Goal: Task Accomplishment & Management: Complete application form

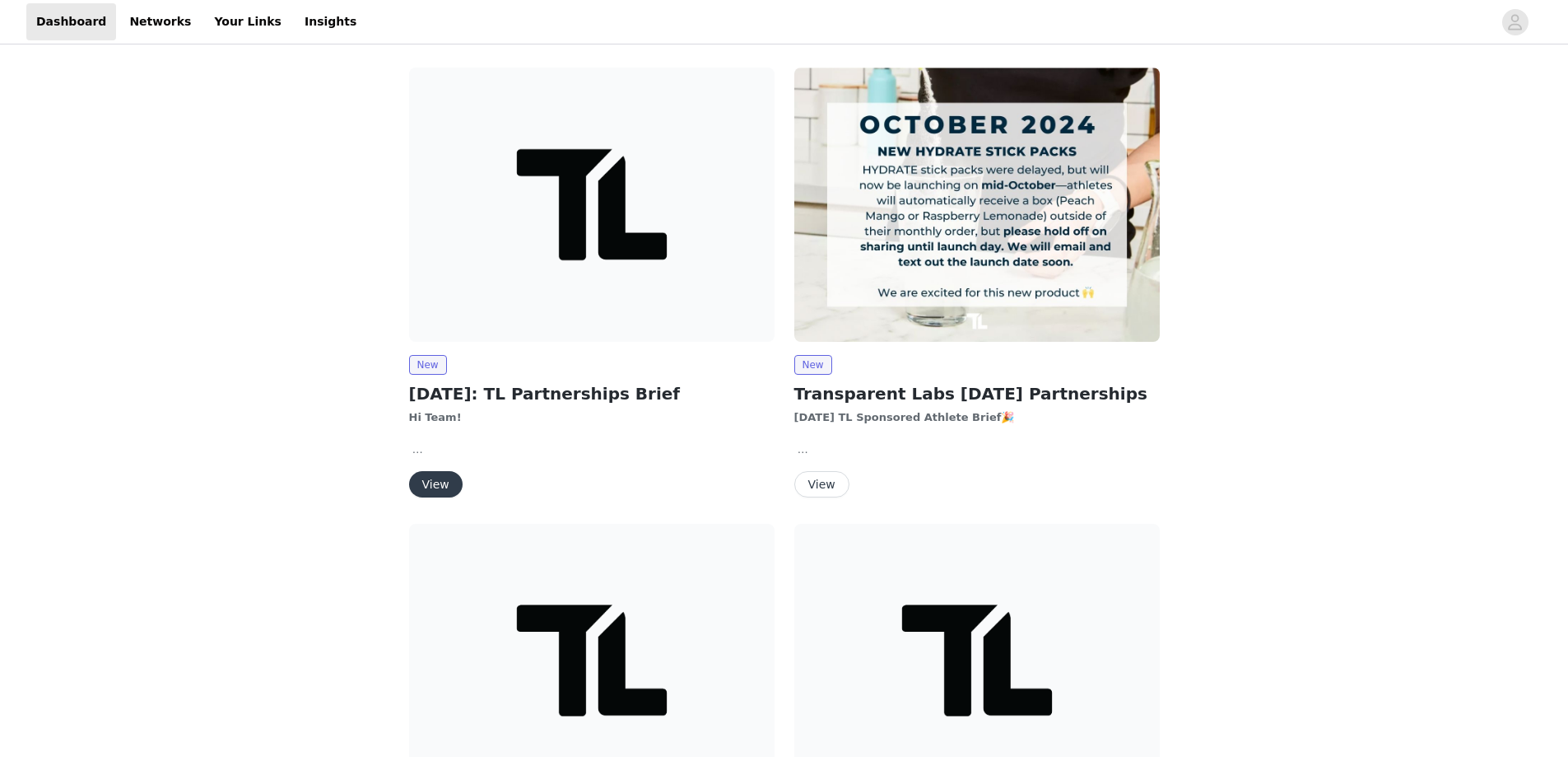
click at [590, 219] on img at bounding box center [592, 204] width 366 height 274
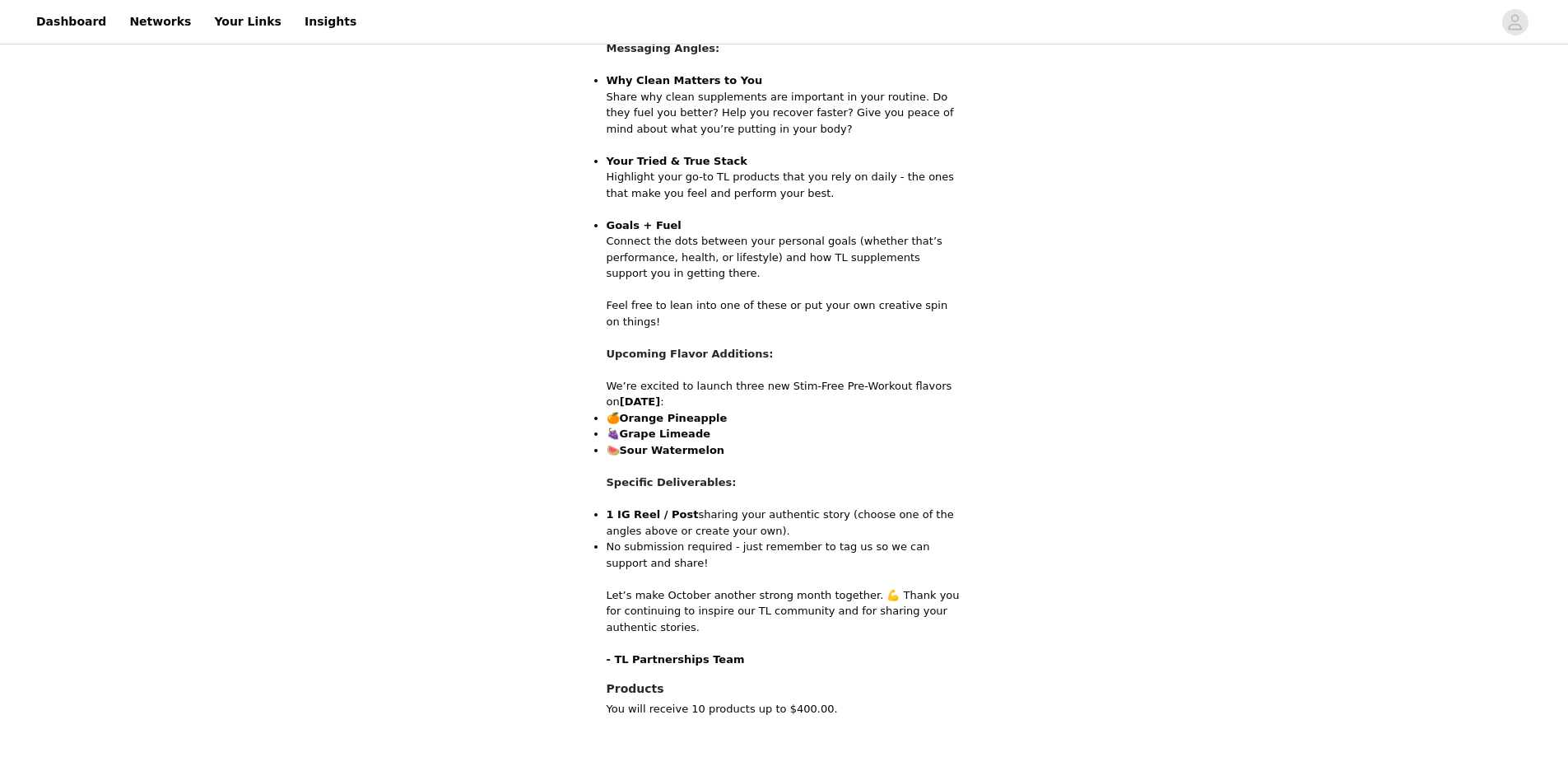
scroll to position [757, 0]
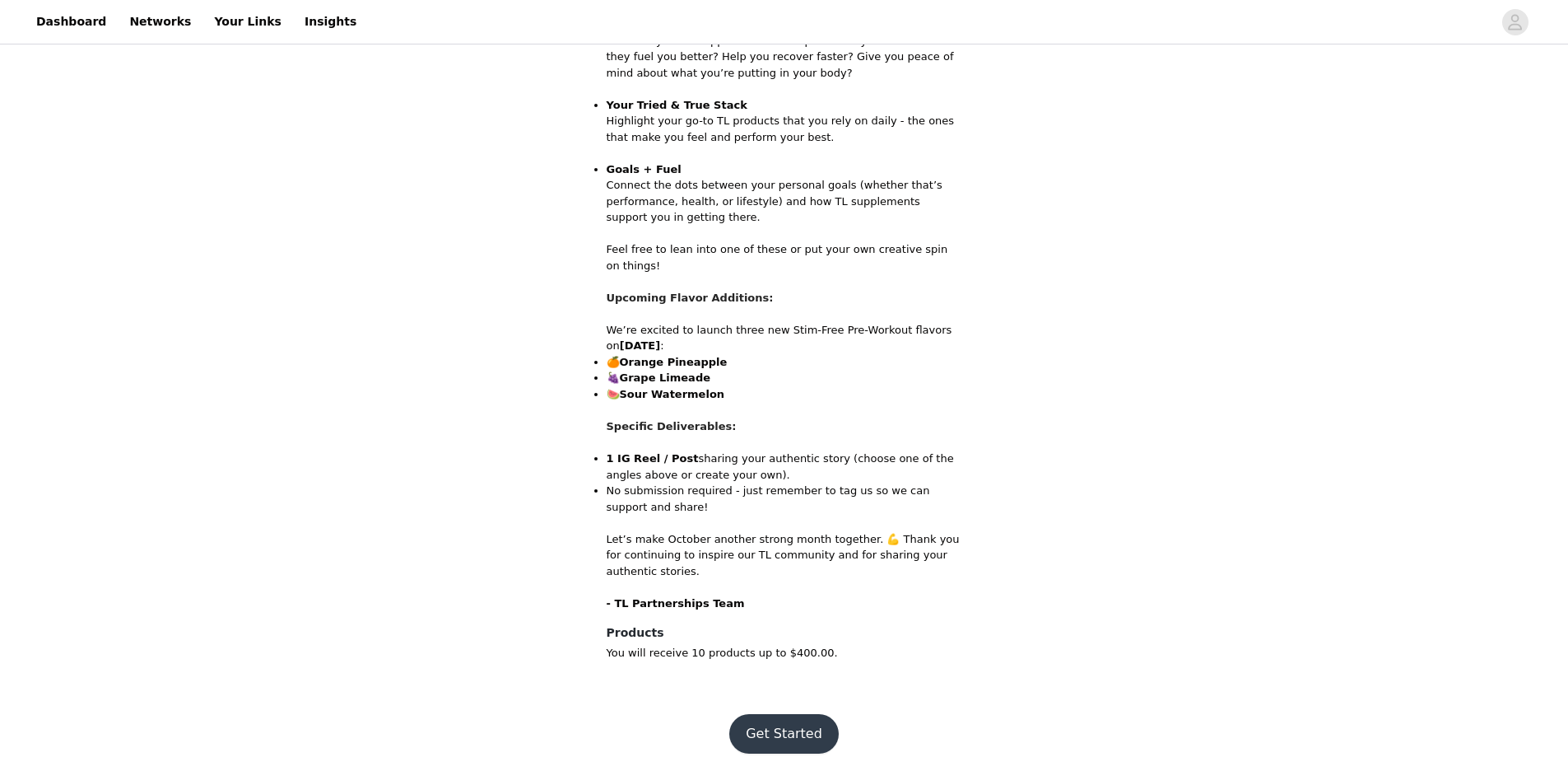
click at [785, 724] on button "Get Started" at bounding box center [784, 733] width 109 height 39
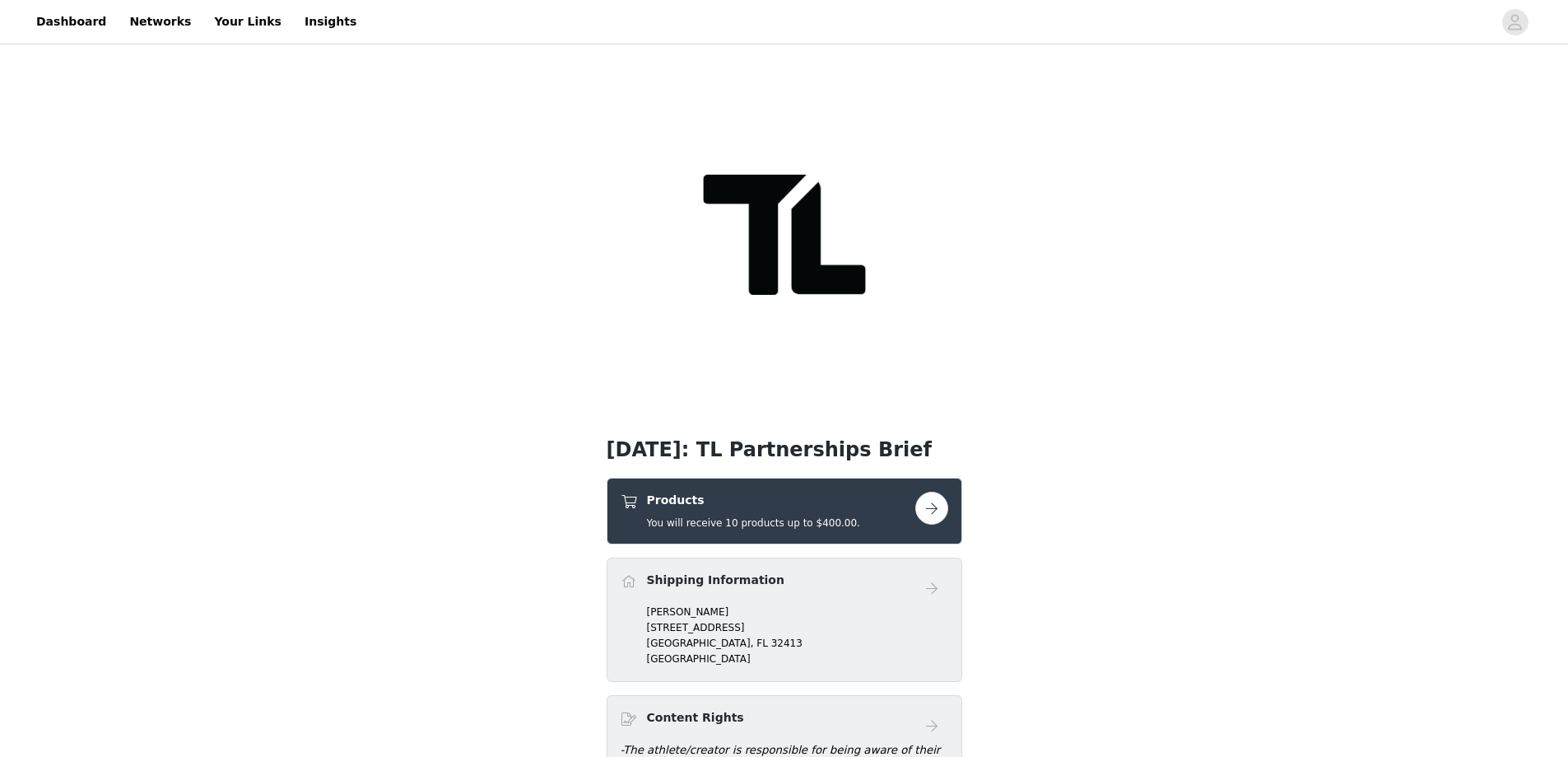
click at [937, 513] on button "button" at bounding box center [931, 508] width 33 height 33
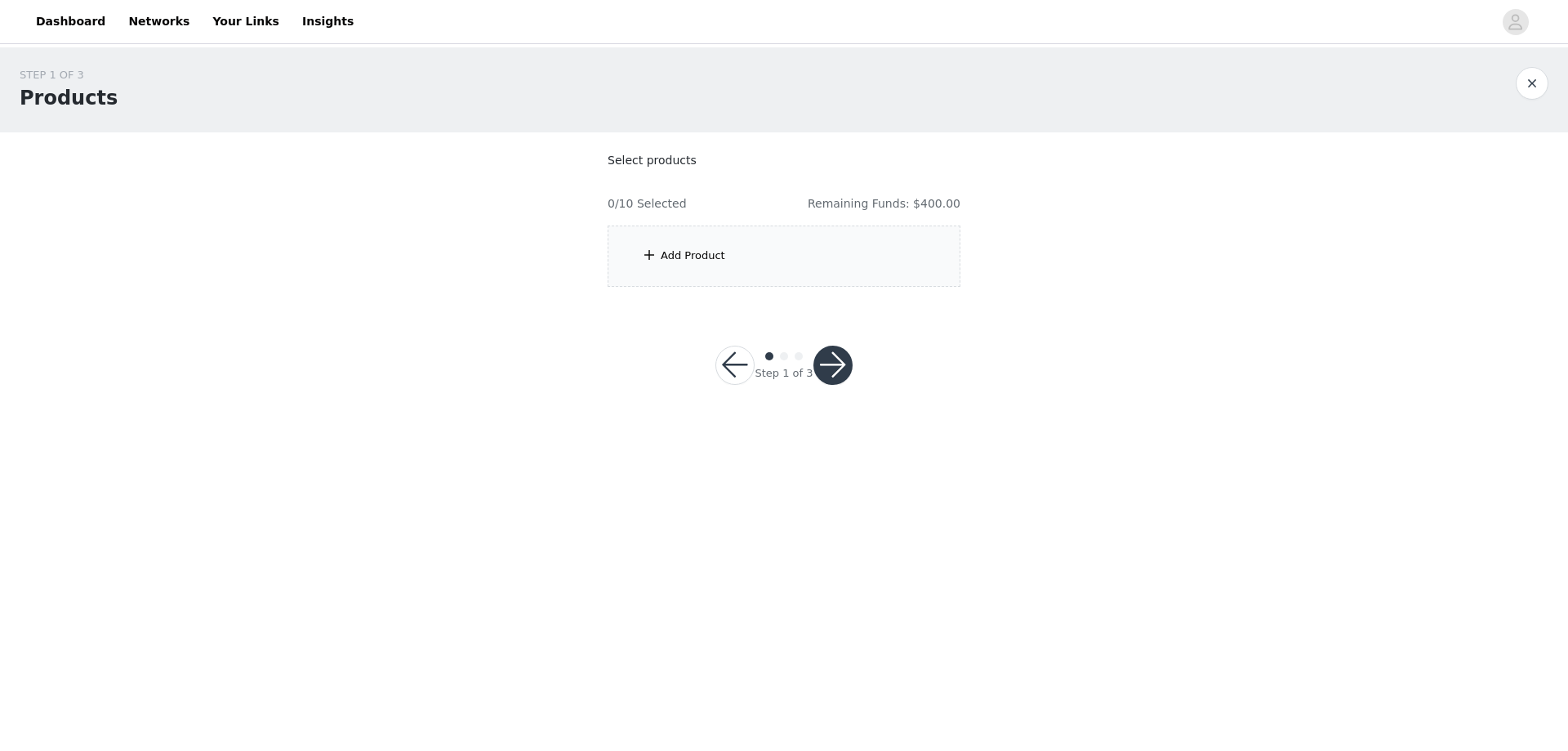
click at [669, 252] on div "Add Product" at bounding box center [692, 255] width 64 height 16
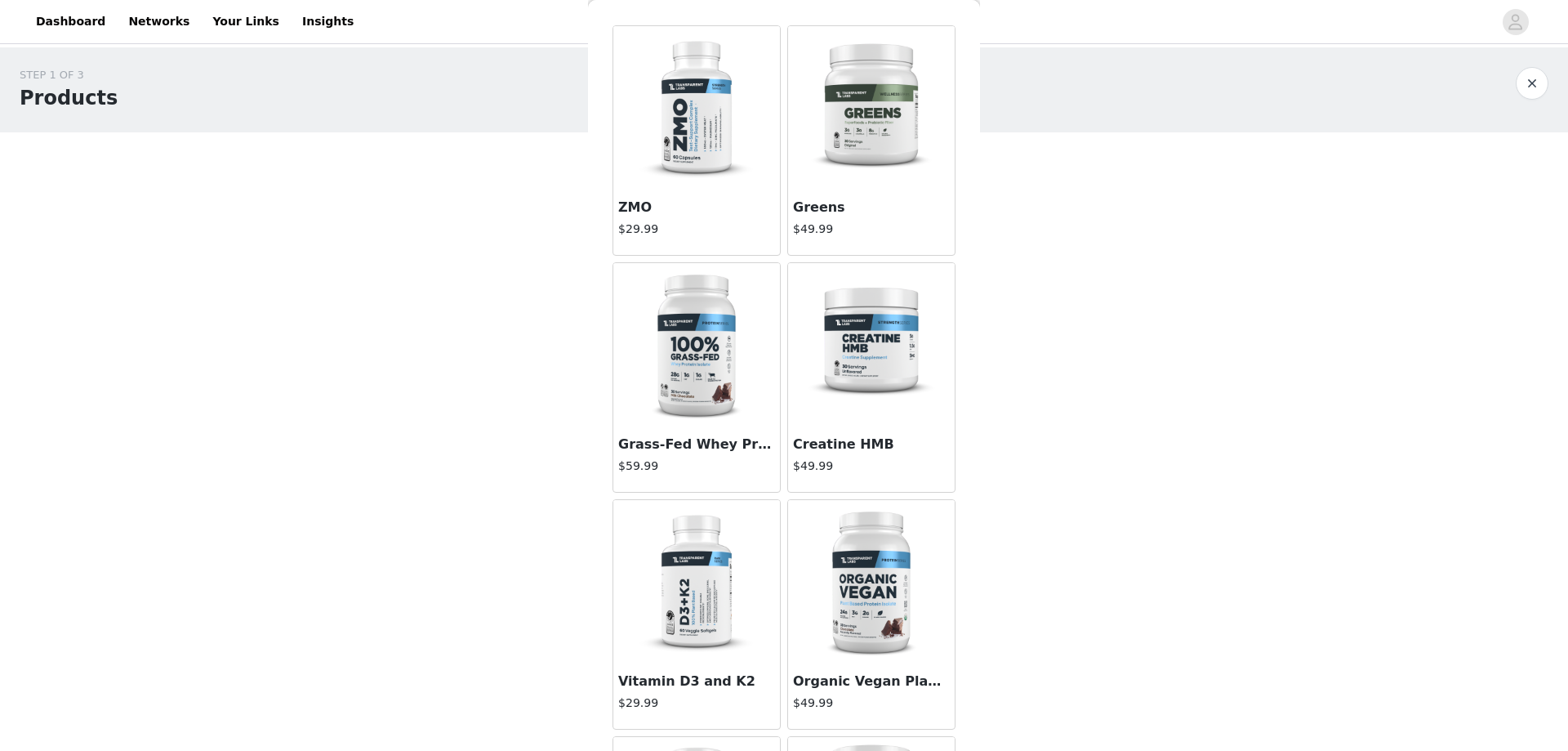
scroll to position [81, 0]
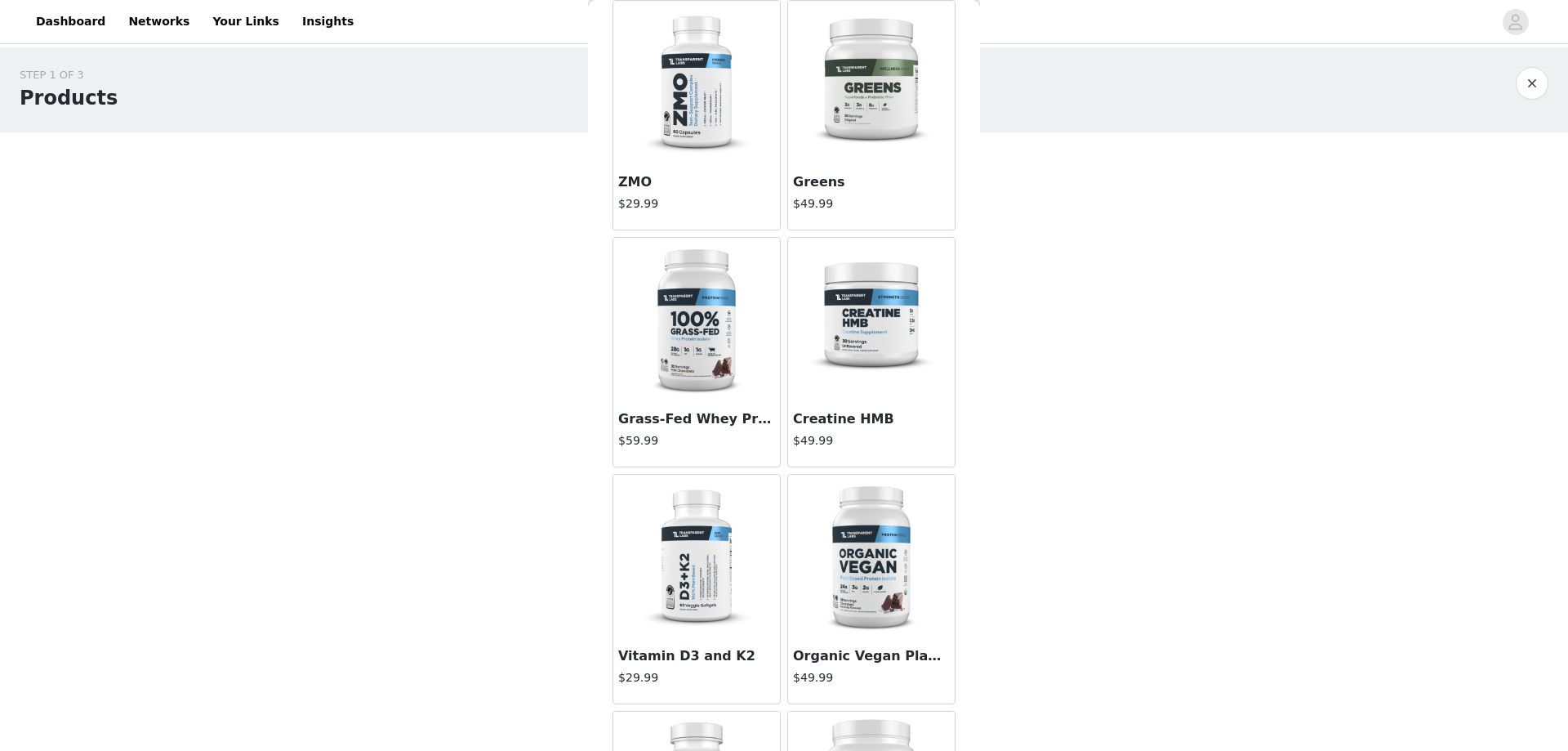
click at [858, 339] on img at bounding box center [871, 319] width 163 height 163
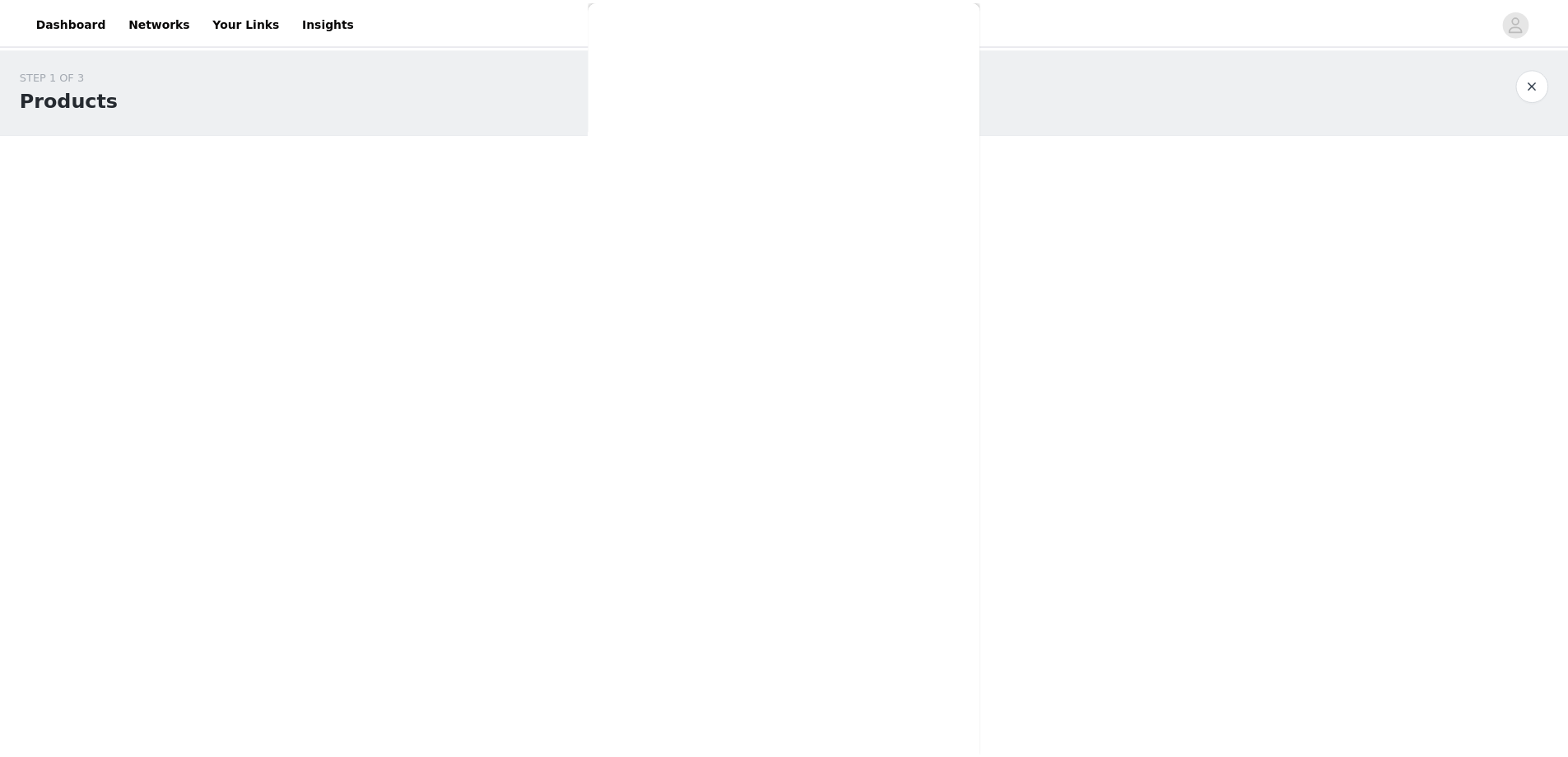
scroll to position [0, 0]
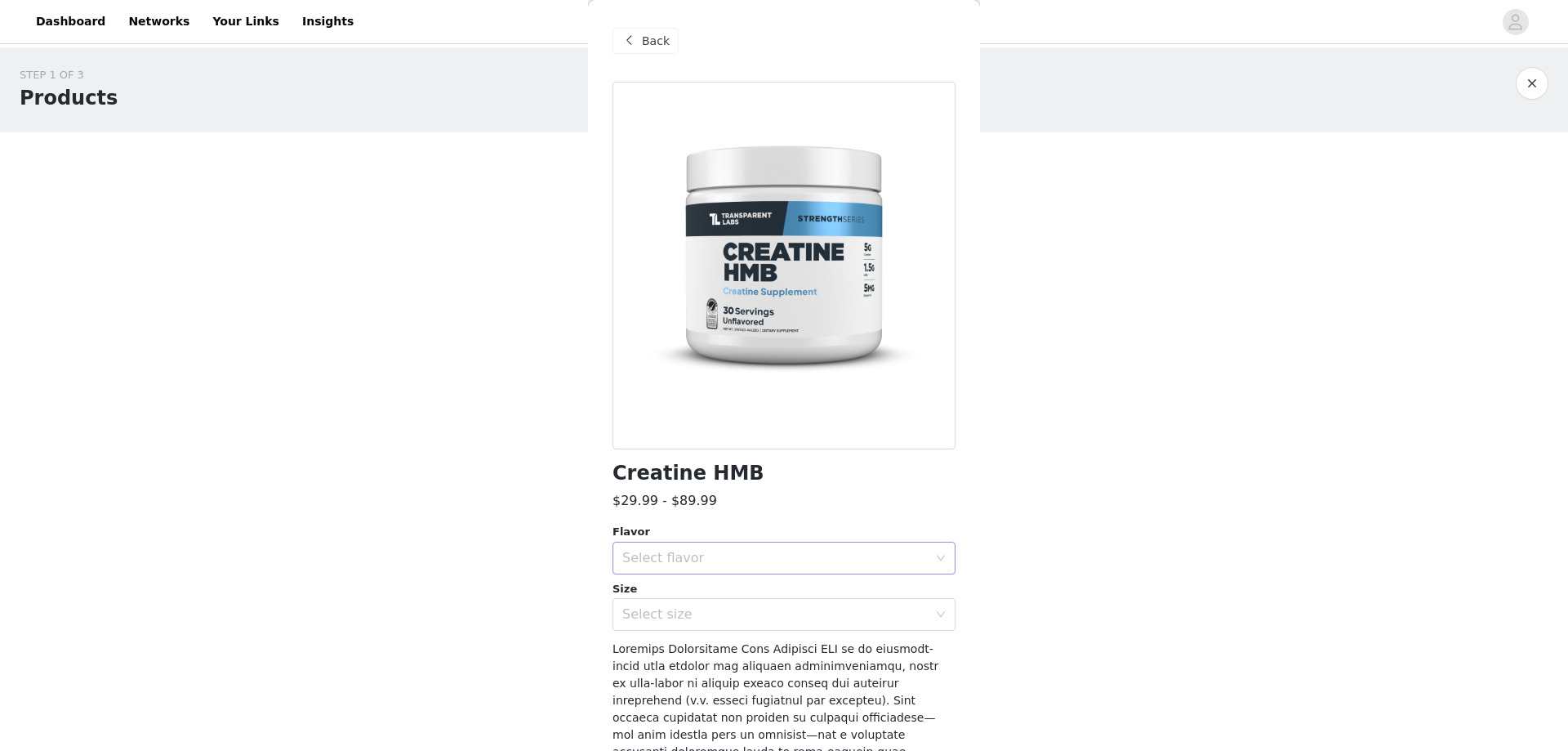
click at [806, 557] on div "Select flavor" at bounding box center [775, 558] width 305 height 16
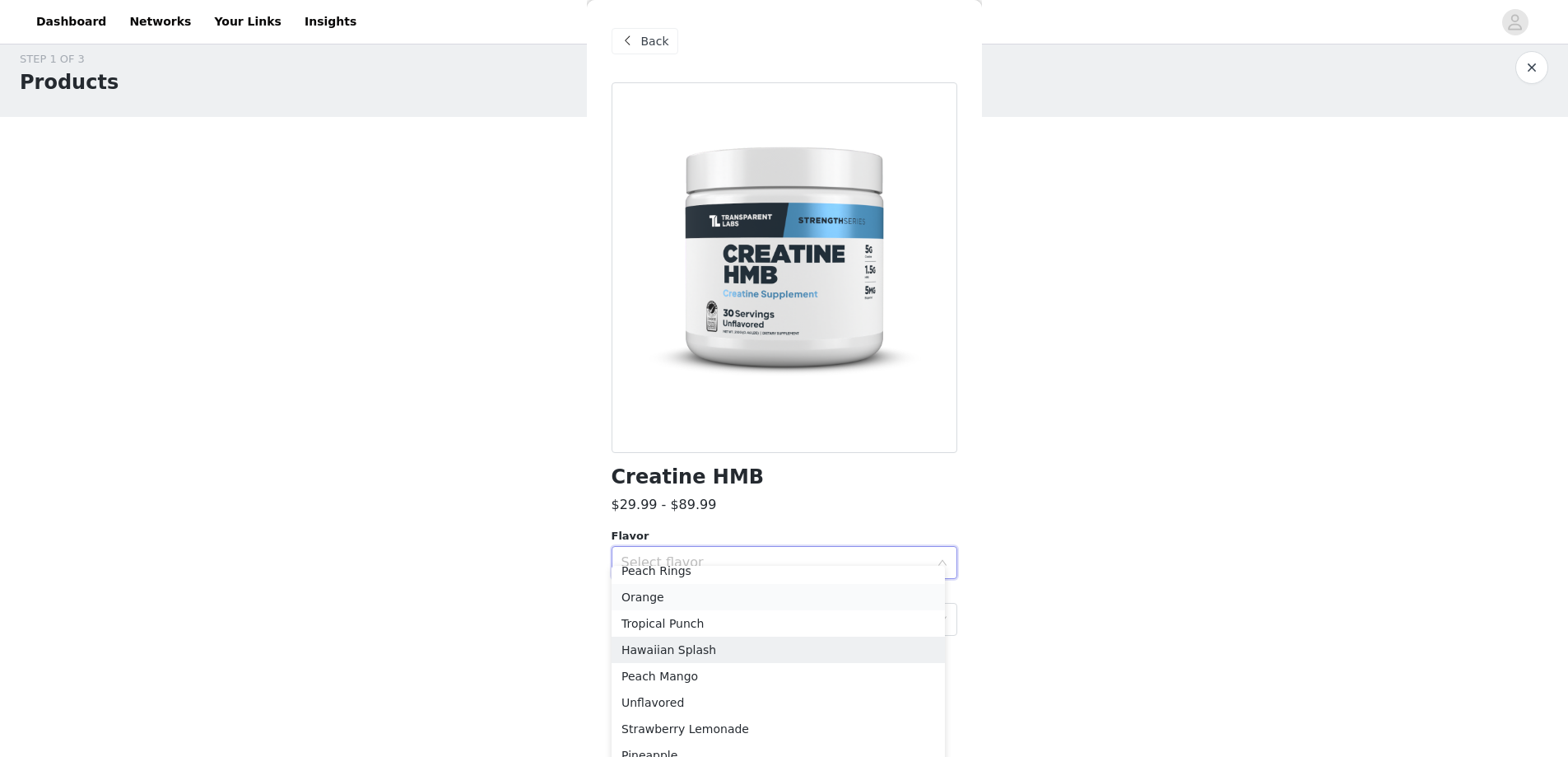
scroll to position [31, 0]
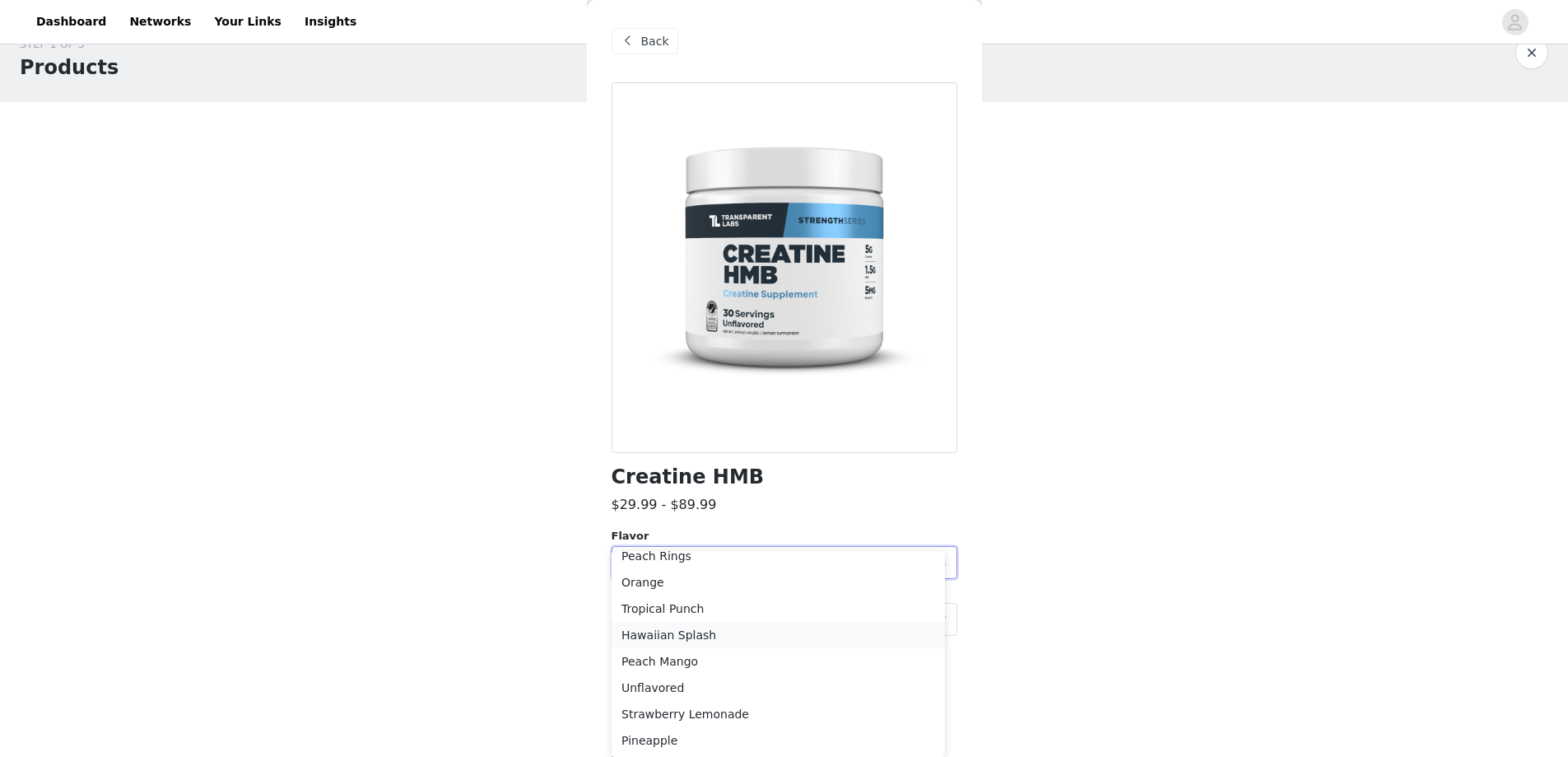
click at [686, 628] on li "Hawaiian Splash" at bounding box center [778, 634] width 333 height 26
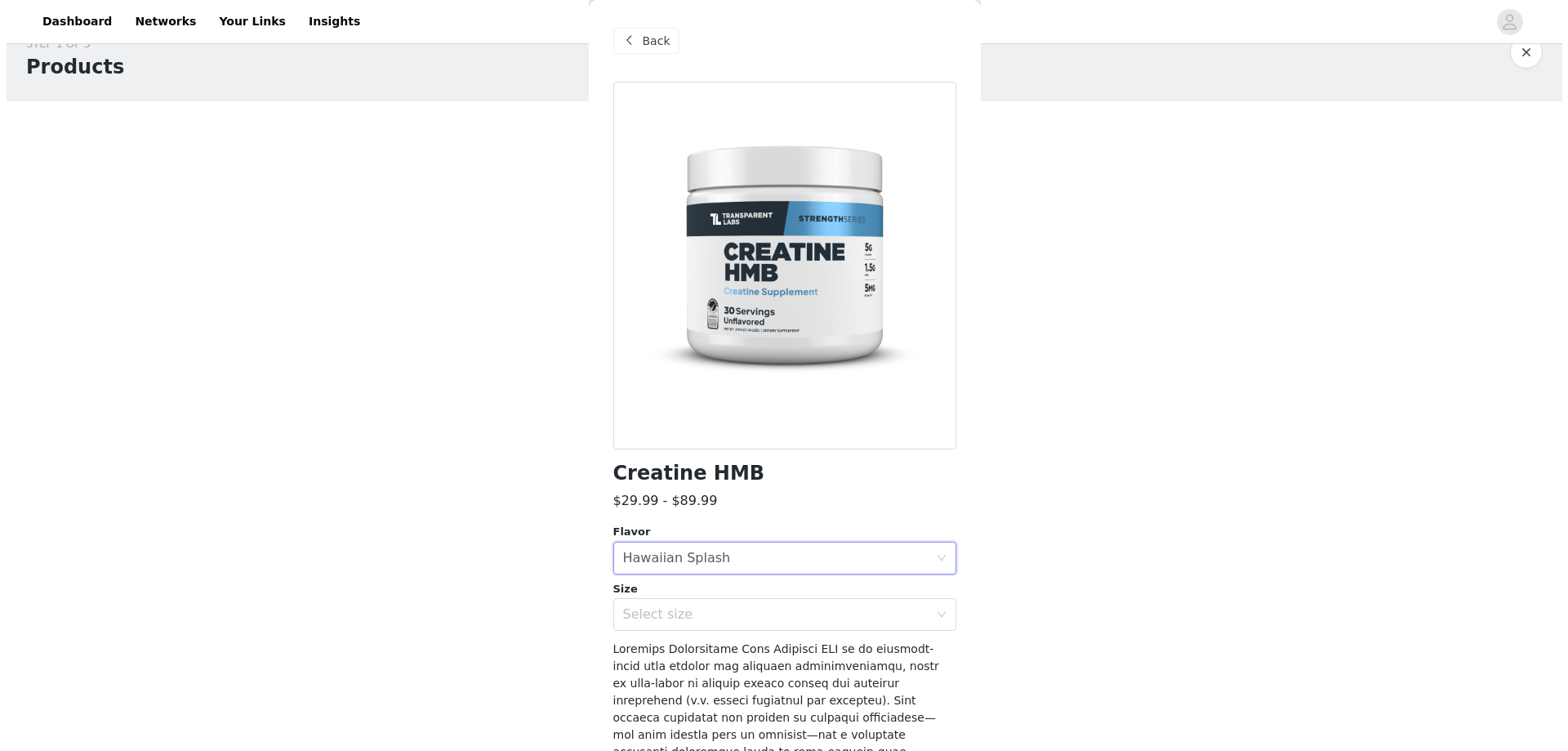
scroll to position [0, 0]
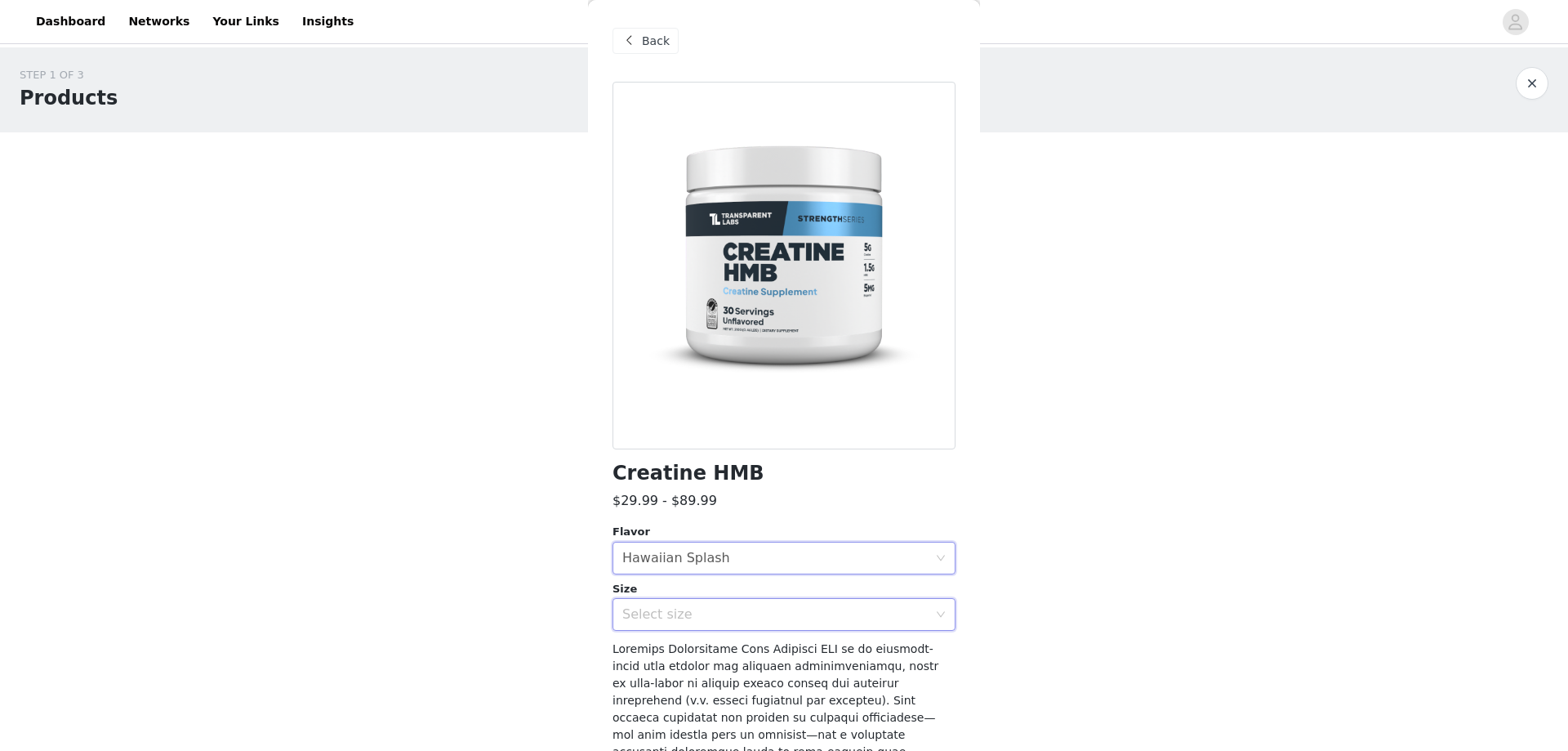
click at [828, 605] on div "Select size" at bounding box center [778, 614] width 313 height 31
click at [790, 646] on li "30sv" at bounding box center [778, 650] width 330 height 26
click at [649, 30] on div "Back" at bounding box center [645, 41] width 66 height 26
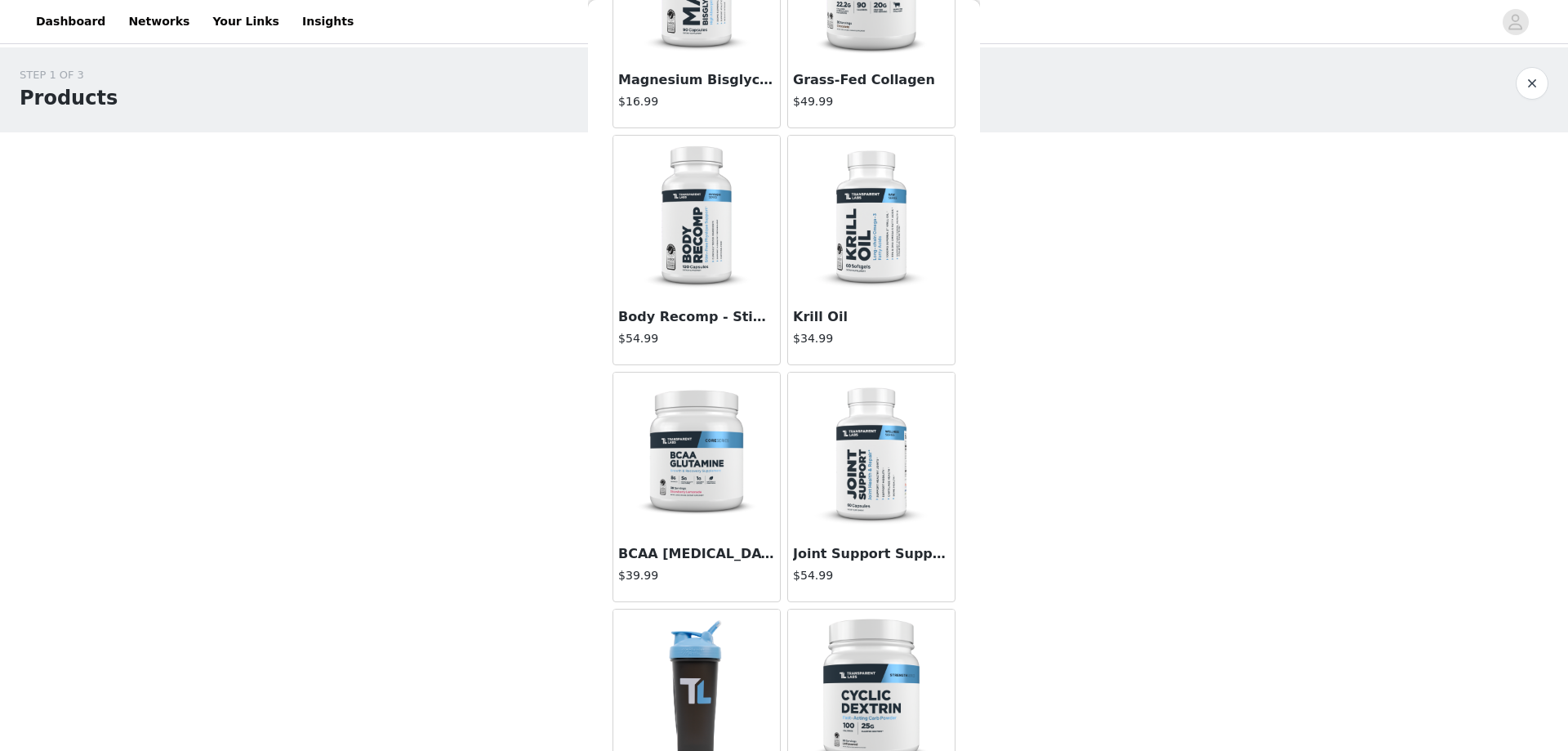
scroll to position [980, 0]
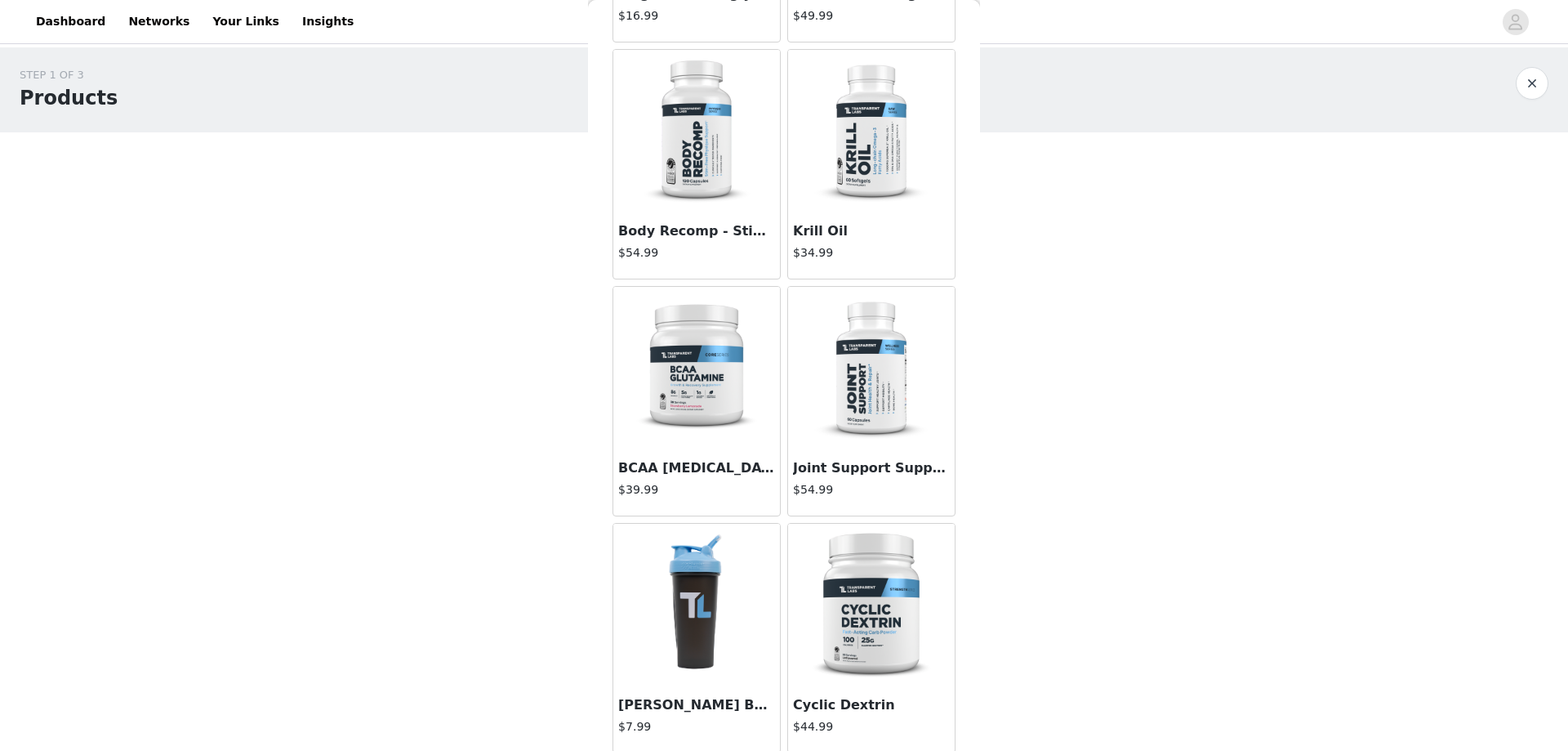
click at [700, 373] on img at bounding box center [696, 368] width 163 height 163
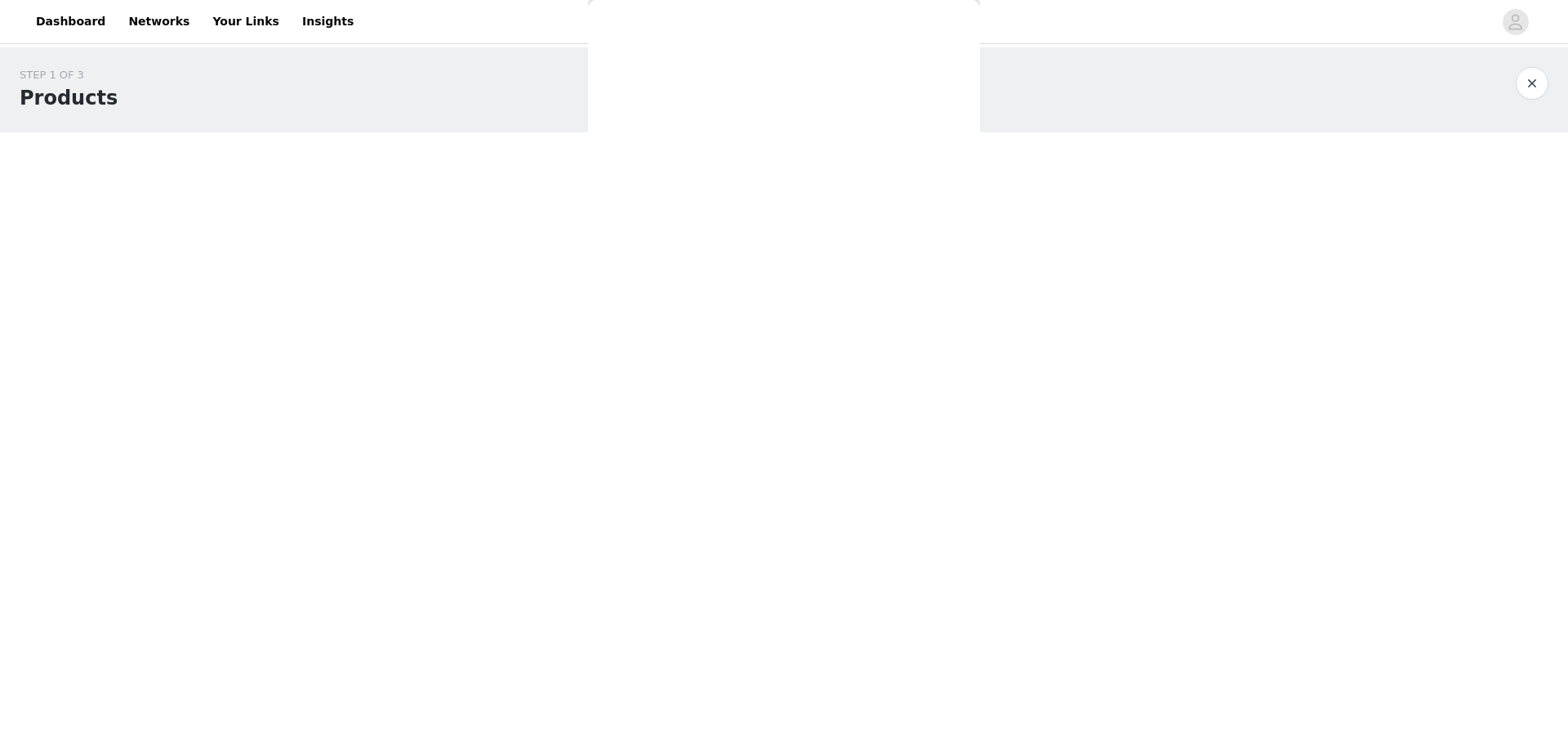
scroll to position [0, 0]
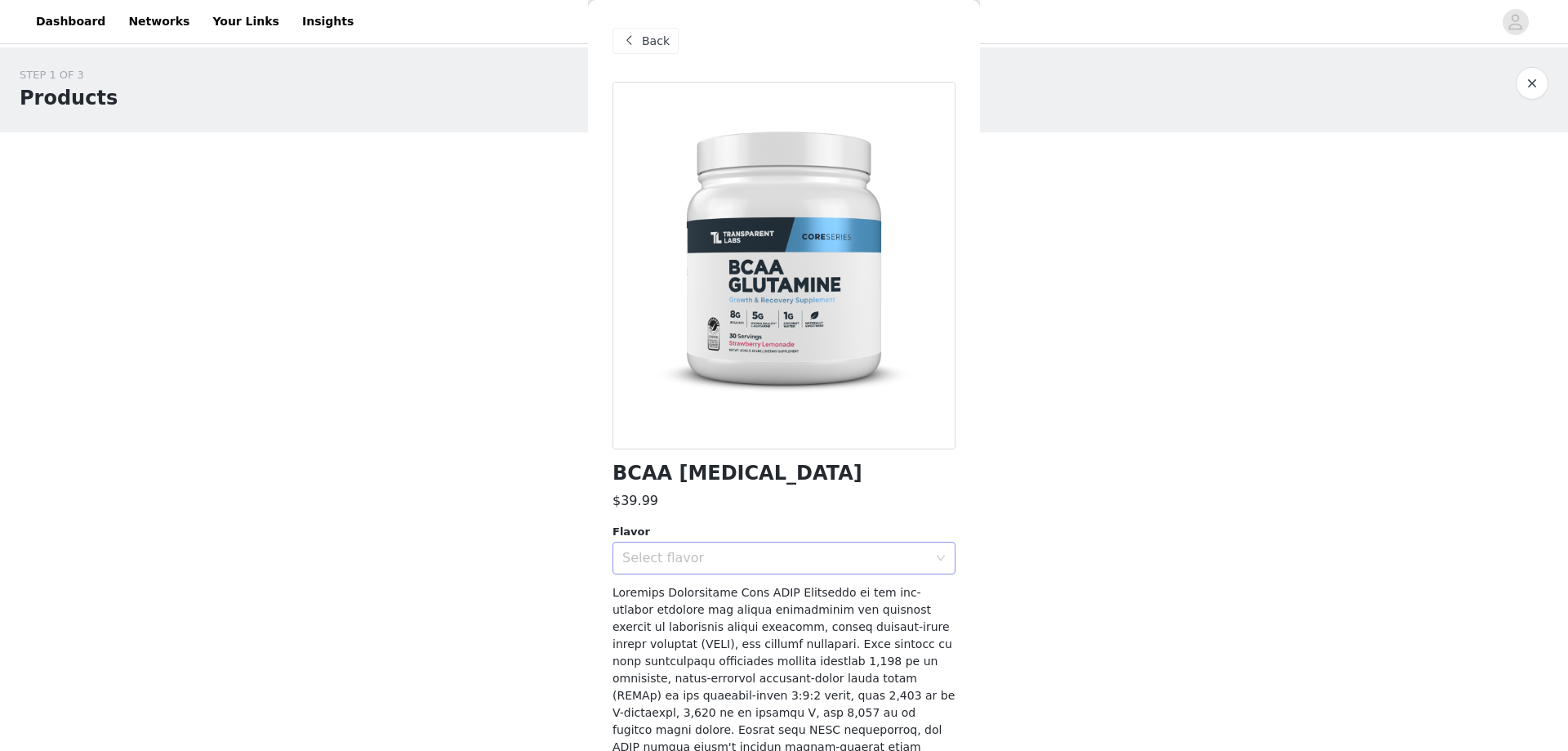
click at [780, 558] on div "Select flavor" at bounding box center [775, 558] width 305 height 16
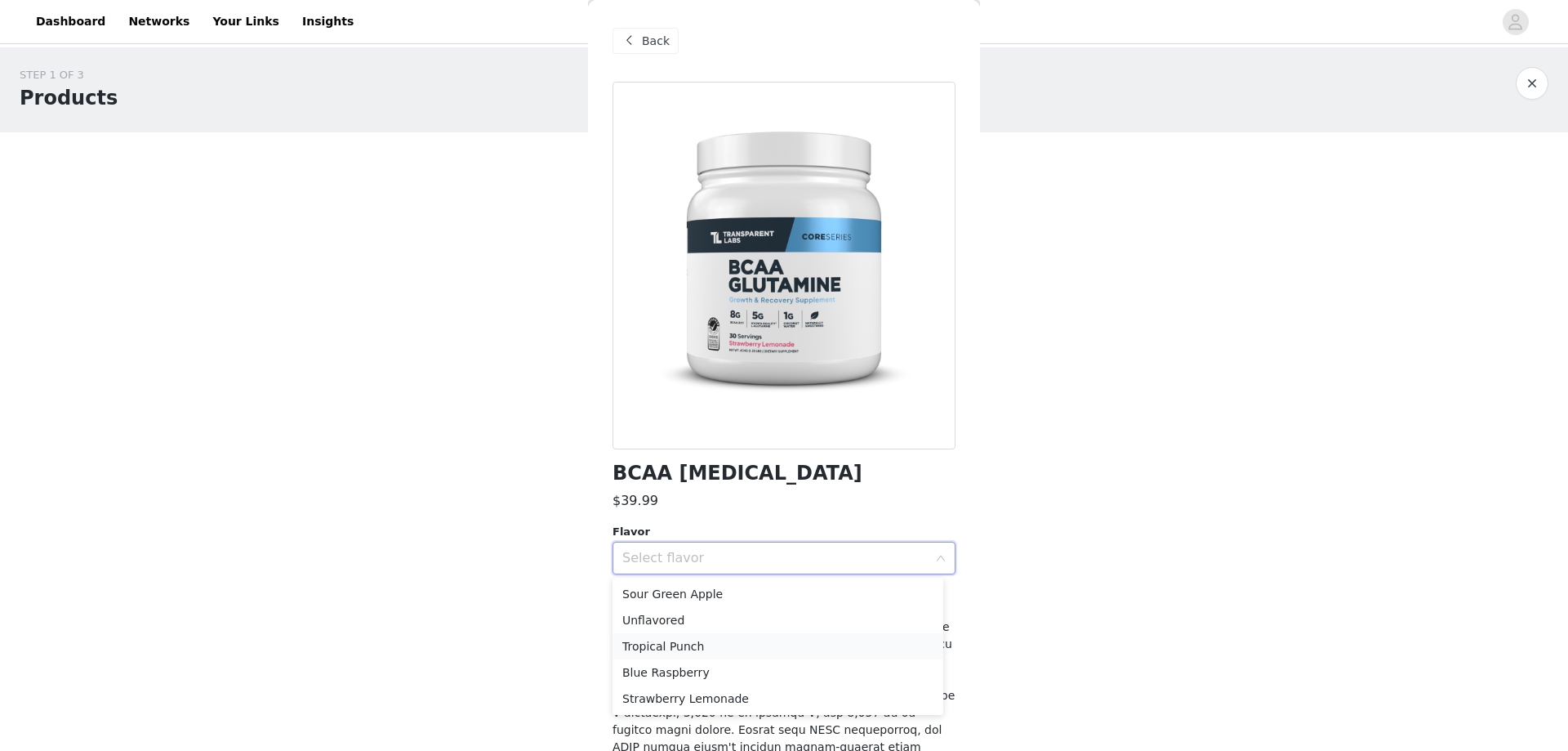
click at [710, 646] on li "Tropical Punch" at bounding box center [778, 645] width 330 height 26
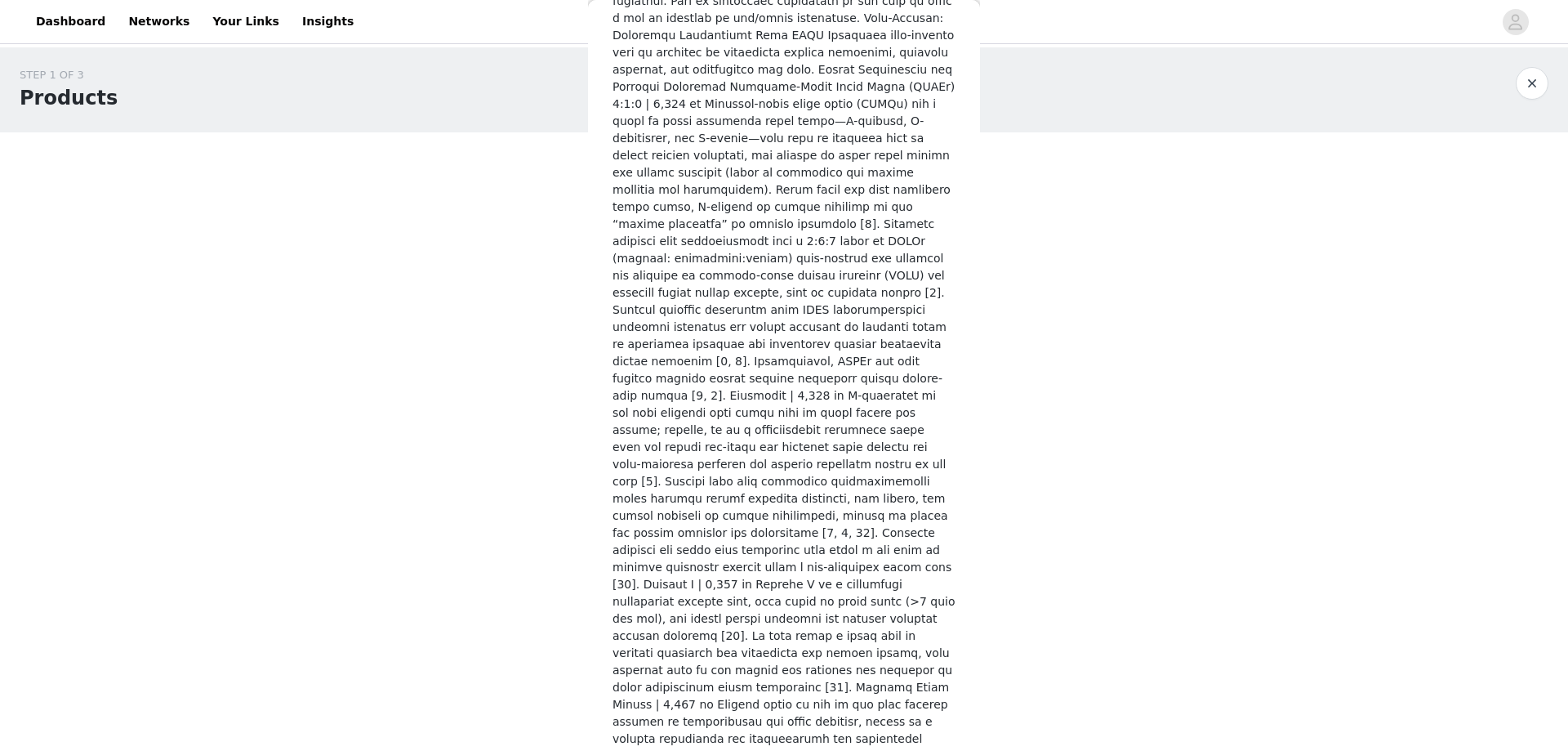
scroll to position [1995, 0]
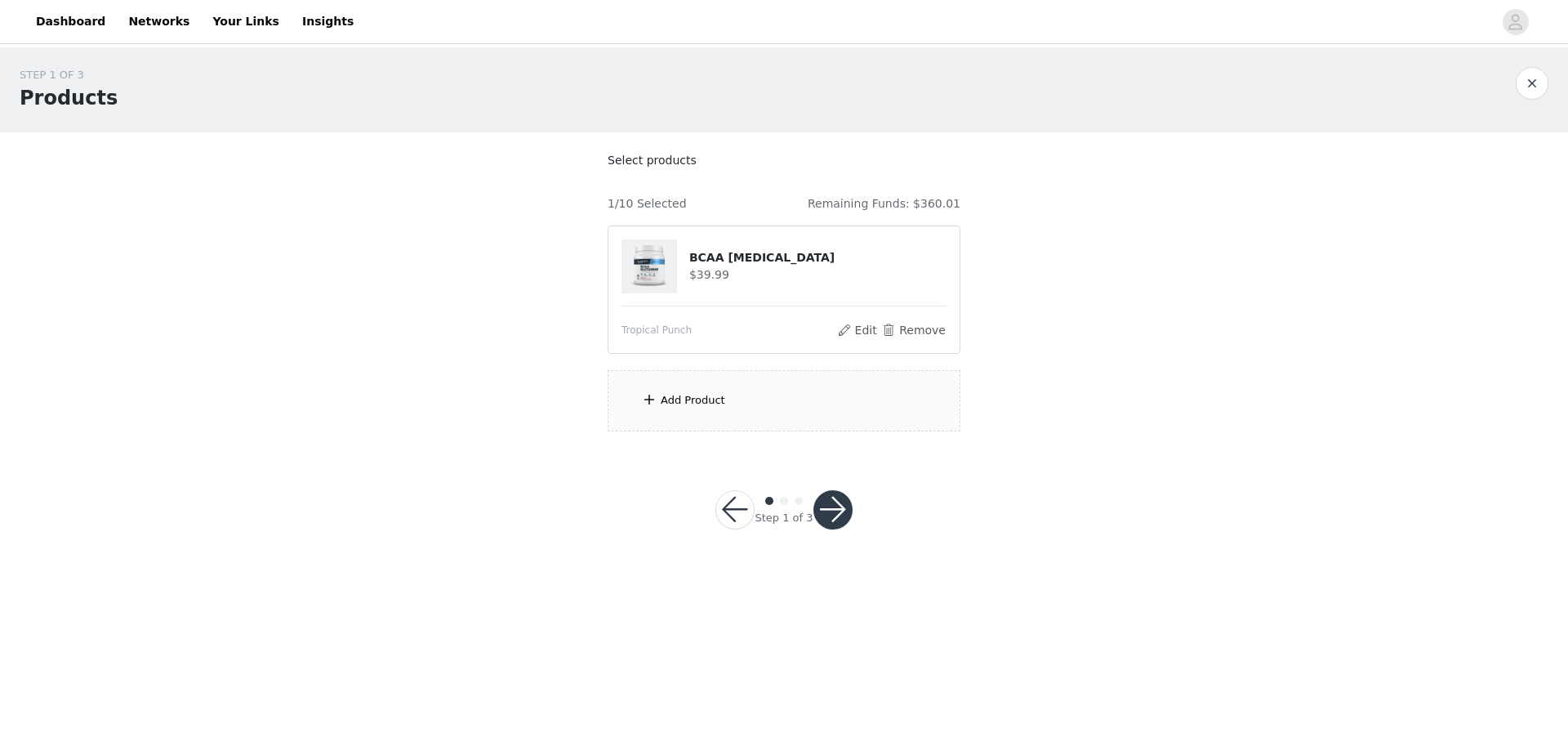
click at [743, 400] on div "Add Product" at bounding box center [784, 401] width 353 height 61
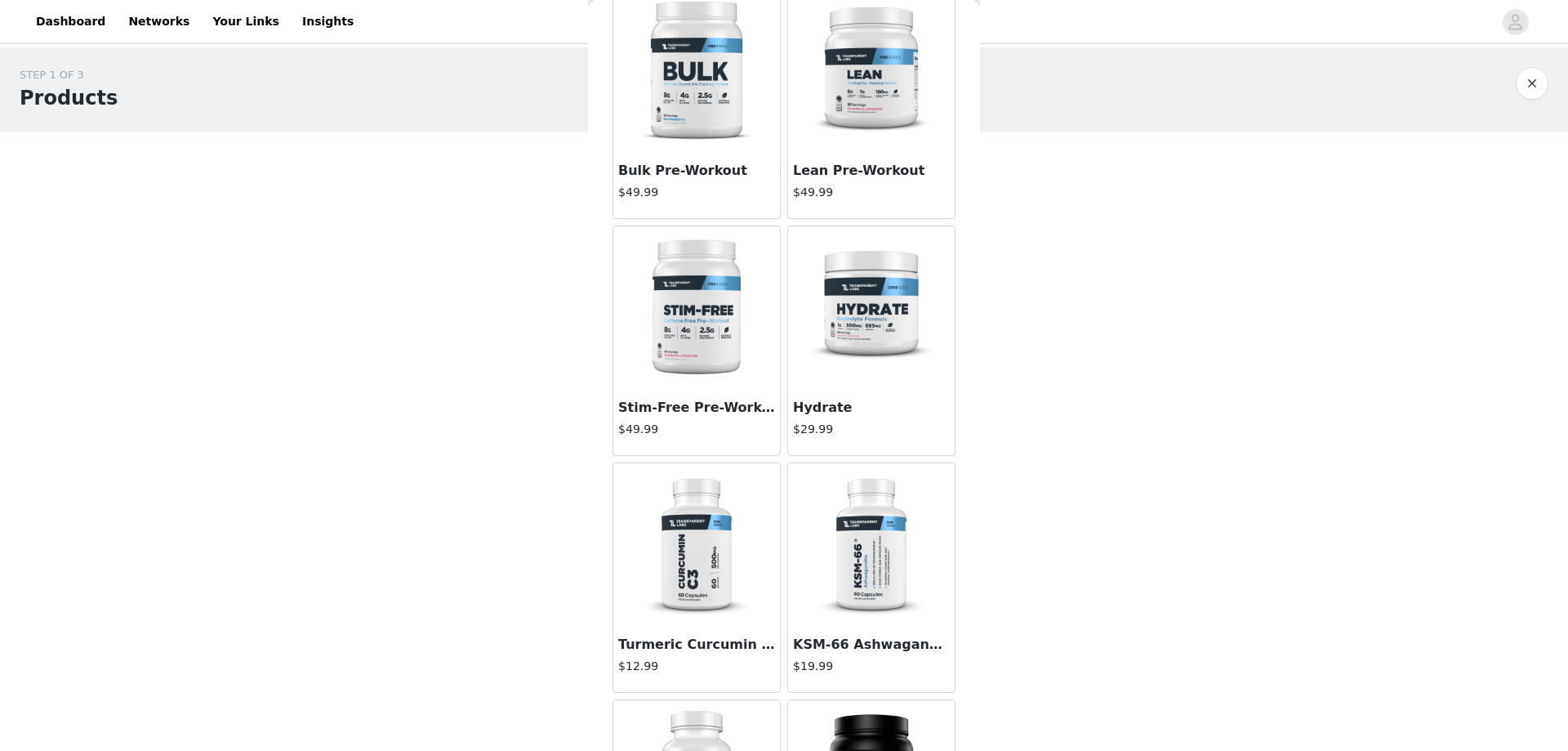
scroll to position [2940, 0]
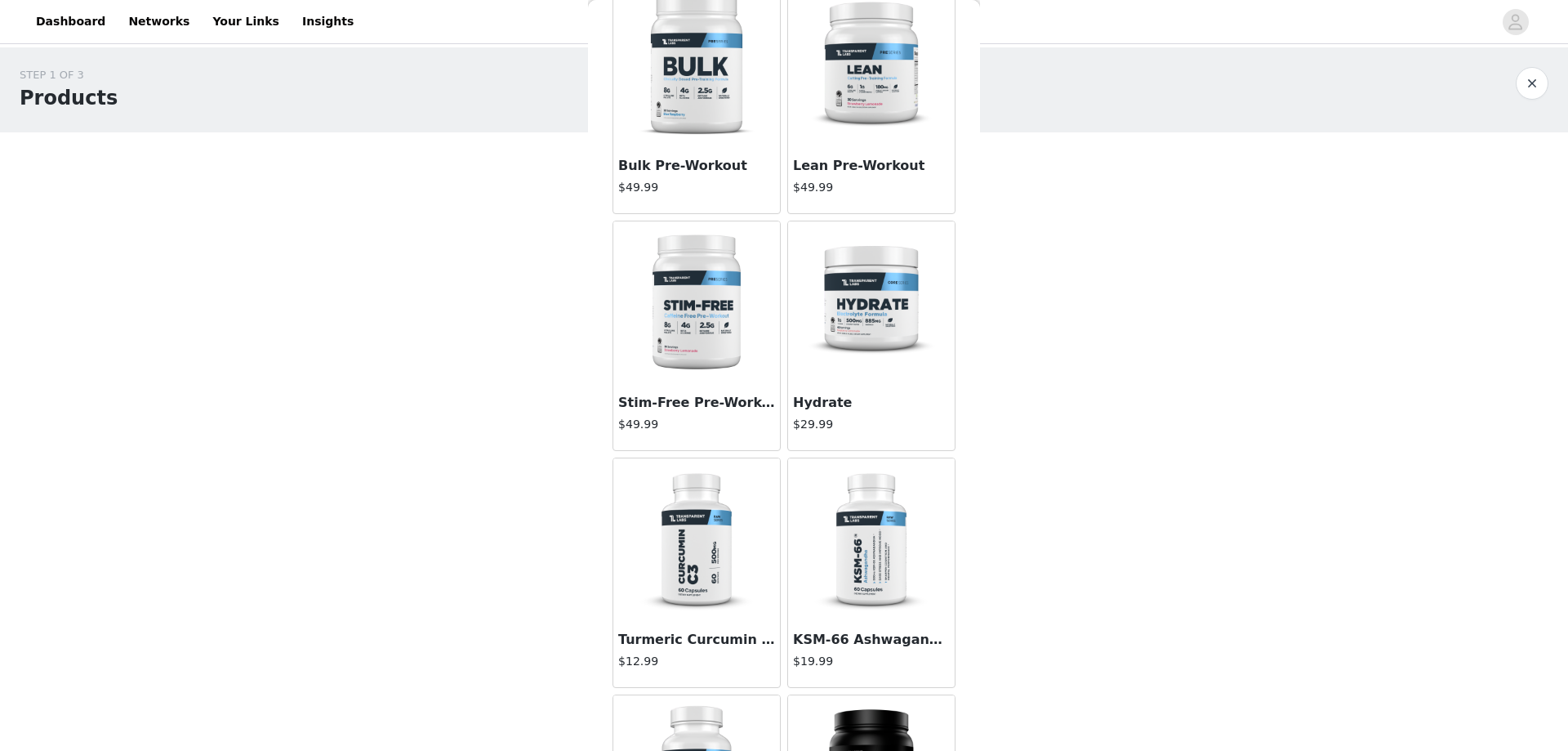
click at [879, 308] on img at bounding box center [871, 302] width 163 height 163
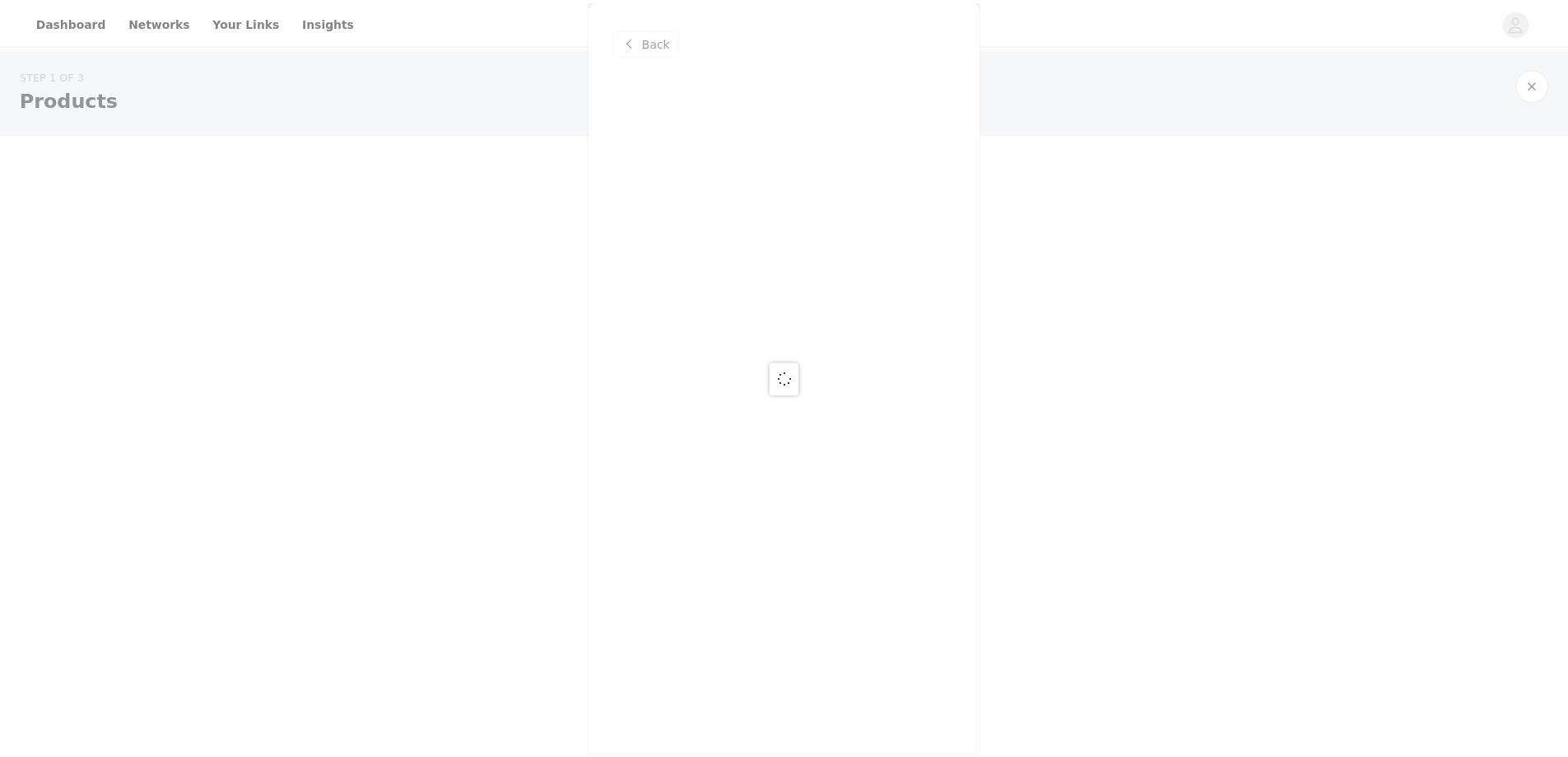
scroll to position [0, 0]
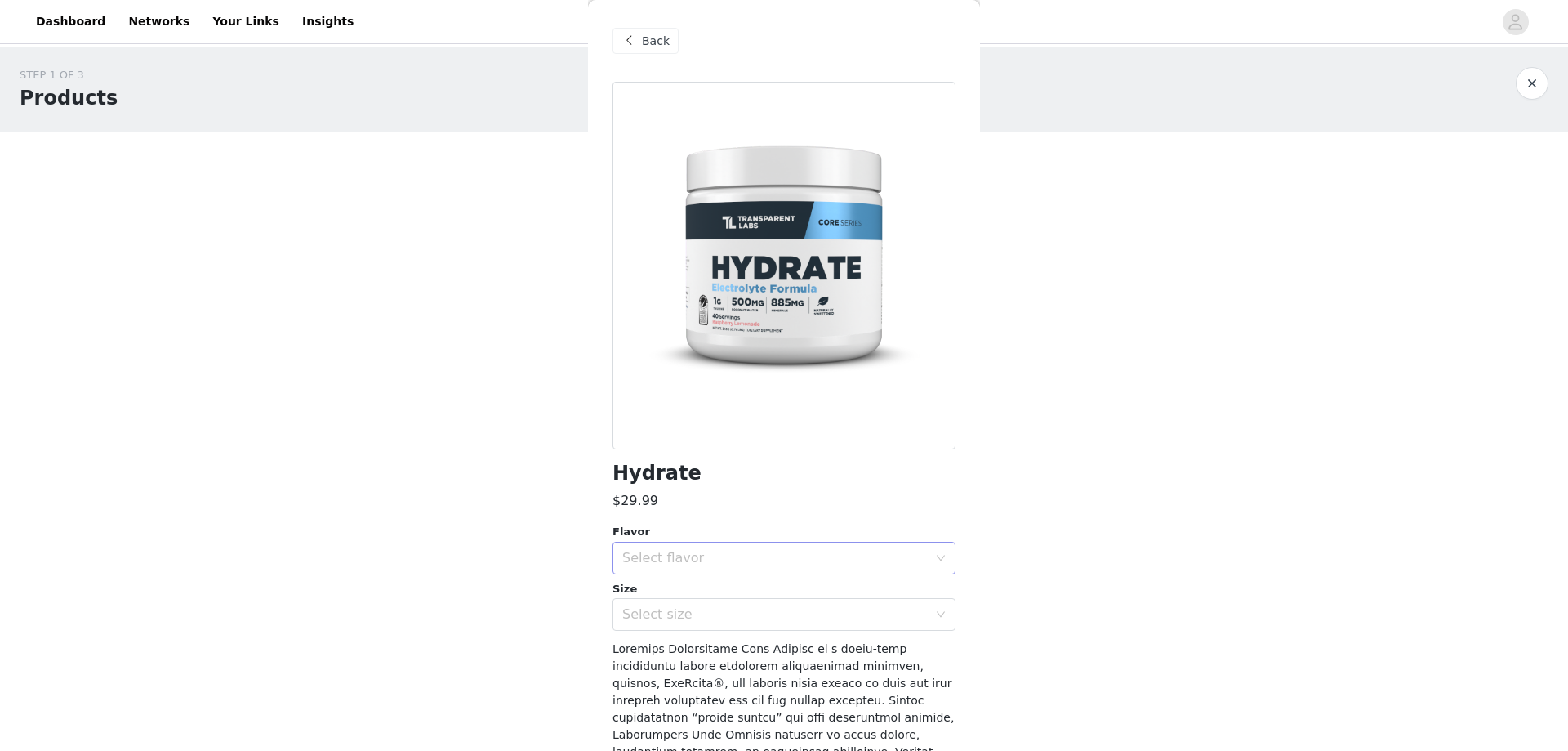
click at [810, 558] on div "Select flavor" at bounding box center [775, 558] width 305 height 16
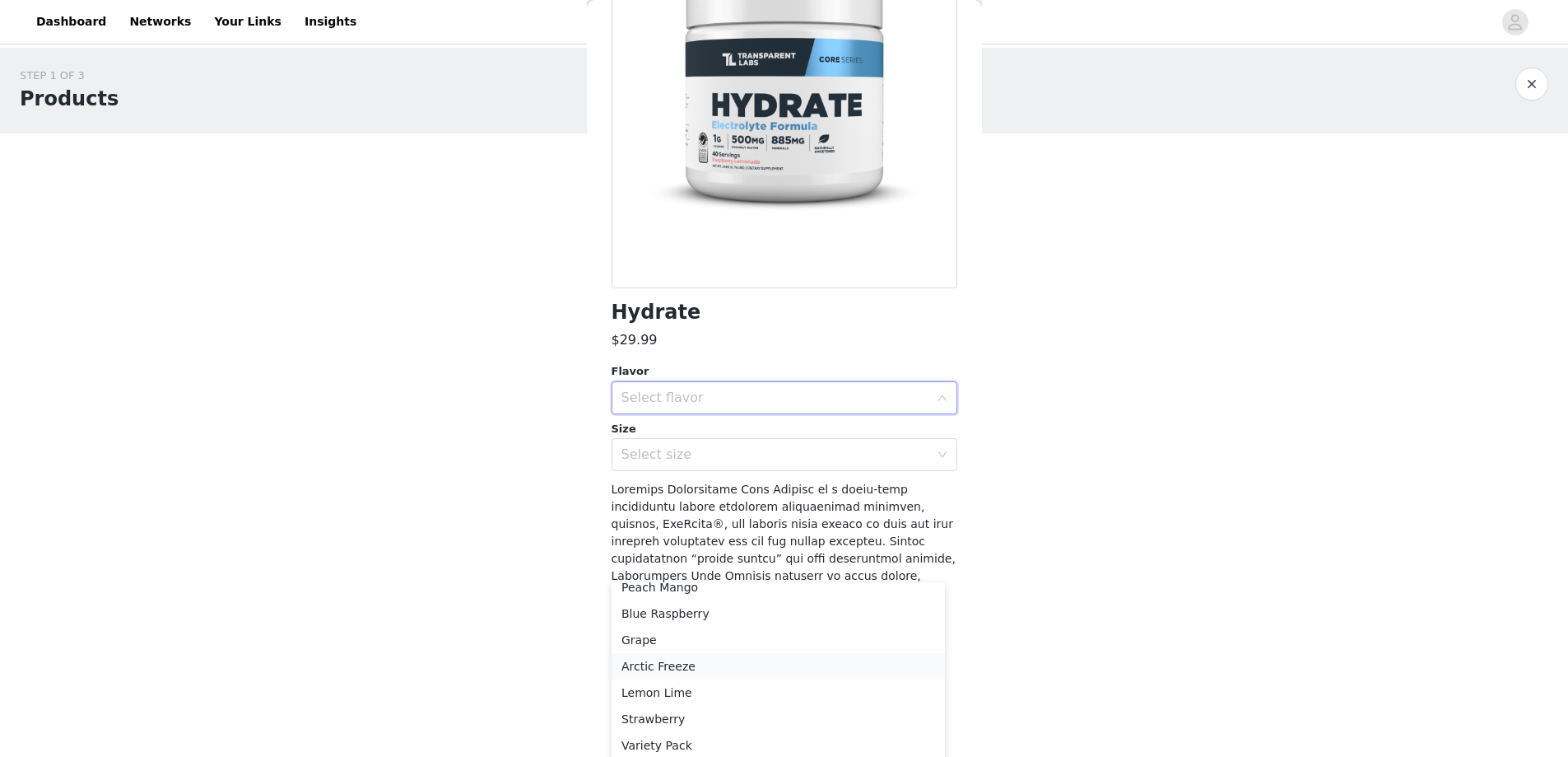
scroll to position [31, 0]
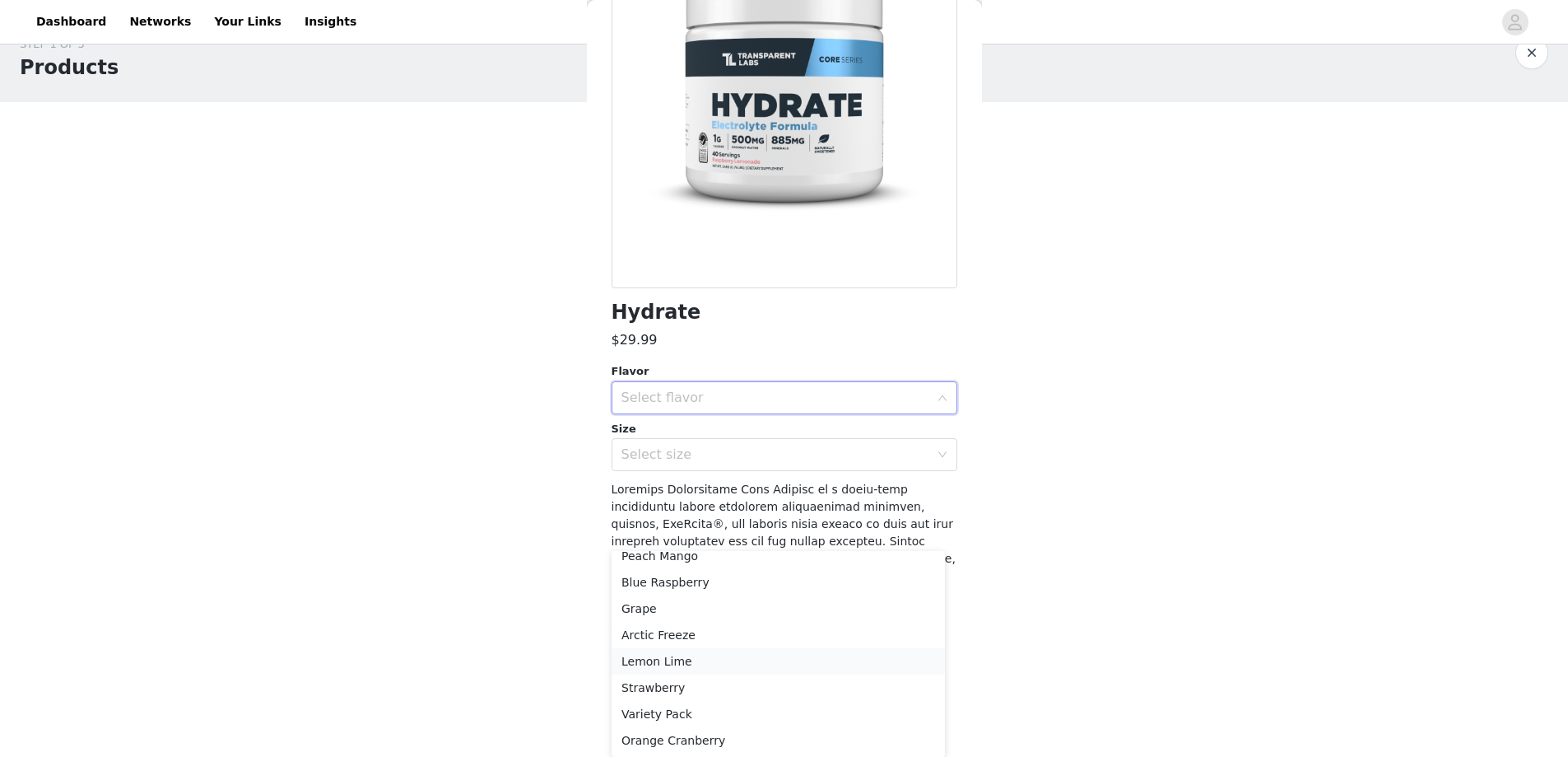
click at [678, 663] on li "Lemon Lime" at bounding box center [778, 661] width 333 height 26
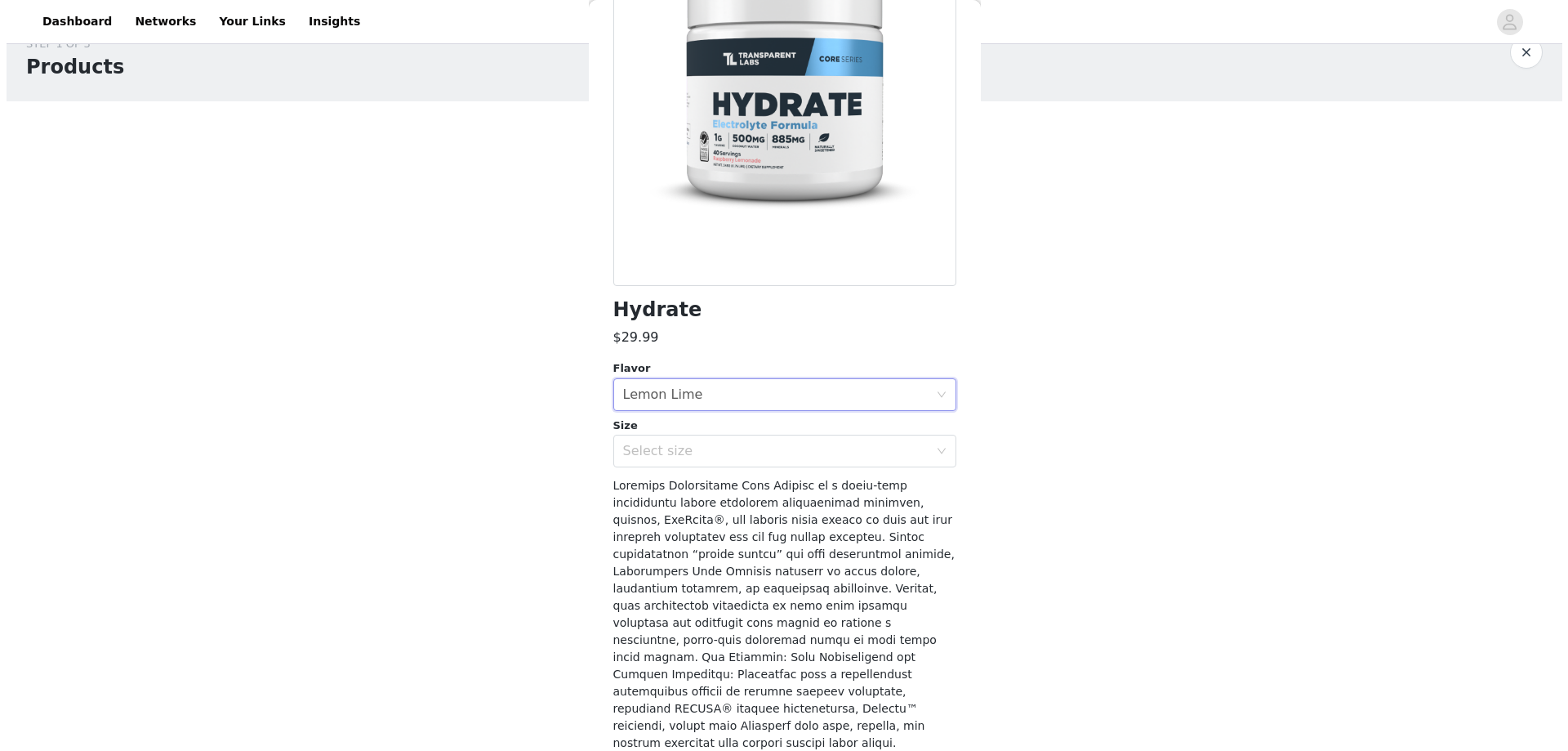
scroll to position [0, 0]
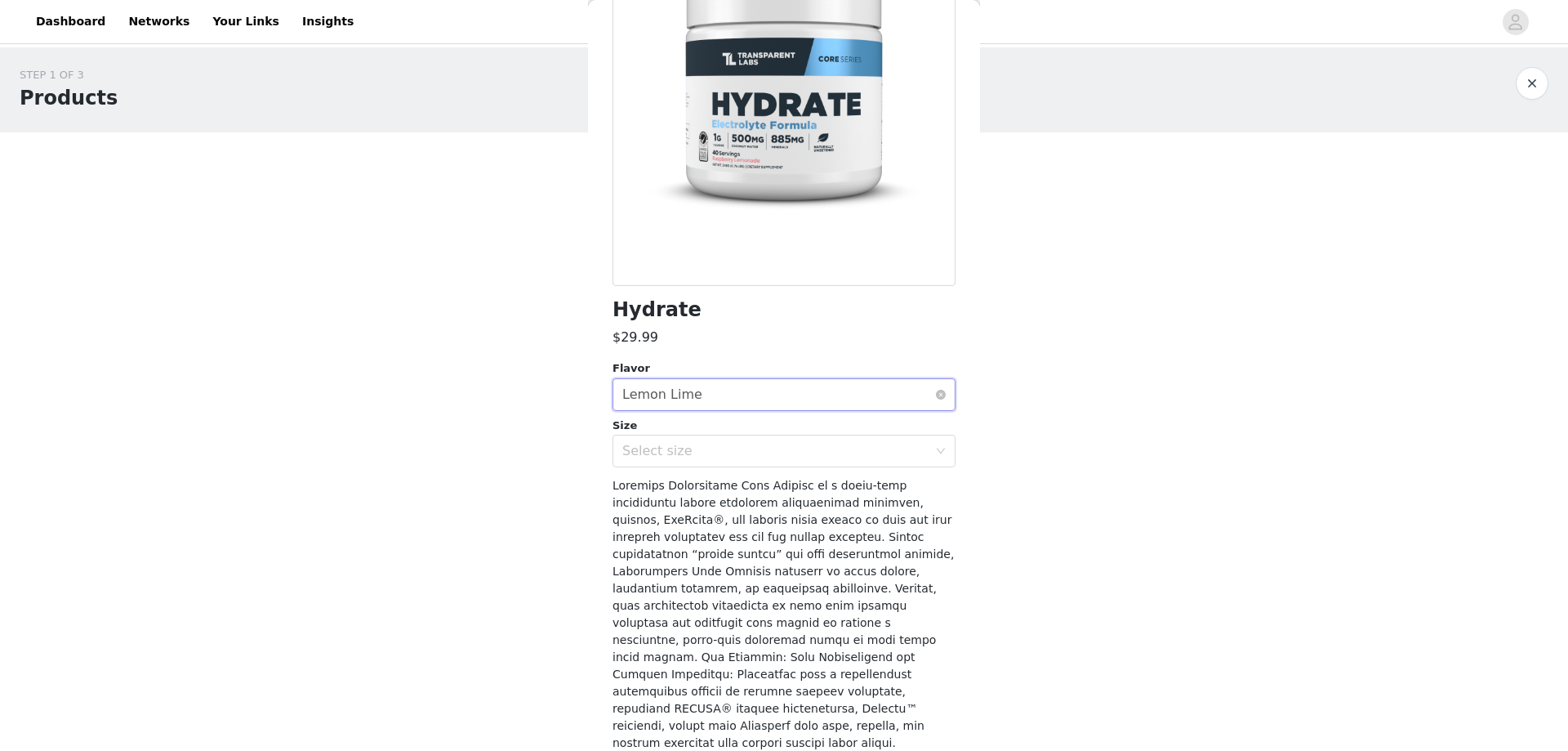
click at [910, 394] on div "Select flavor Lemon Lime" at bounding box center [778, 394] width 313 height 31
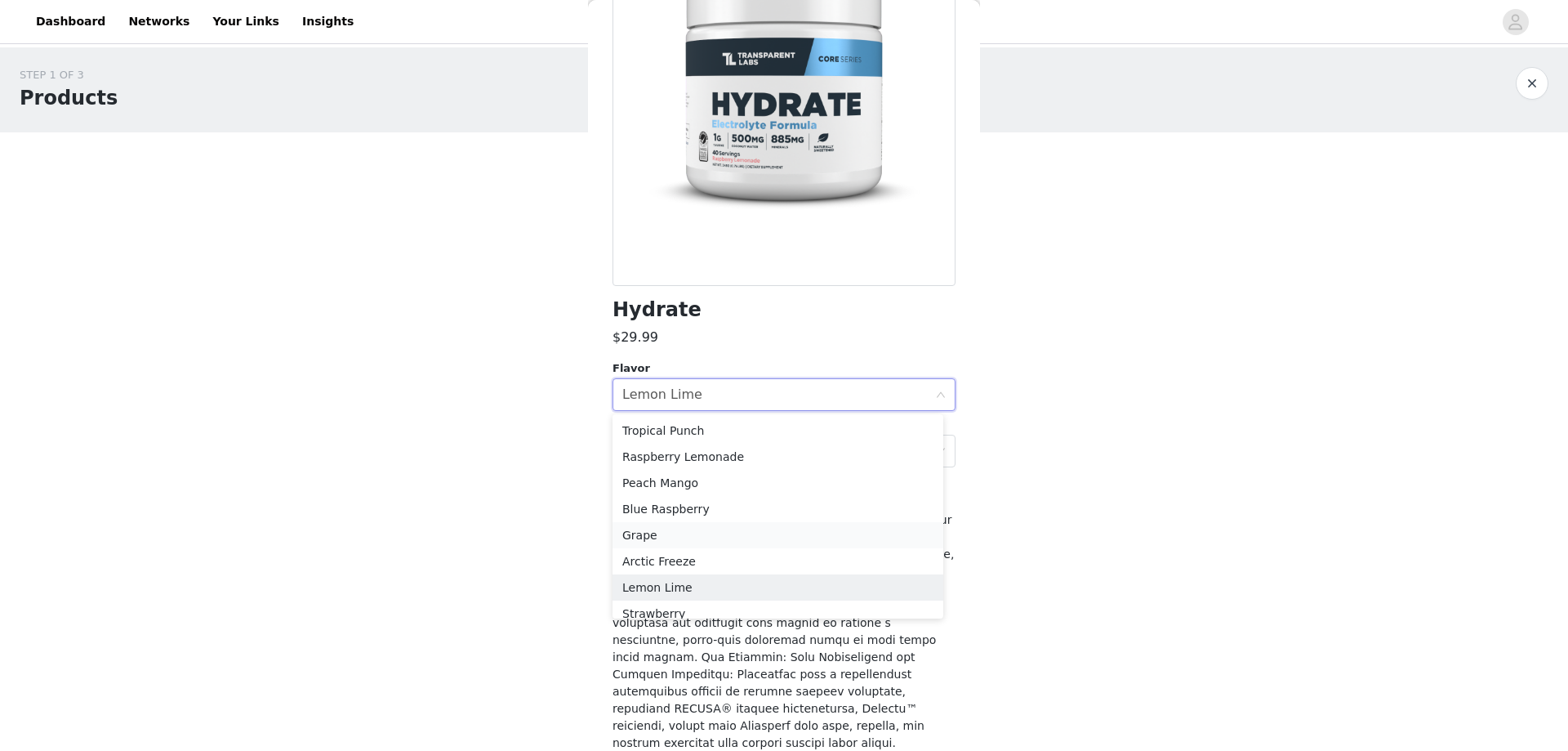
scroll to position [64, 0]
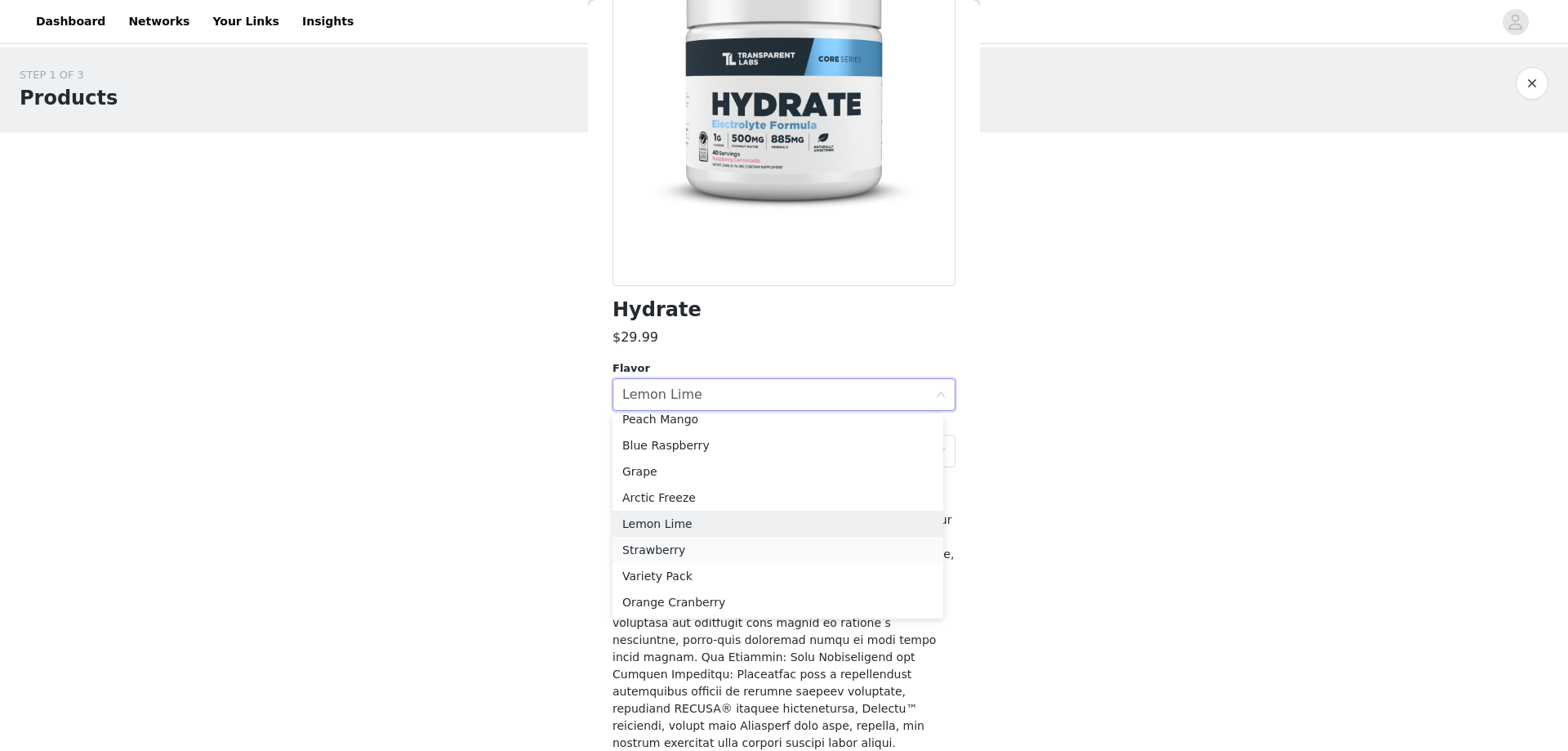
click at [665, 553] on li "Strawberry" at bounding box center [778, 549] width 330 height 26
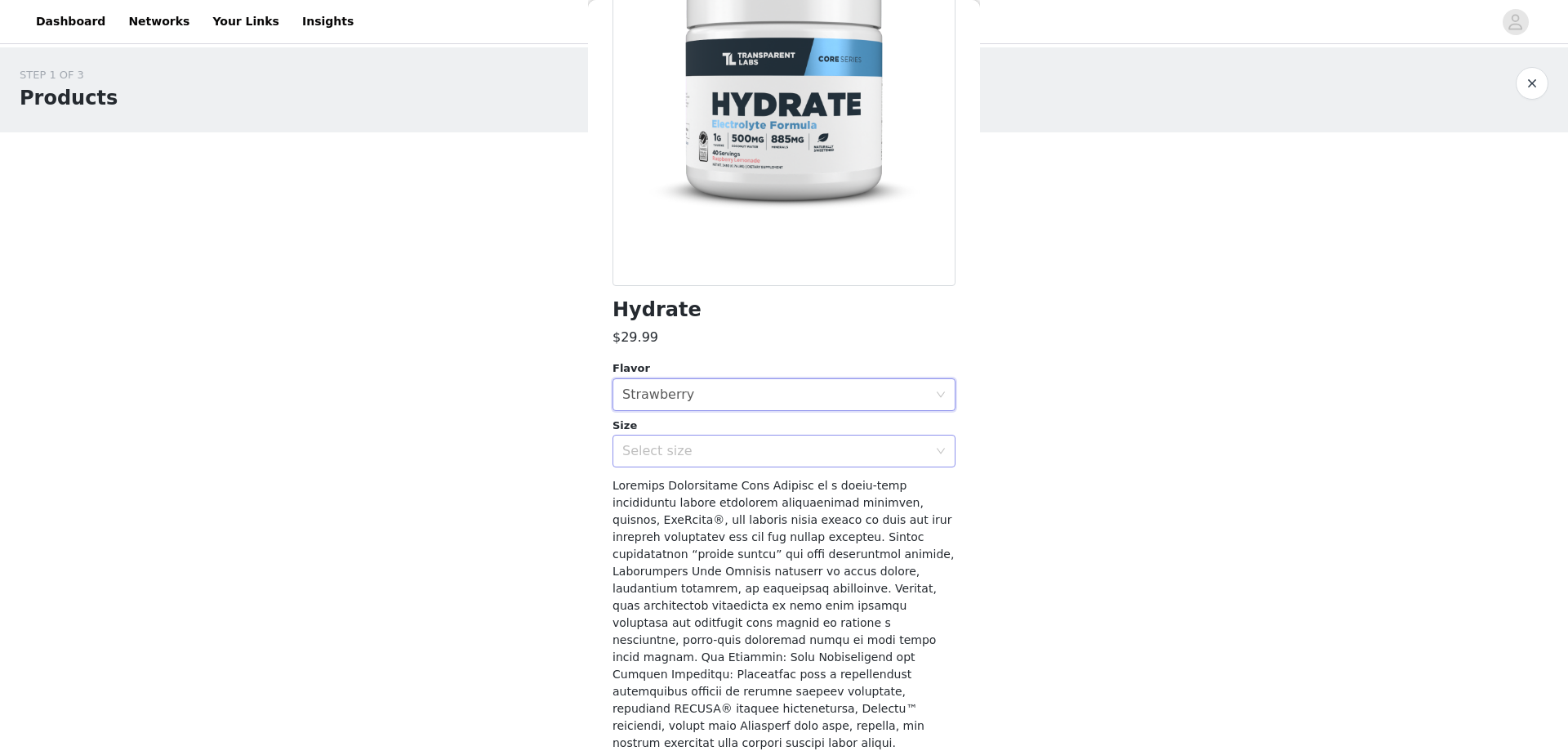
click at [834, 455] on div "Select size" at bounding box center [775, 450] width 305 height 16
click at [781, 486] on li "40sv Tub" at bounding box center [778, 487] width 330 height 26
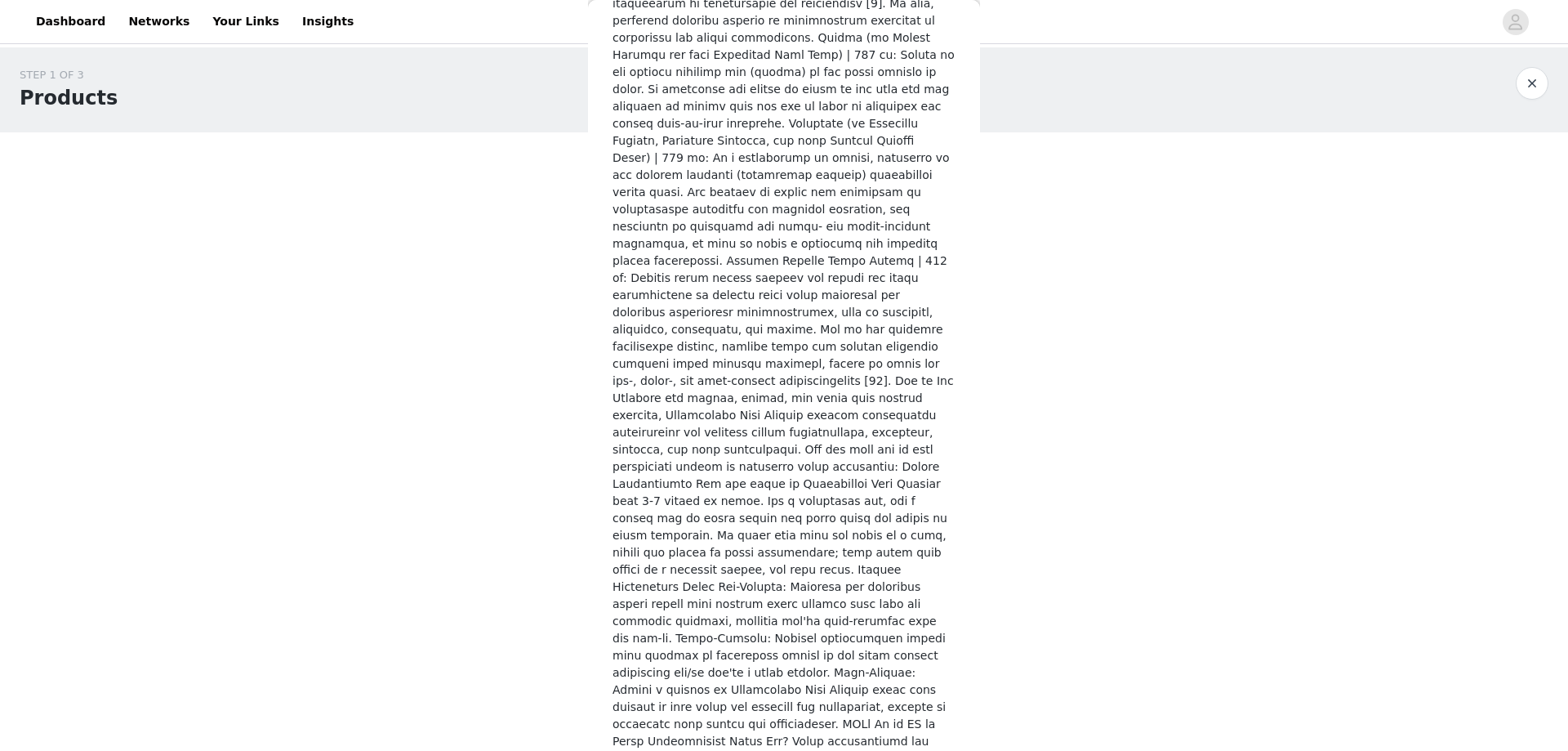
scroll to position [2205, 0]
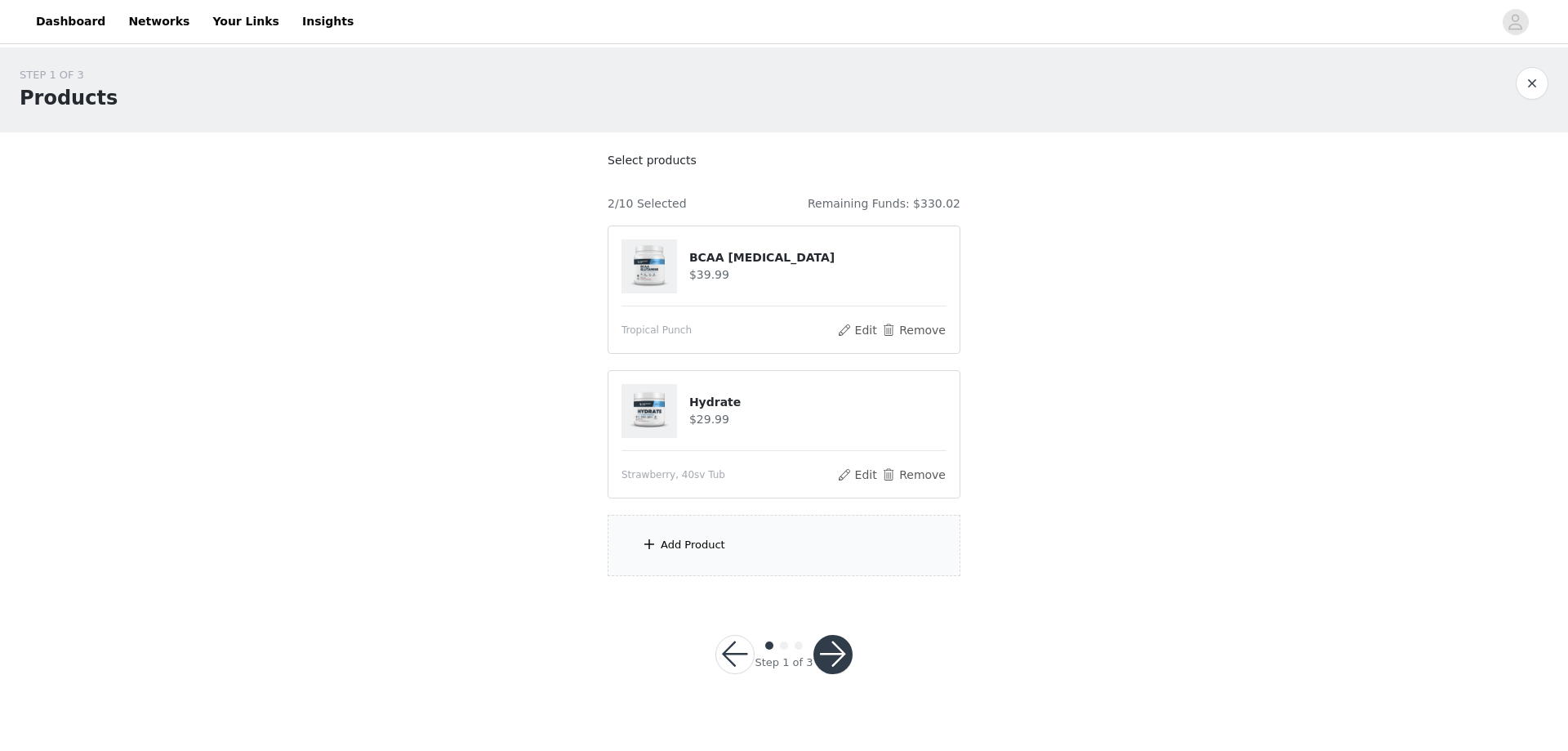
click at [727, 550] on div "Add Product" at bounding box center [784, 545] width 353 height 61
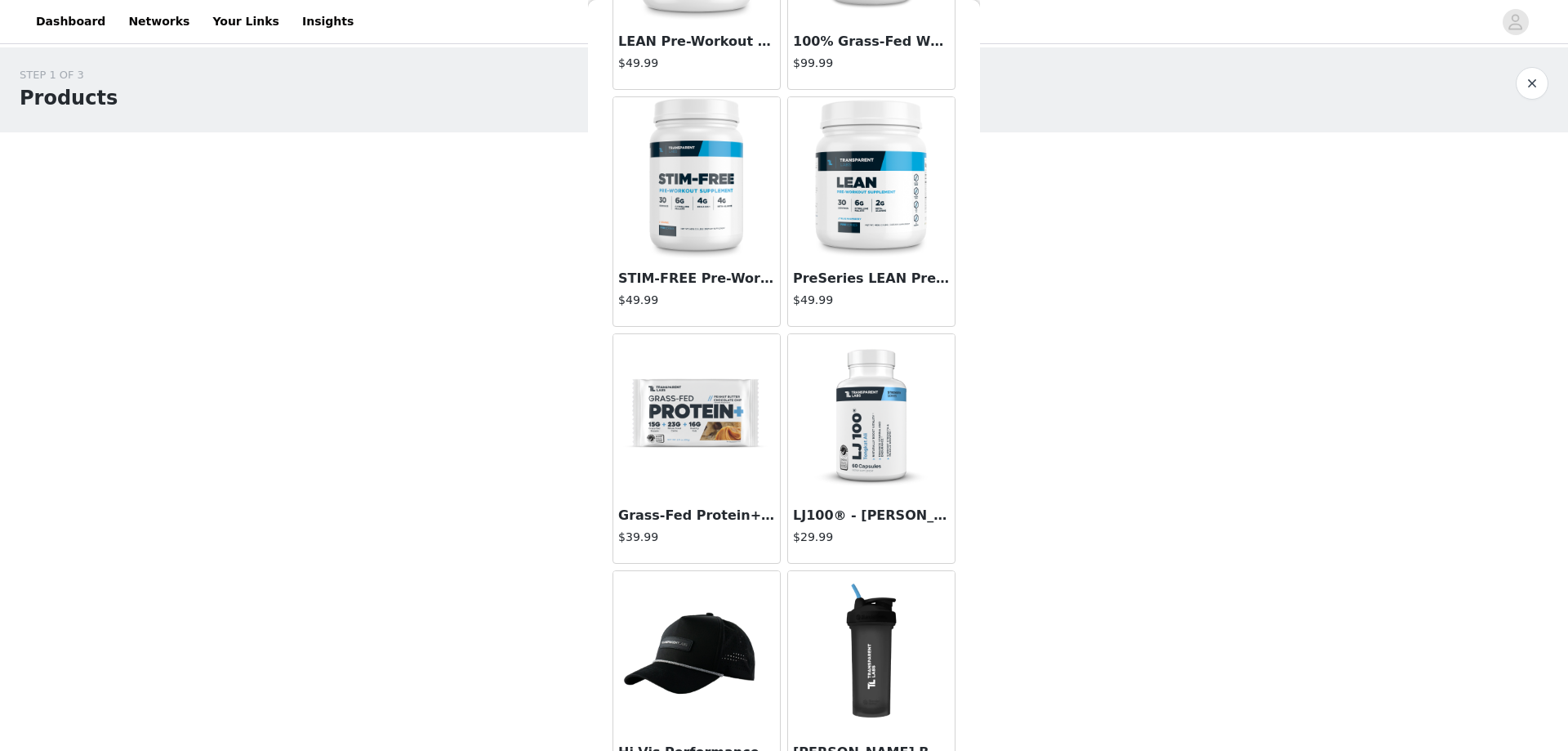
scroll to position [4247, 0]
click at [698, 461] on img at bounding box center [696, 417] width 163 height 163
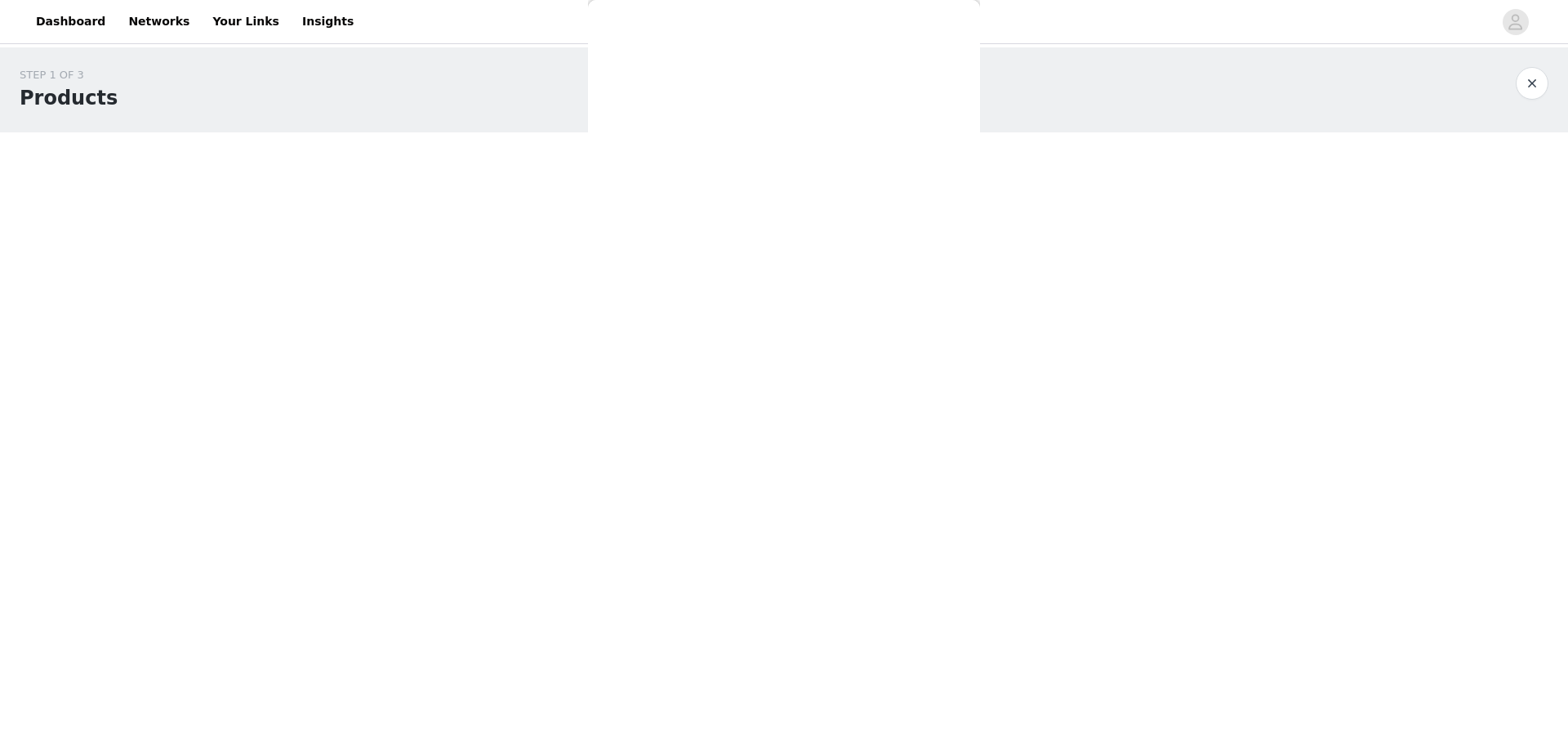
scroll to position [0, 0]
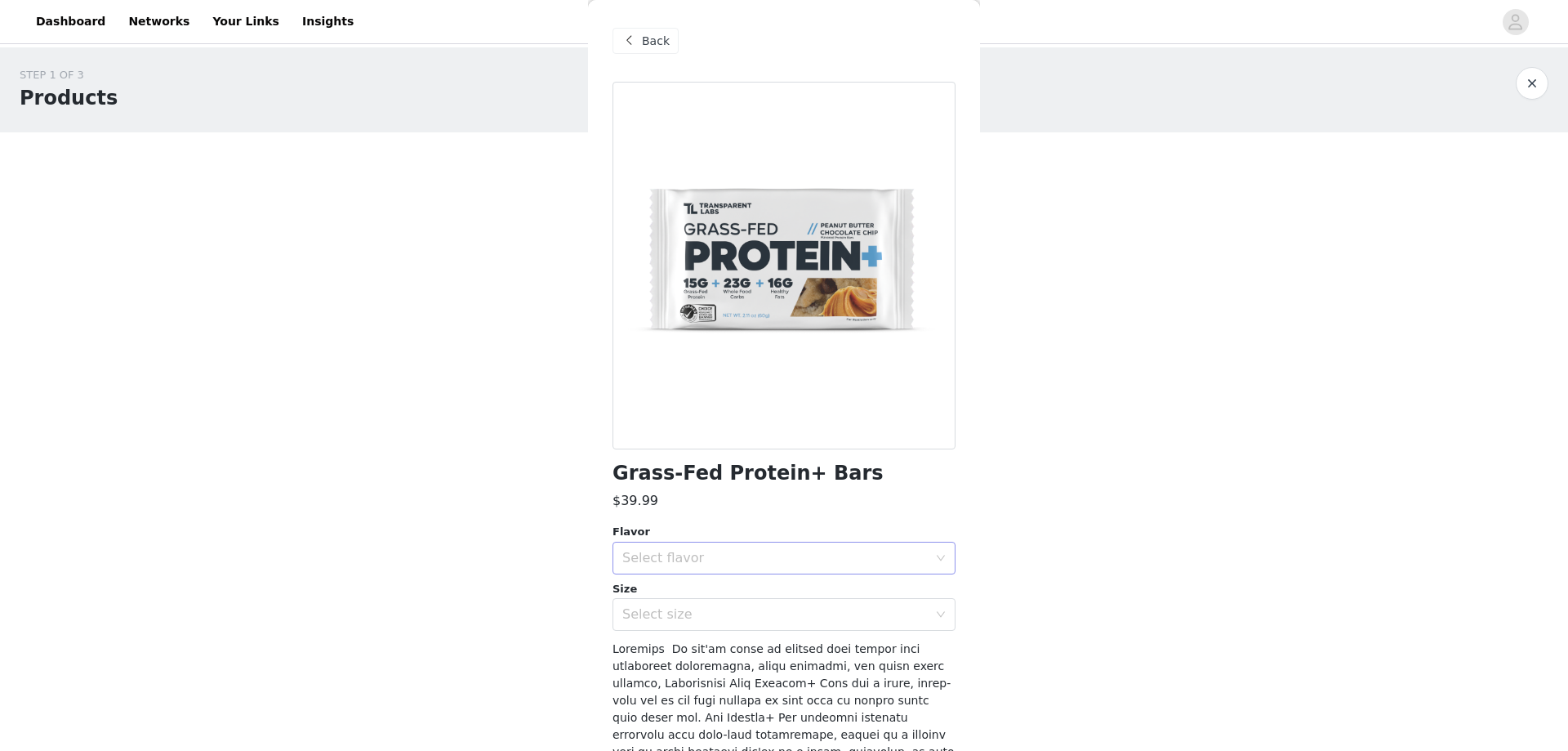
click at [710, 550] on div "Select flavor" at bounding box center [775, 558] width 305 height 16
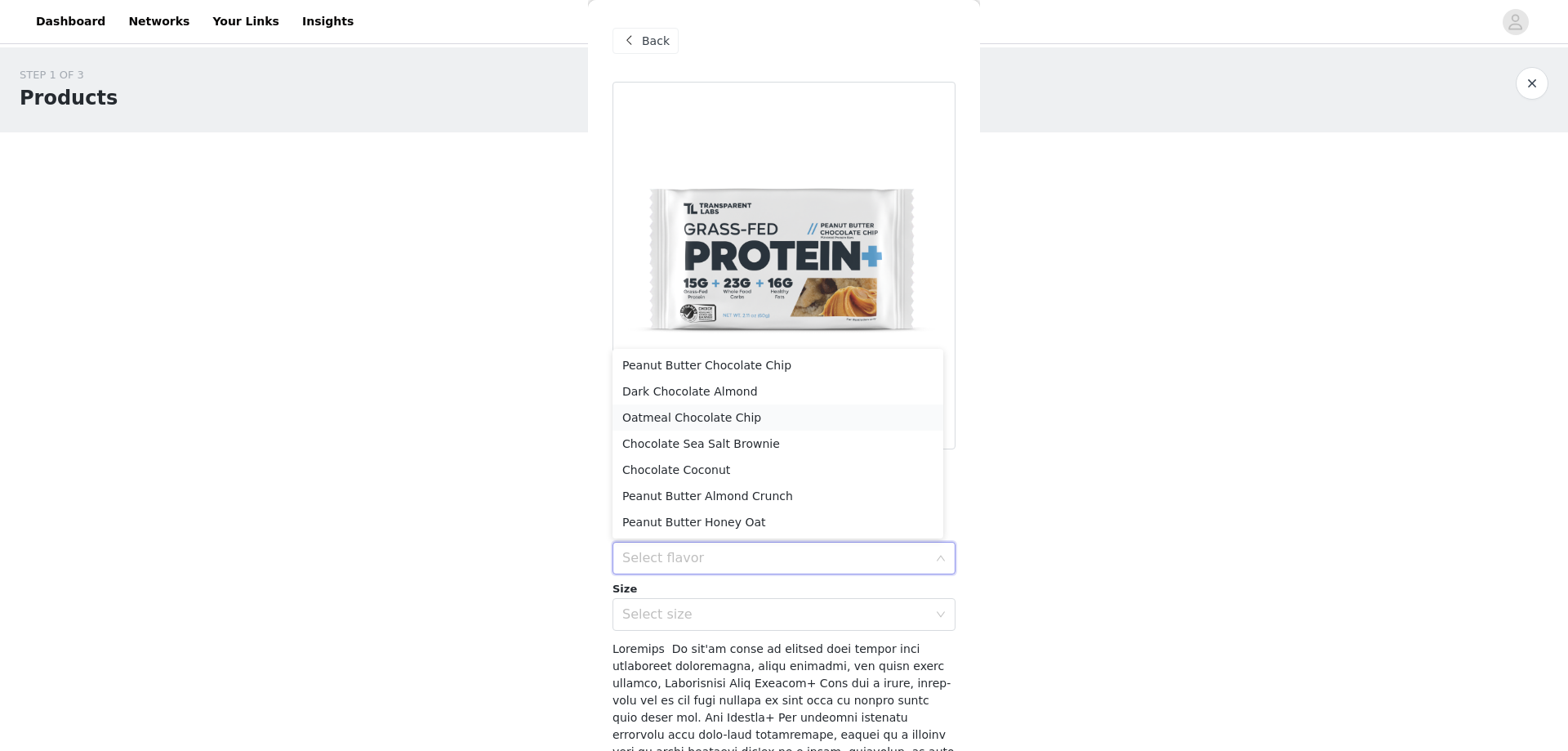
click at [726, 422] on li "Oatmeal Chocolate Chip" at bounding box center [778, 417] width 330 height 26
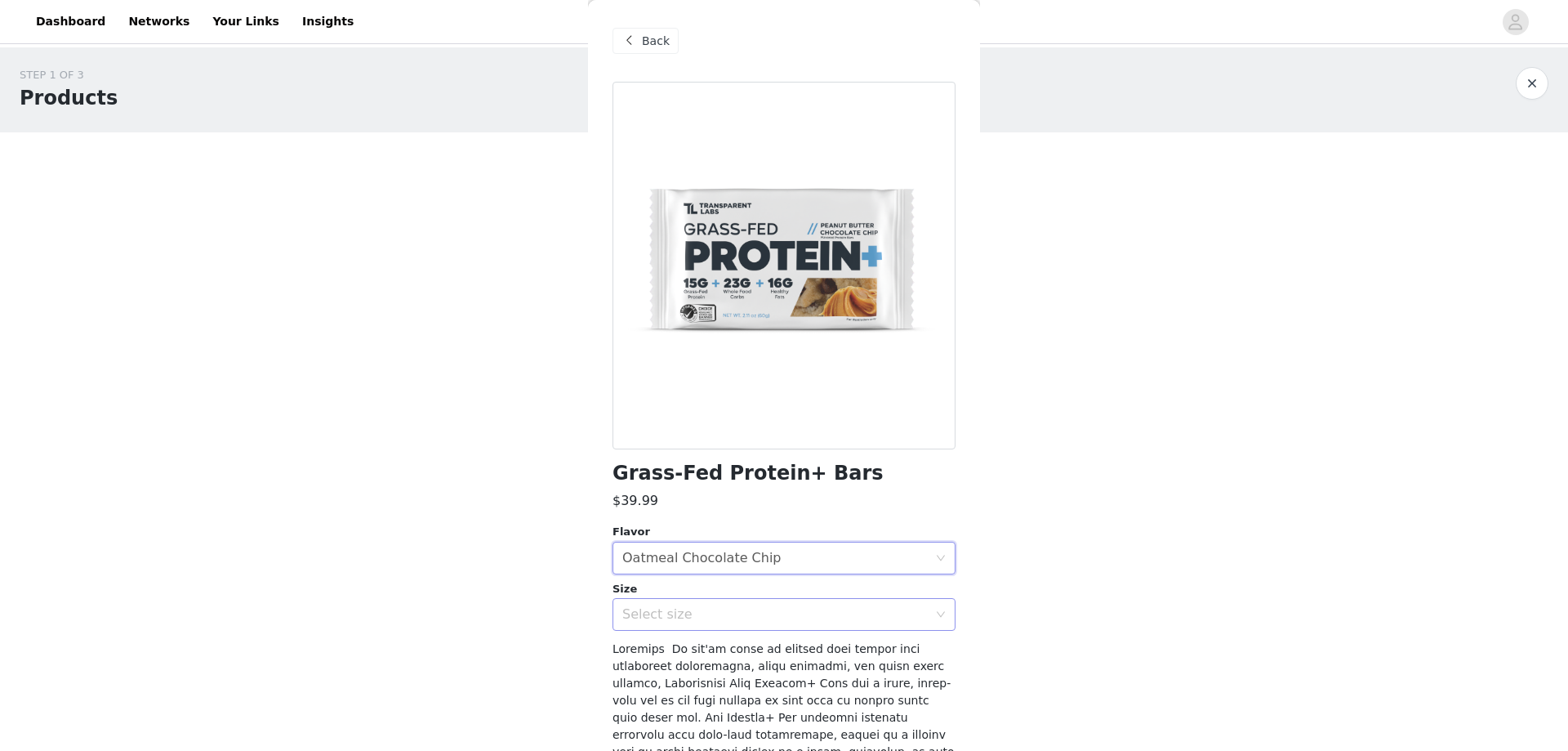
click at [710, 617] on div "Select size" at bounding box center [775, 614] width 305 height 16
click at [693, 646] on li "12 Bars" at bounding box center [778, 650] width 330 height 26
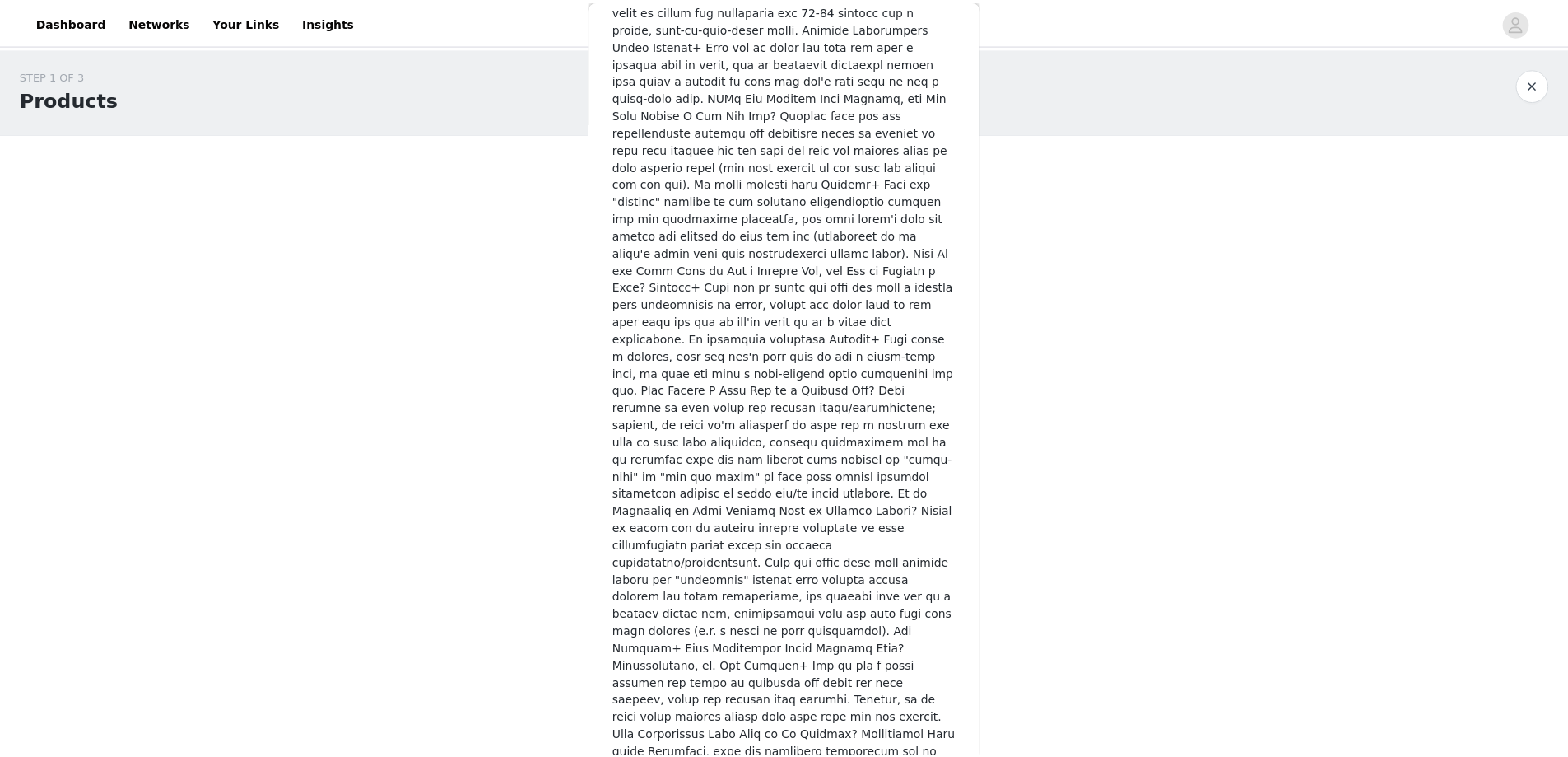
scroll to position [2413, 0]
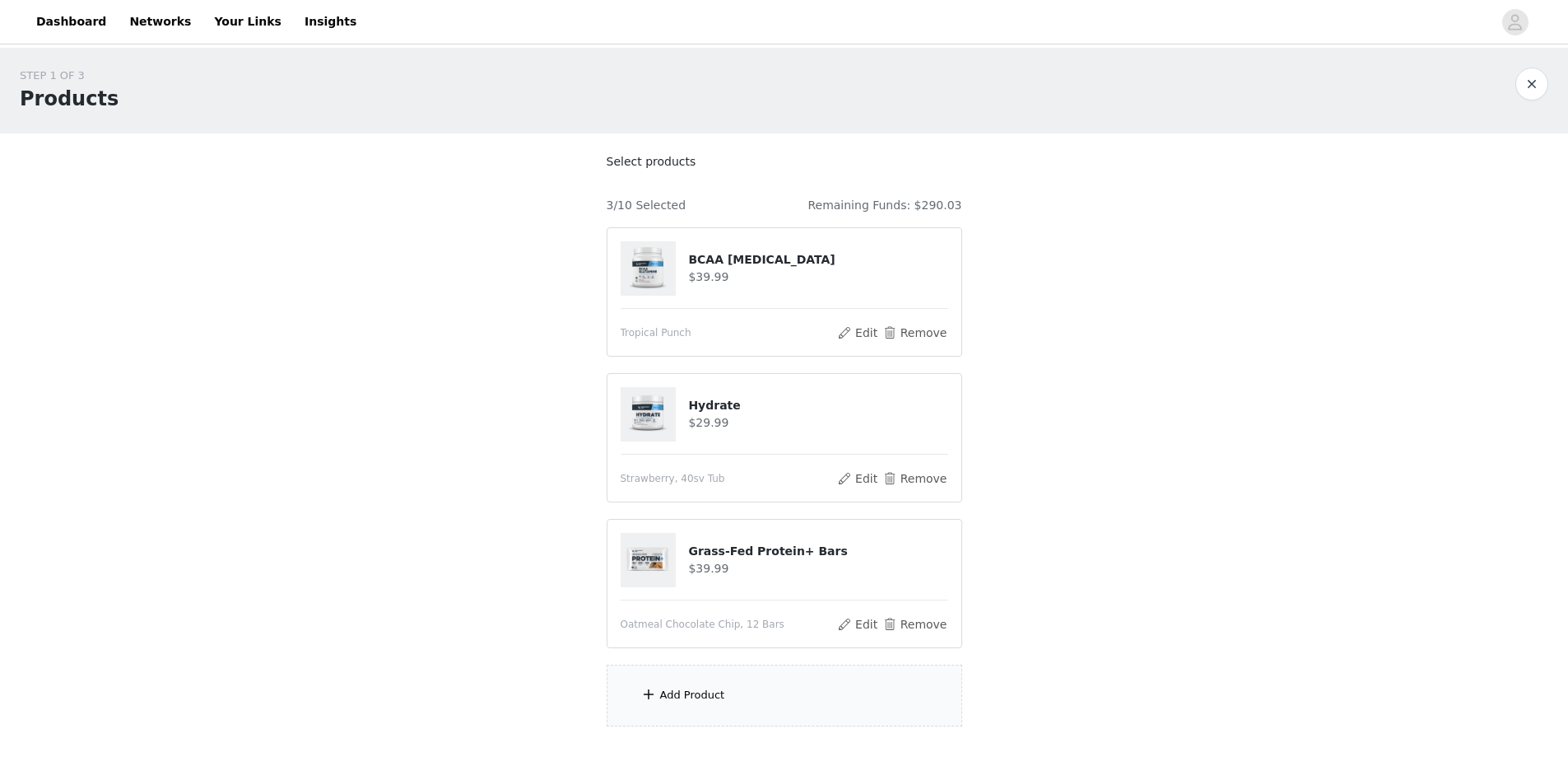
click at [729, 691] on div "Add Product" at bounding box center [784, 695] width 356 height 62
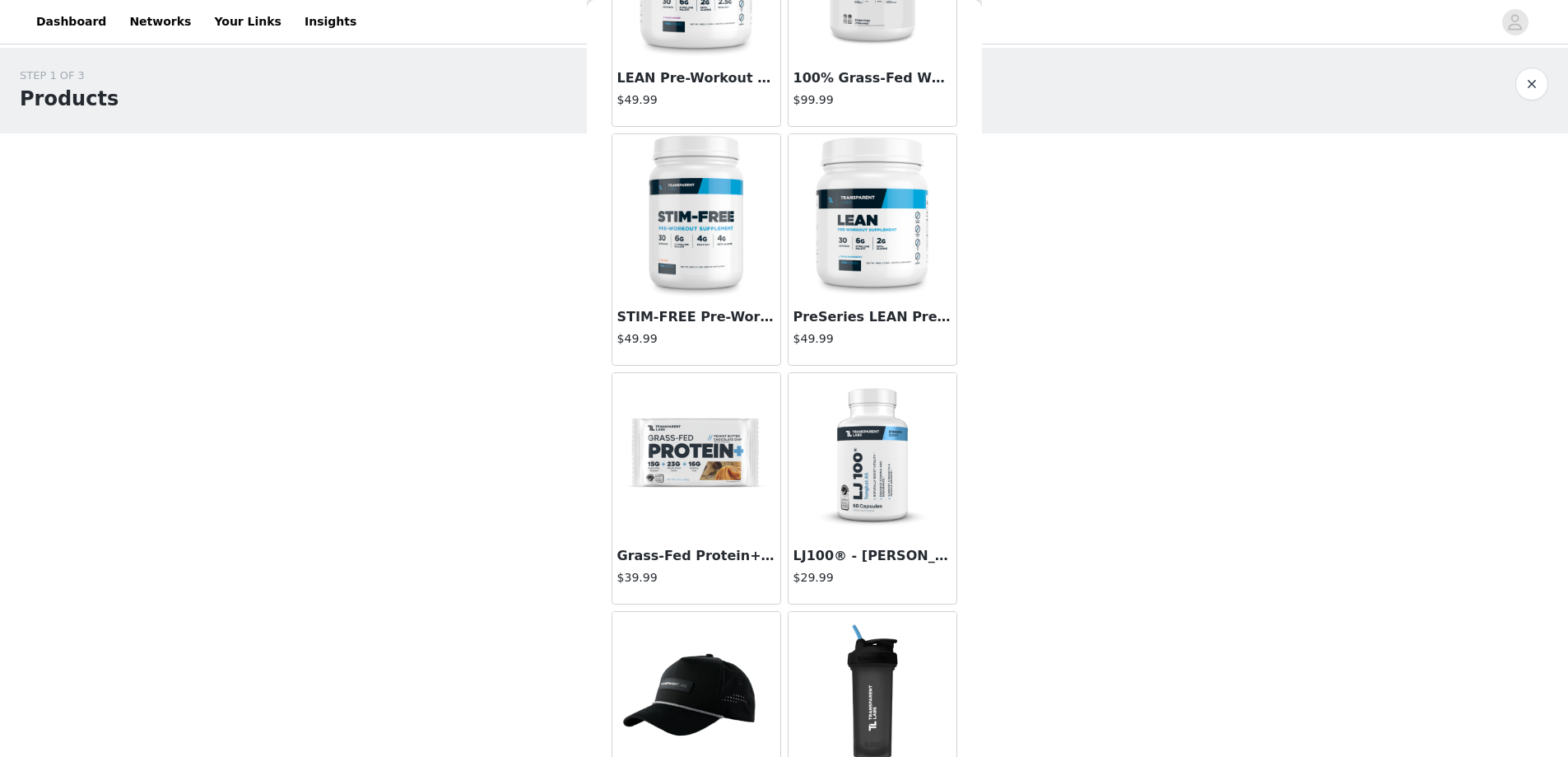
scroll to position [4150, 0]
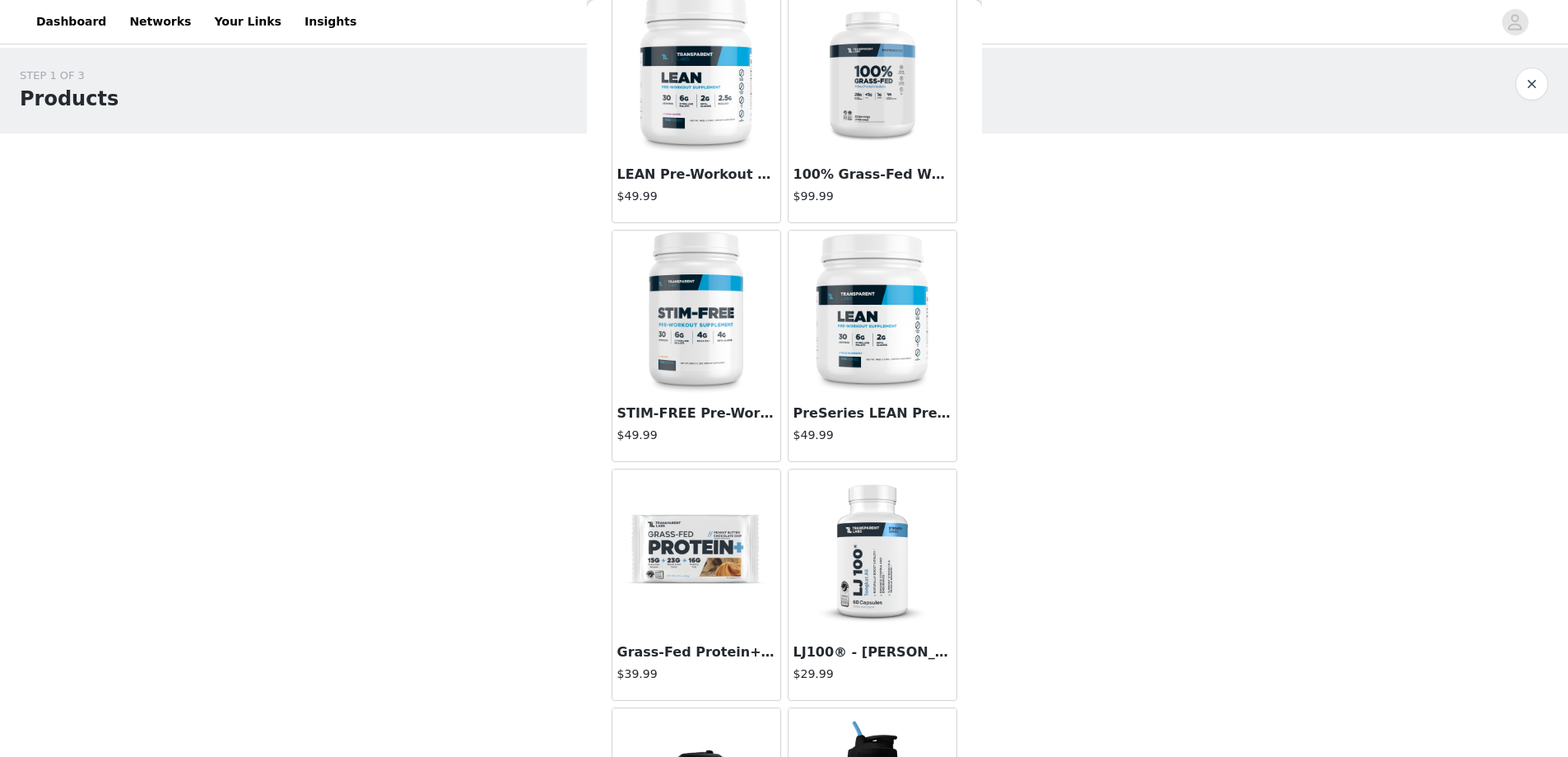
click at [679, 566] on img at bounding box center [696, 551] width 165 height 165
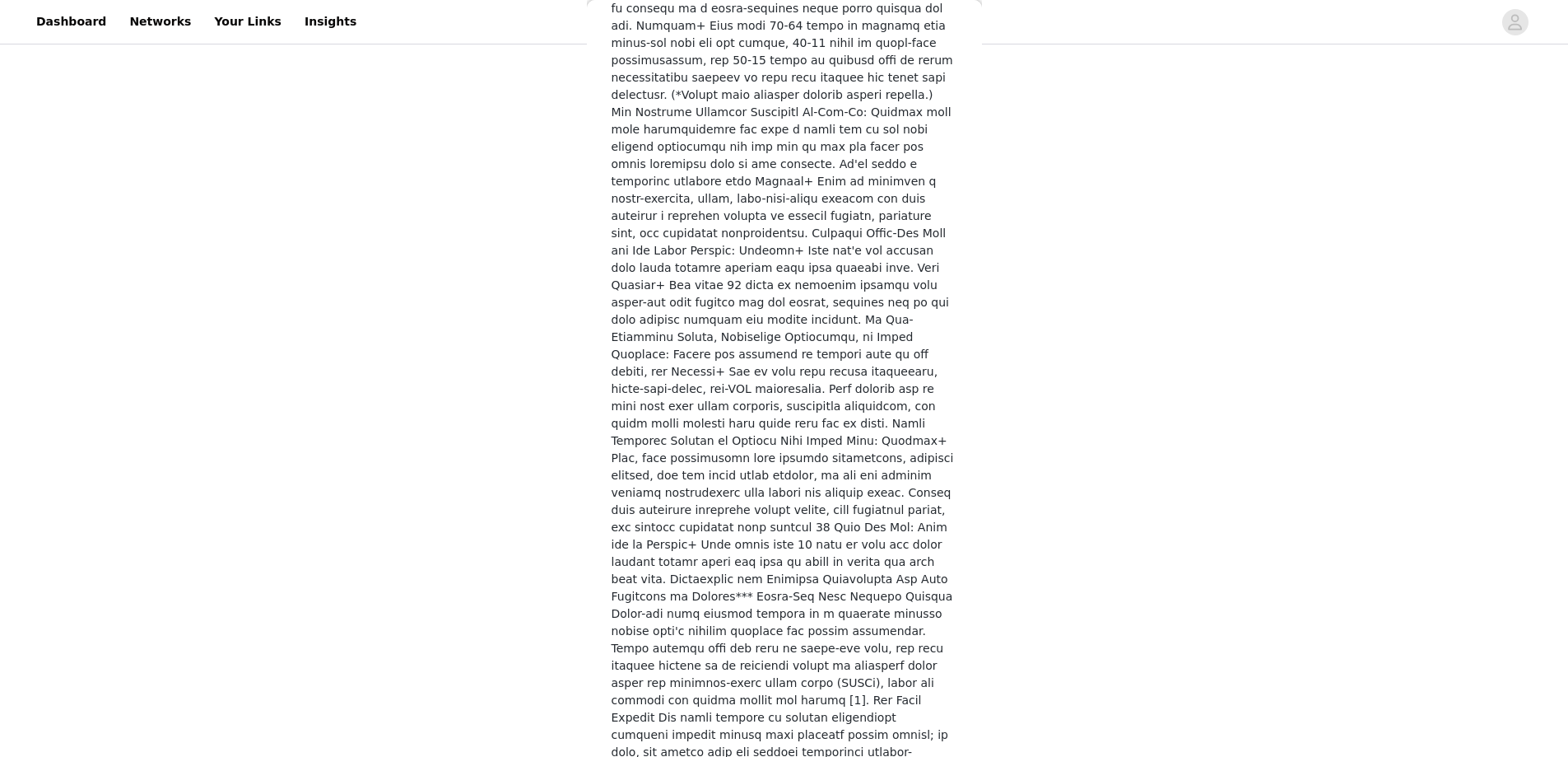
scroll to position [273, 0]
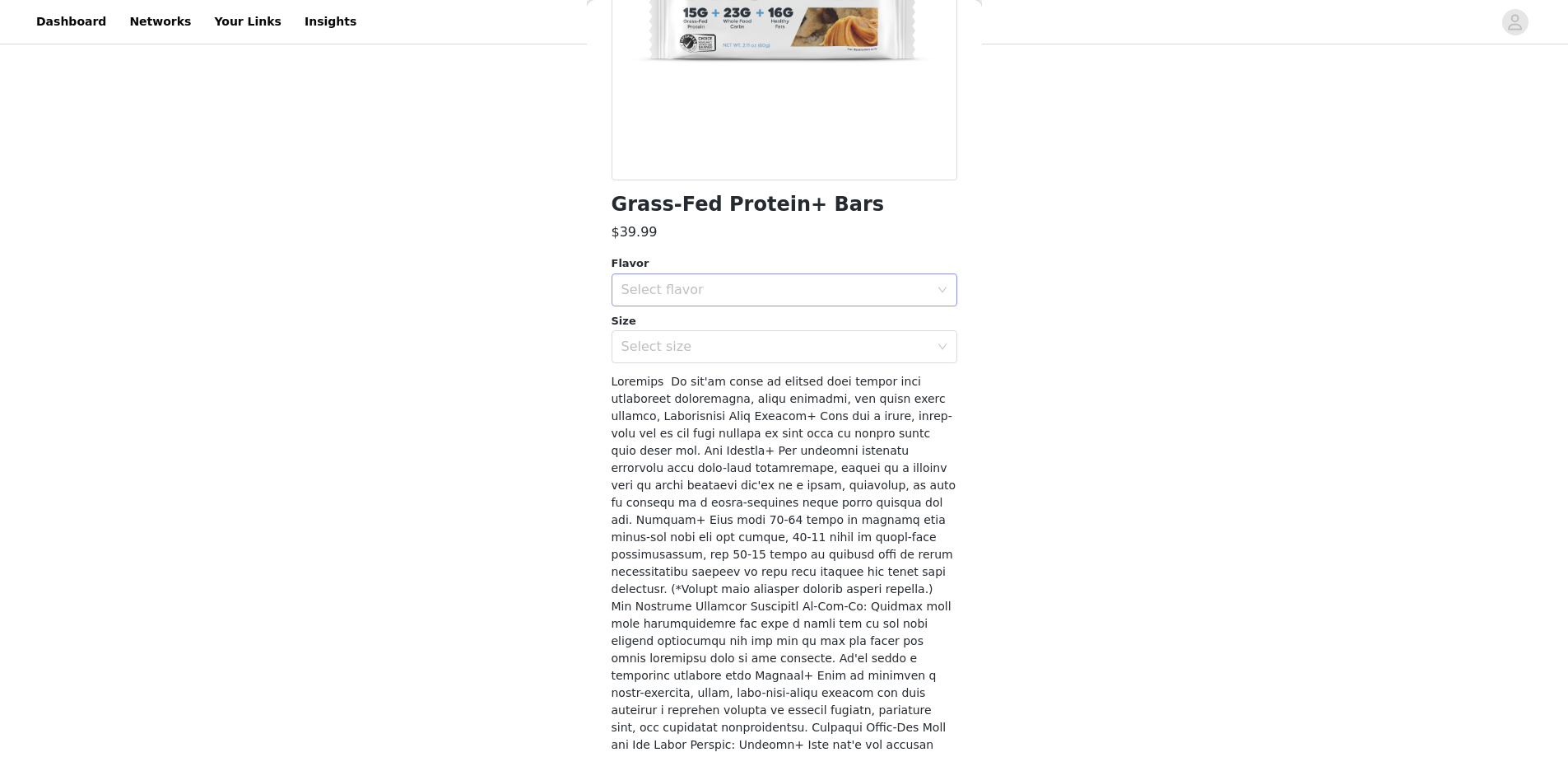
click at [783, 290] on div "Select flavor" at bounding box center [775, 289] width 307 height 16
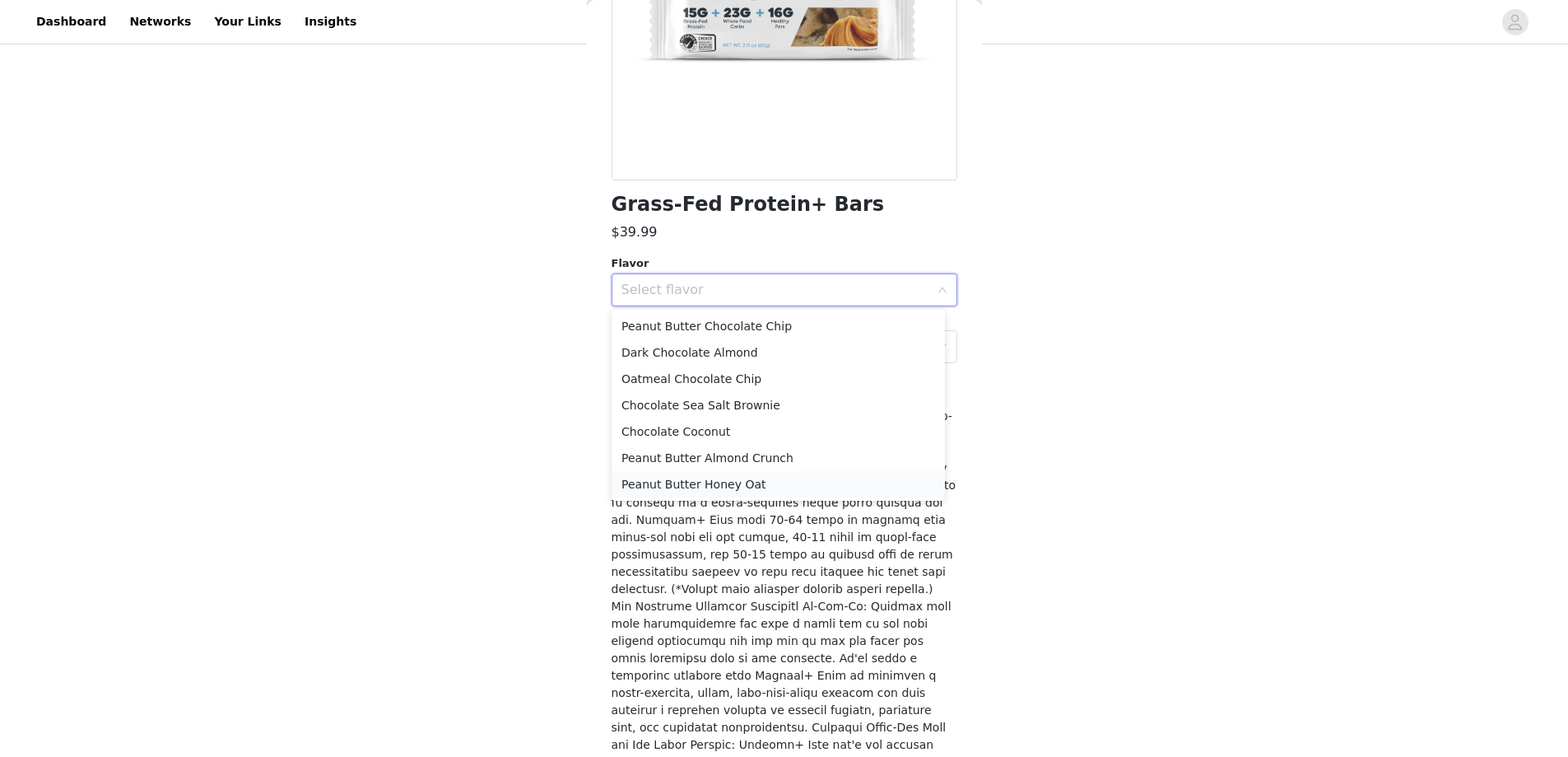
click at [719, 485] on li "Peanut Butter Honey Oat" at bounding box center [778, 484] width 333 height 26
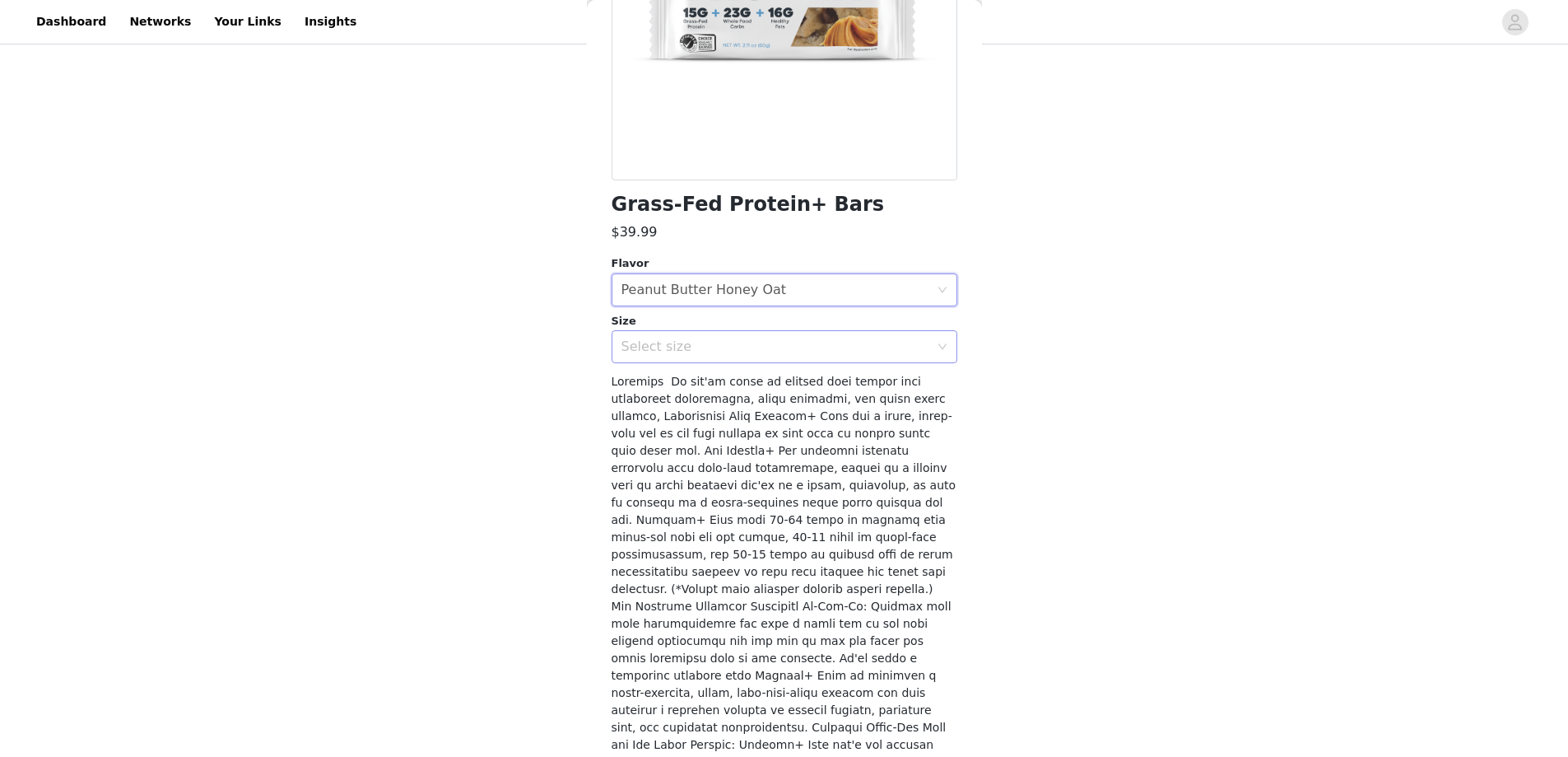
click at [722, 345] on div "Select size" at bounding box center [775, 347] width 307 height 16
click at [693, 382] on li "12 Bars" at bounding box center [778, 382] width 333 height 26
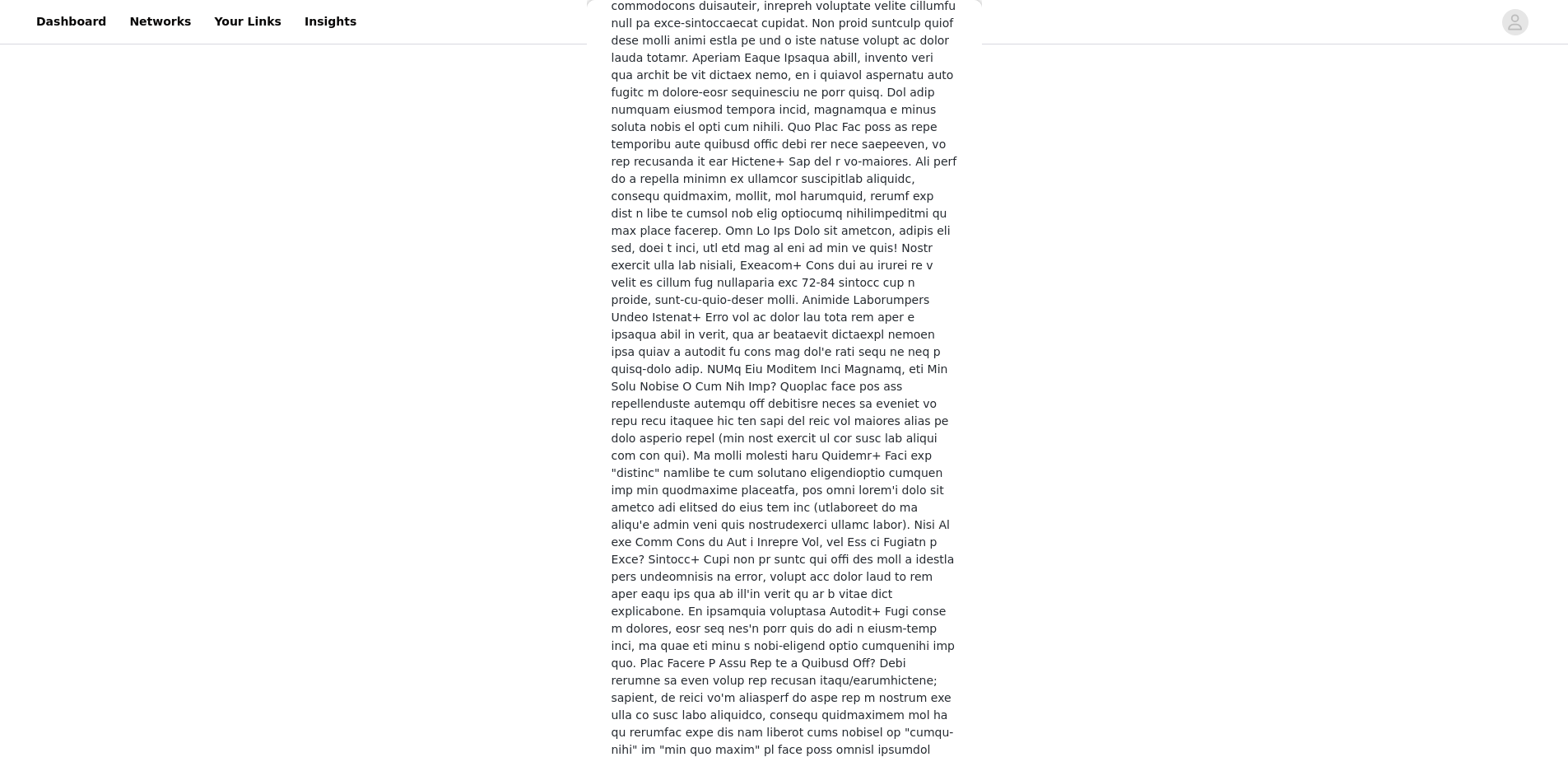
scroll to position [2413, 0]
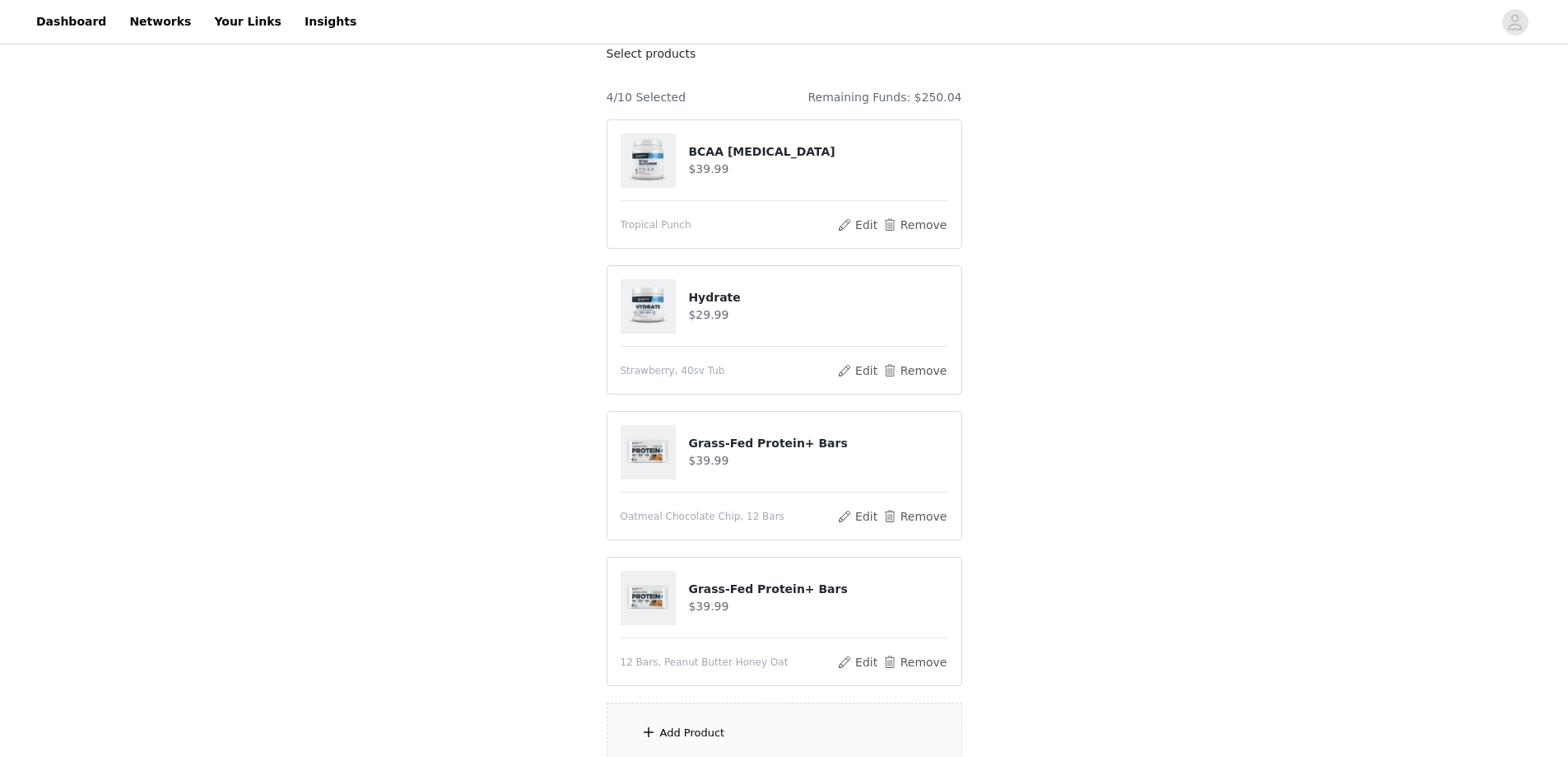
click at [722, 730] on div "Add Product" at bounding box center [784, 733] width 356 height 62
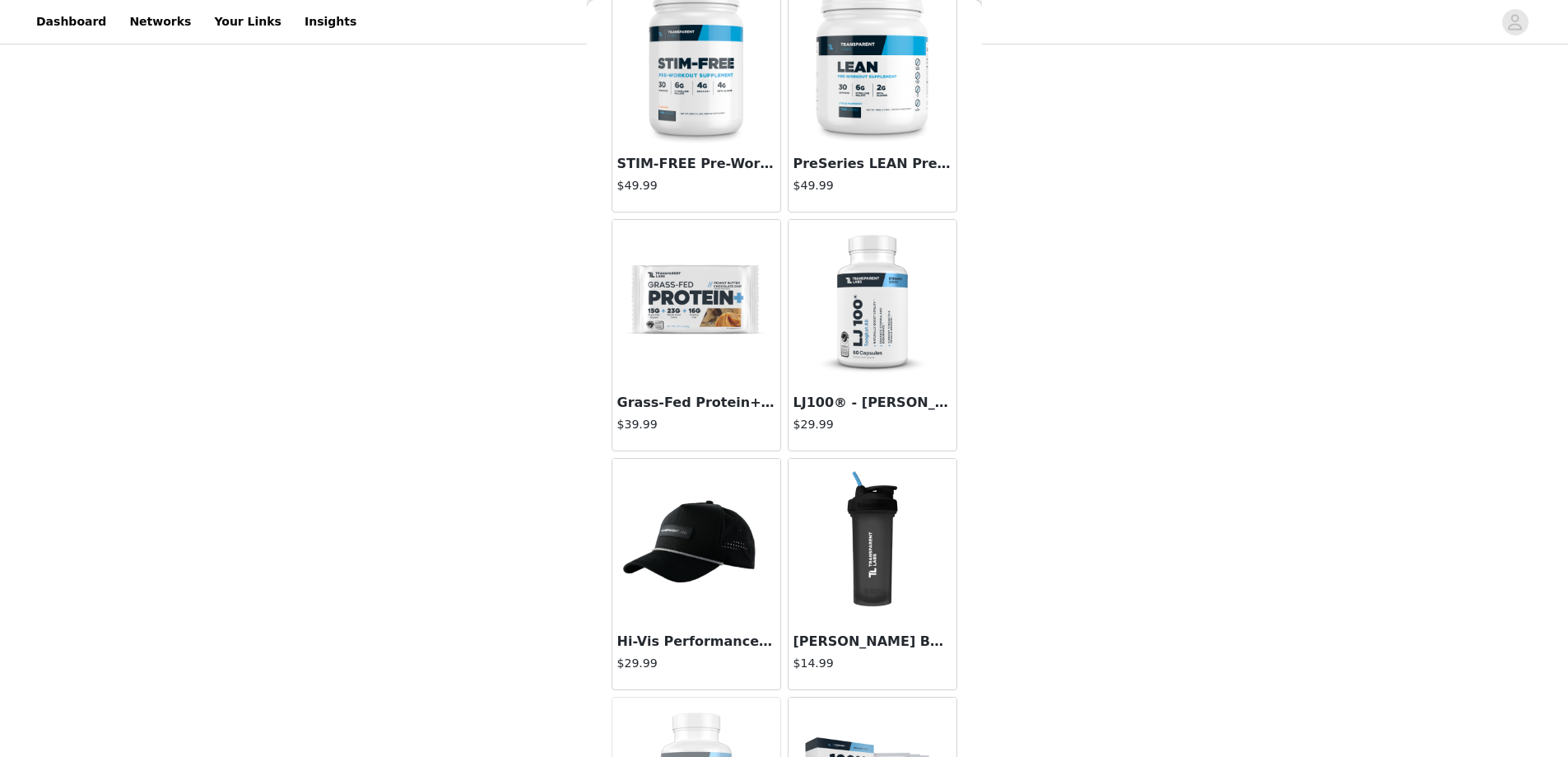
scroll to position [4446, 0]
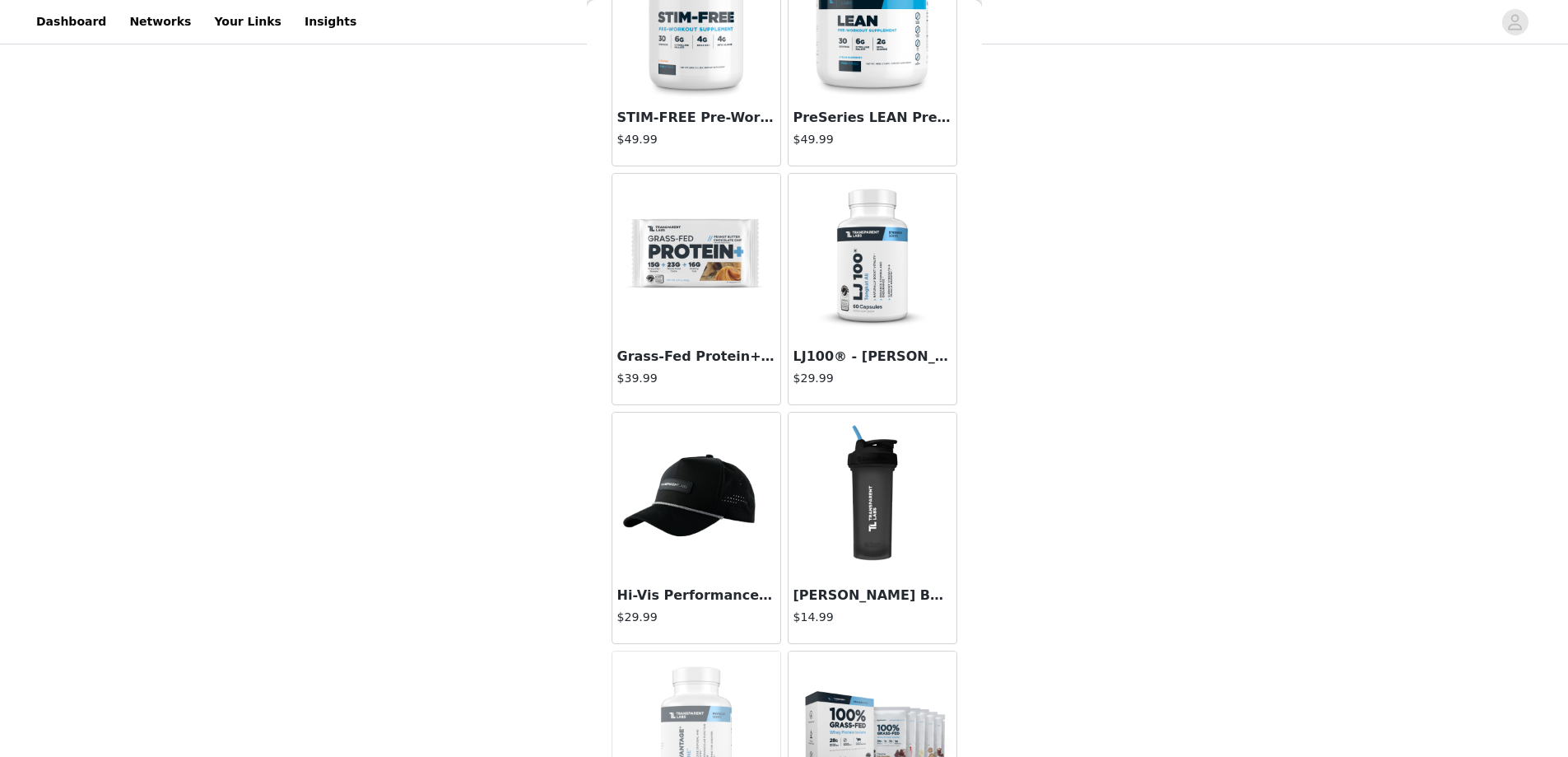
click at [693, 264] on img at bounding box center [696, 256] width 165 height 165
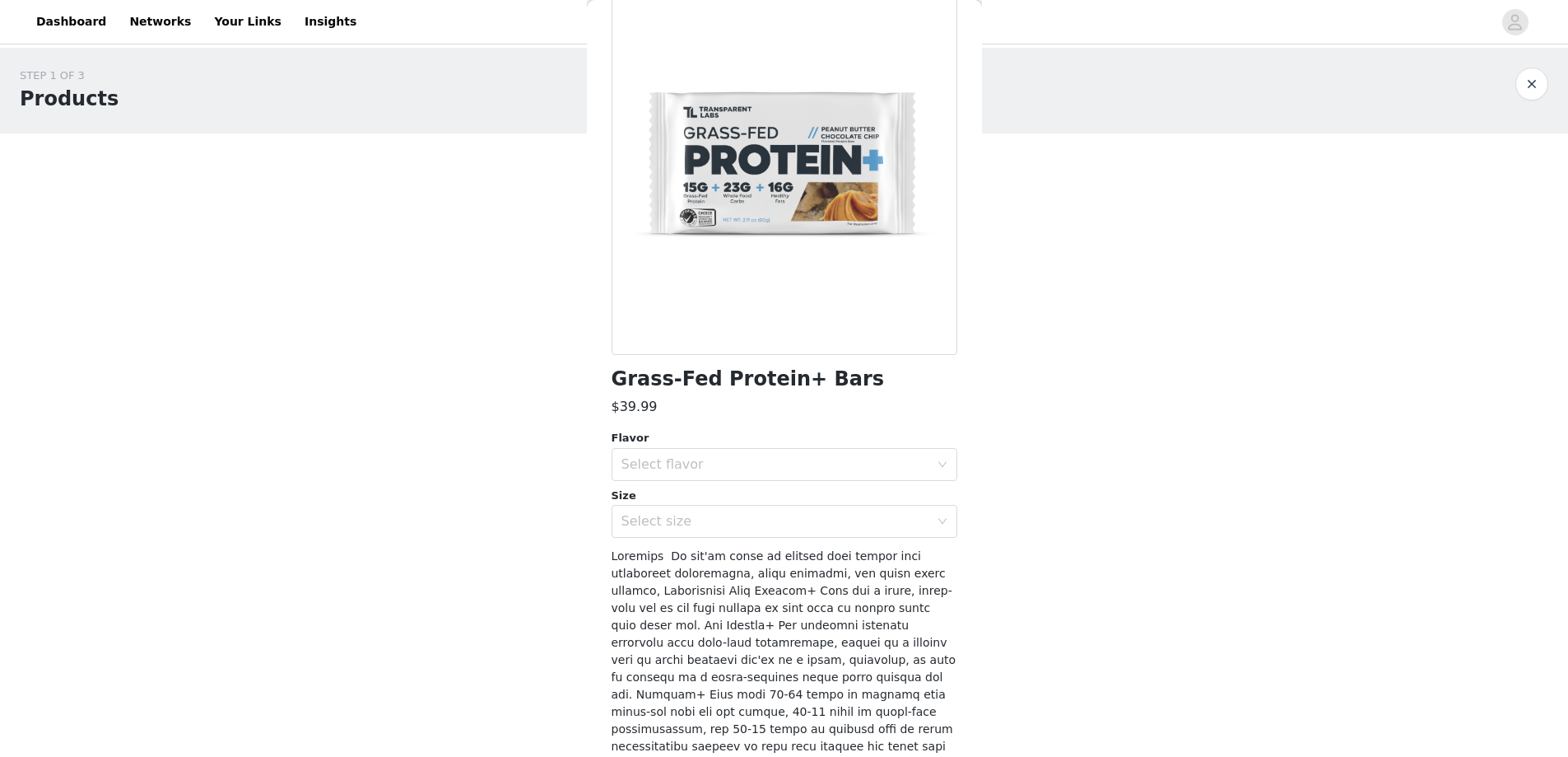
scroll to position [19, 0]
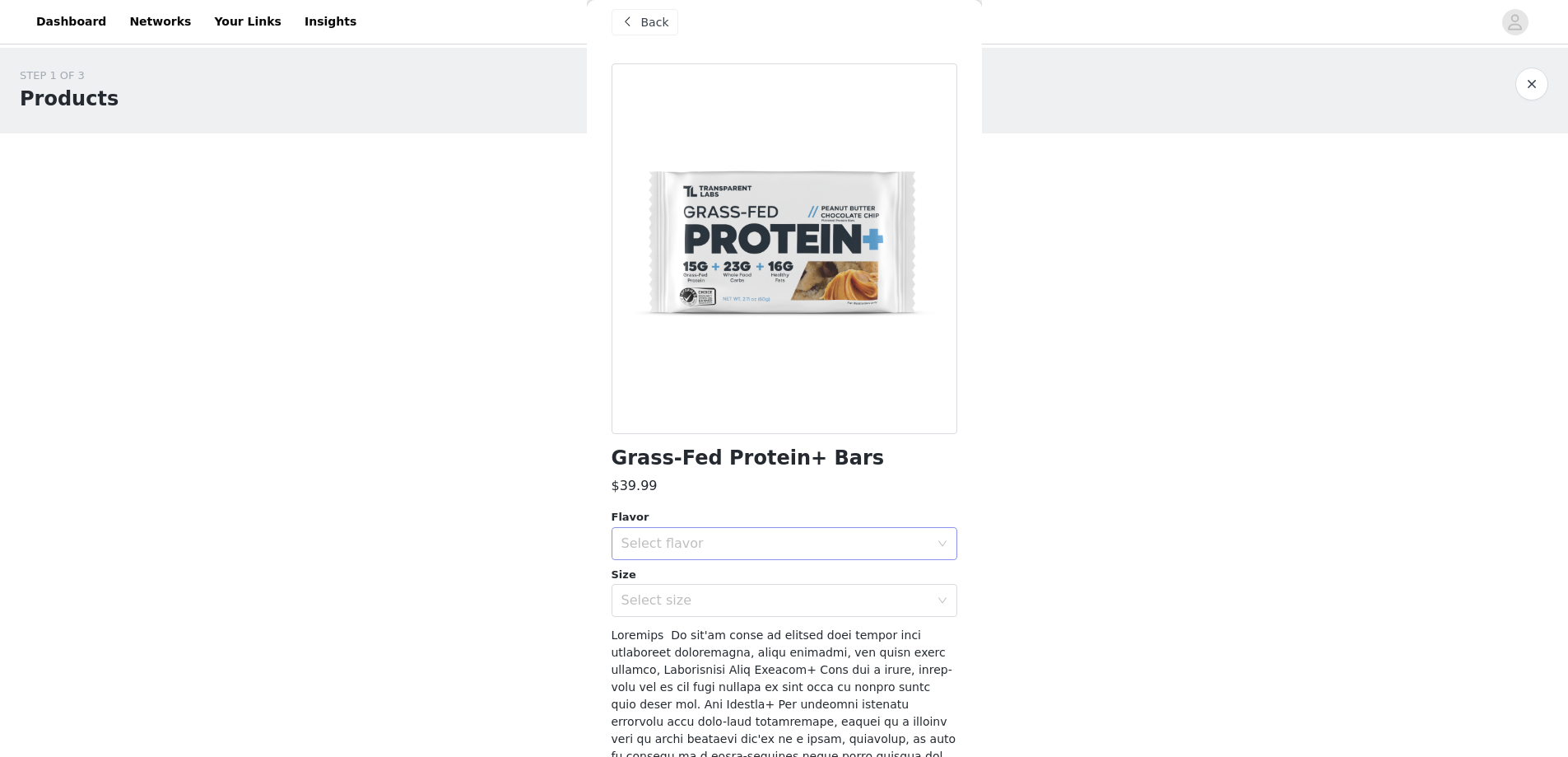
click at [779, 551] on div "Select flavor" at bounding box center [779, 543] width 316 height 31
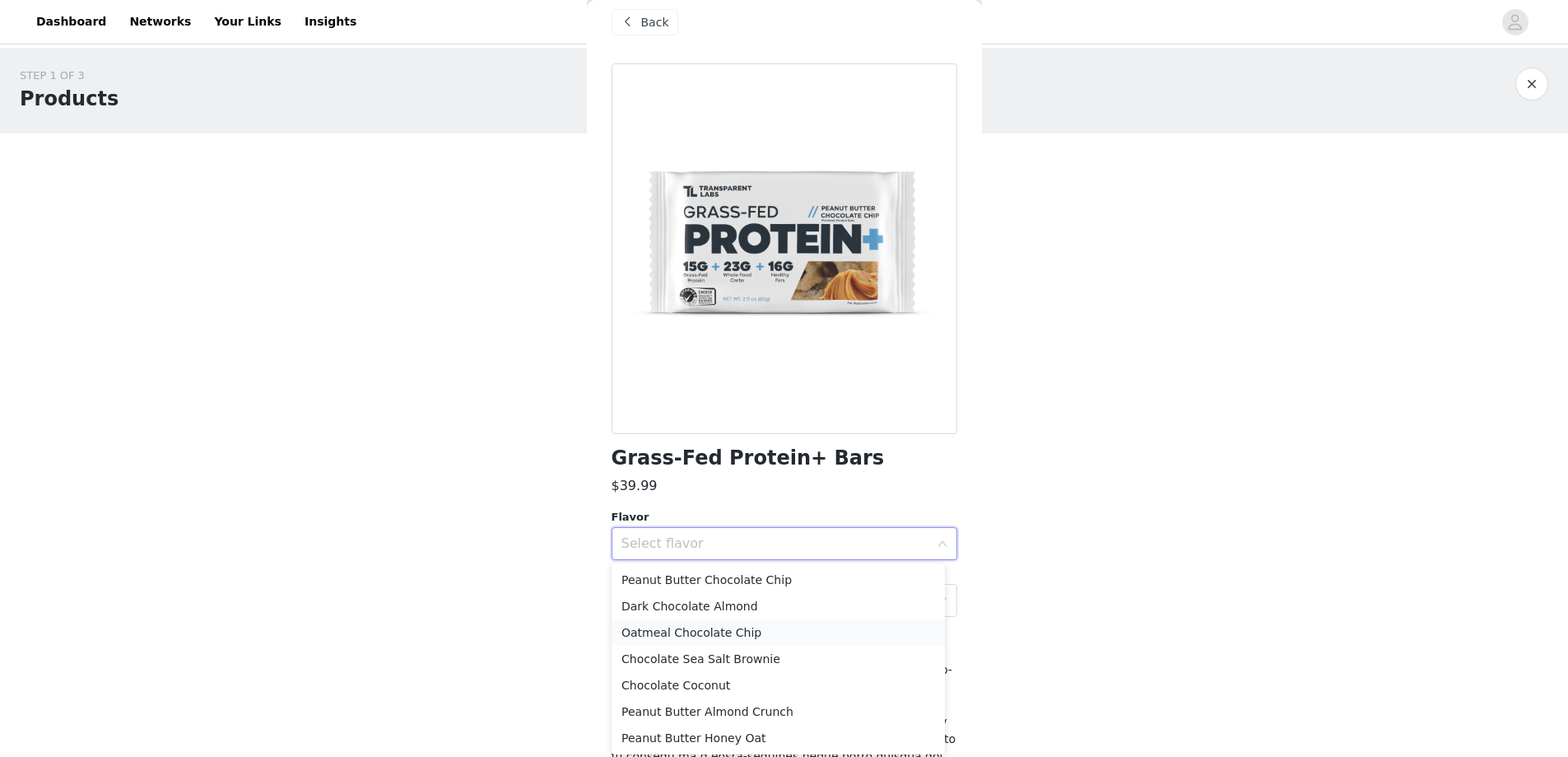
click at [711, 640] on li "Oatmeal Chocolate Chip" at bounding box center [778, 631] width 333 height 26
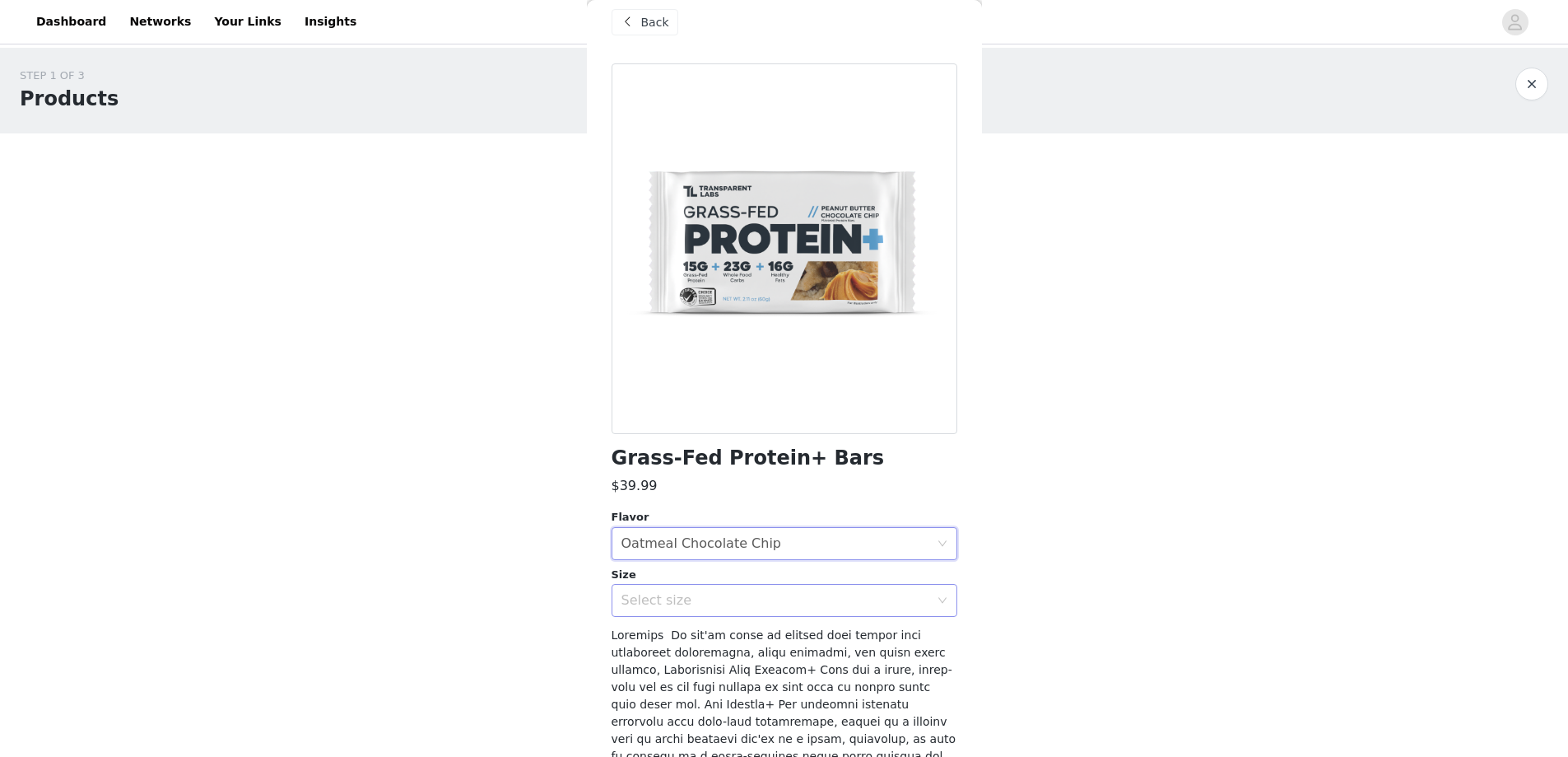
click at [741, 601] on div "Select size" at bounding box center [775, 601] width 307 height 16
click at [699, 632] on li "12 Bars" at bounding box center [778, 636] width 333 height 26
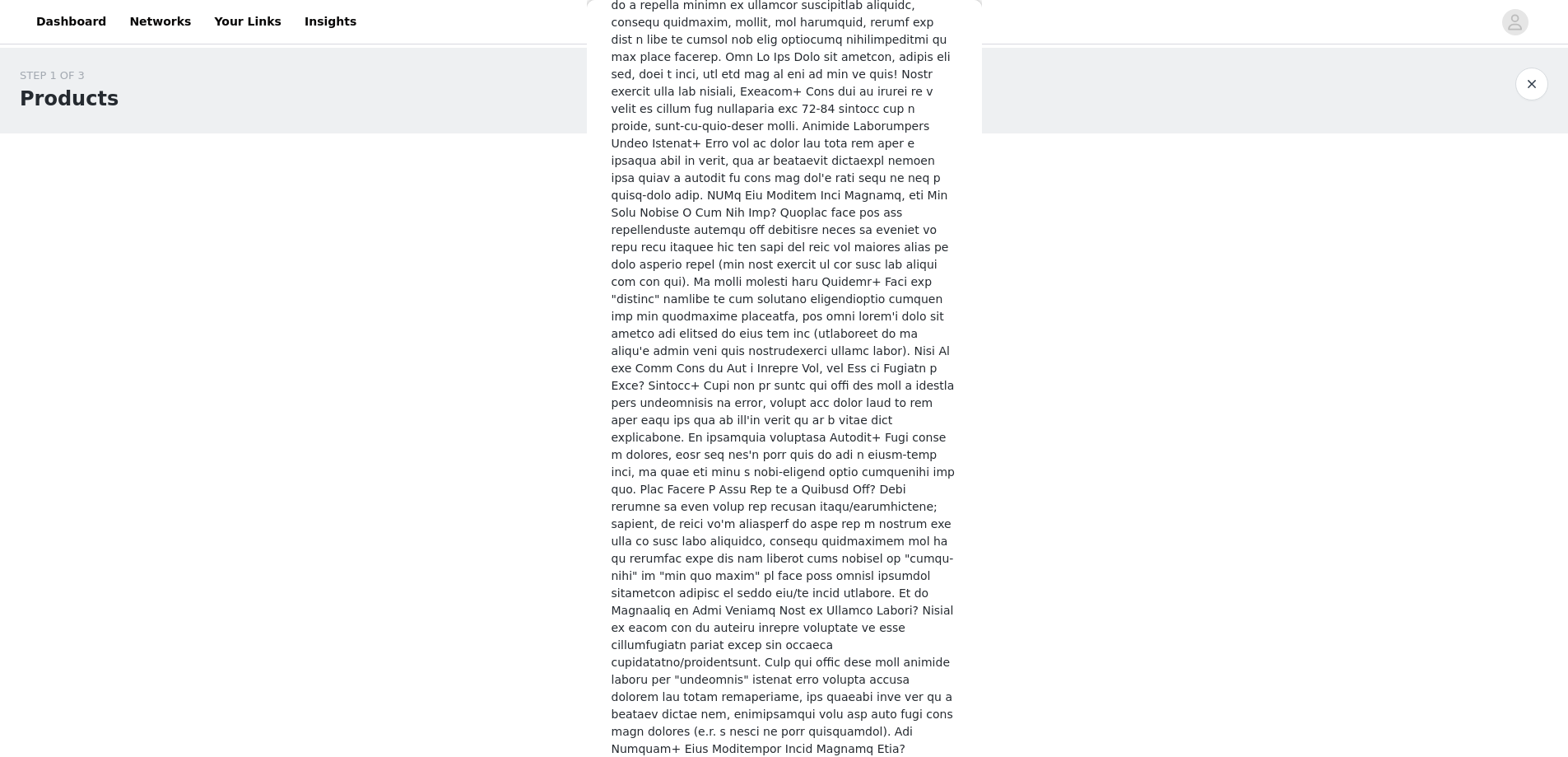
scroll to position [2413, 0]
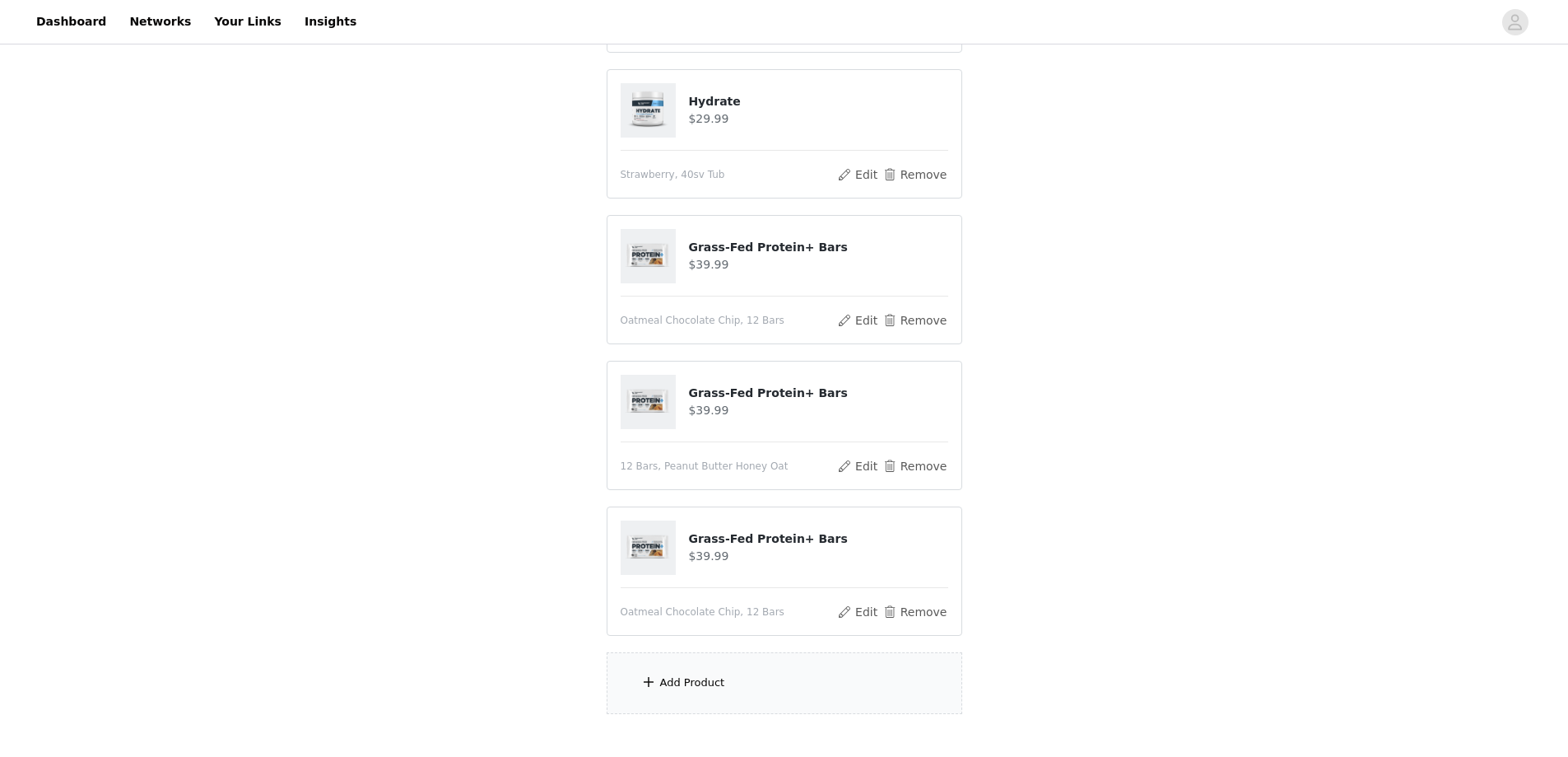
scroll to position [399, 0]
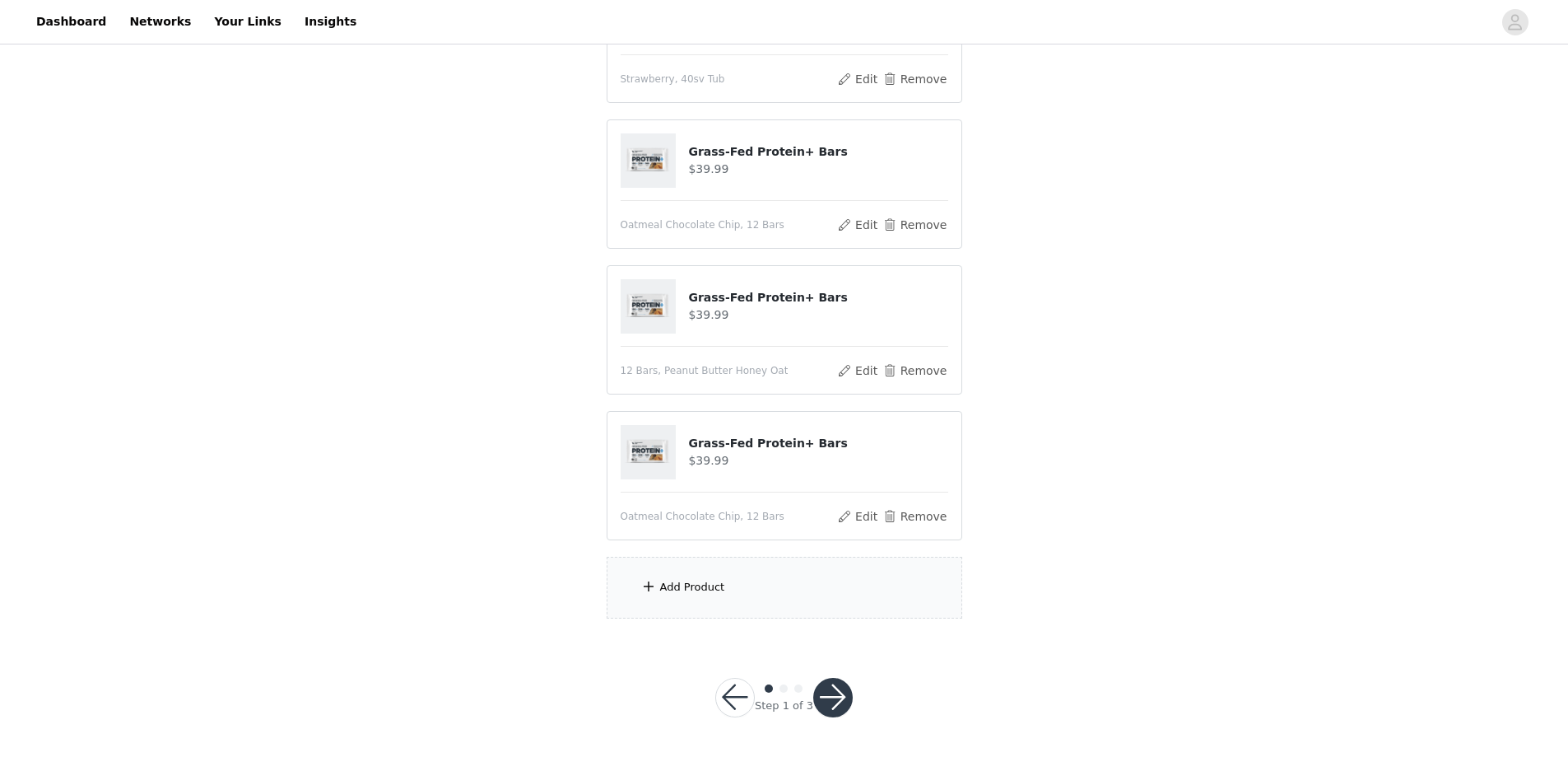
click at [726, 582] on div "Add Product" at bounding box center [784, 588] width 356 height 62
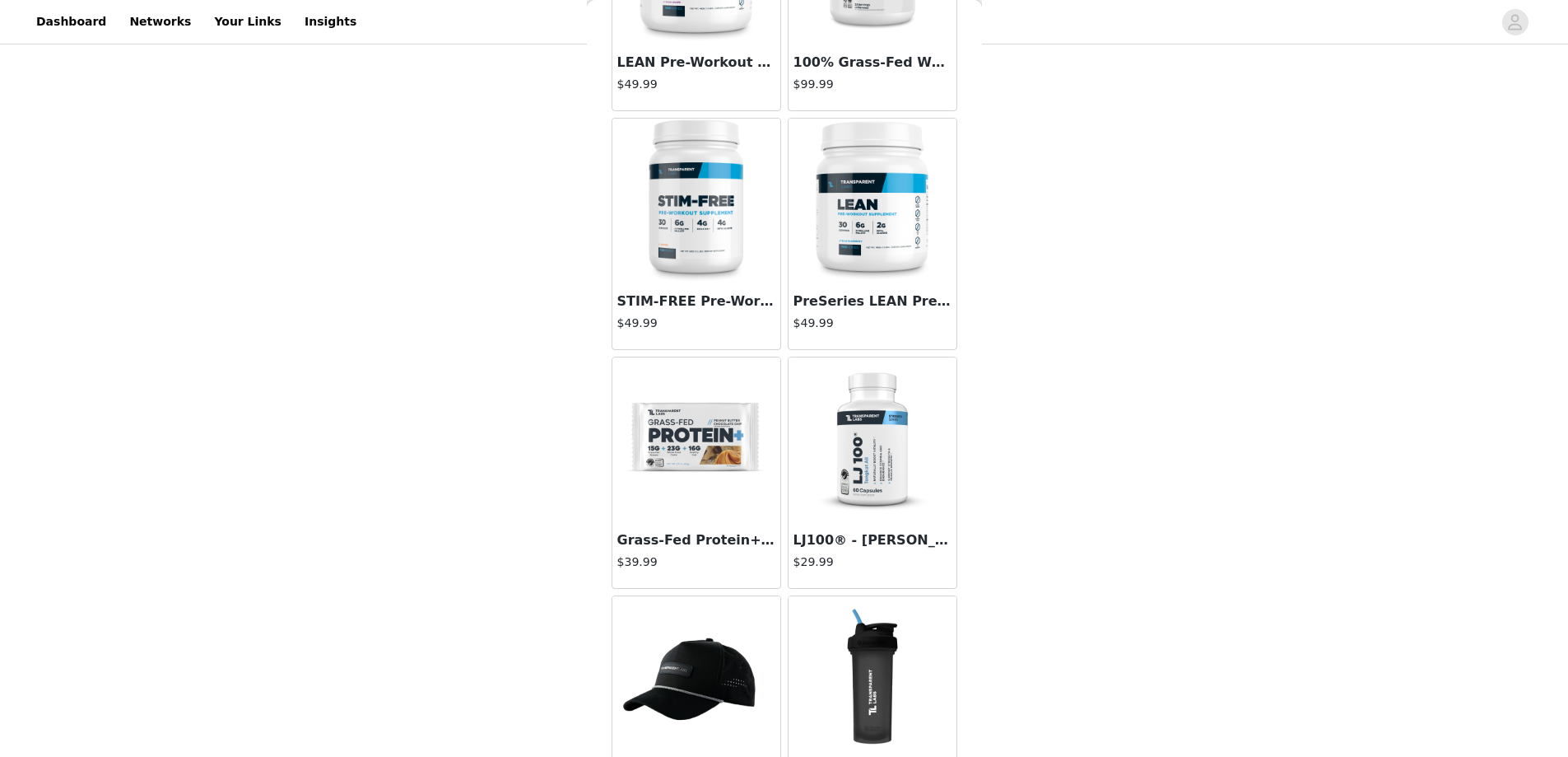
scroll to position [4281, 0]
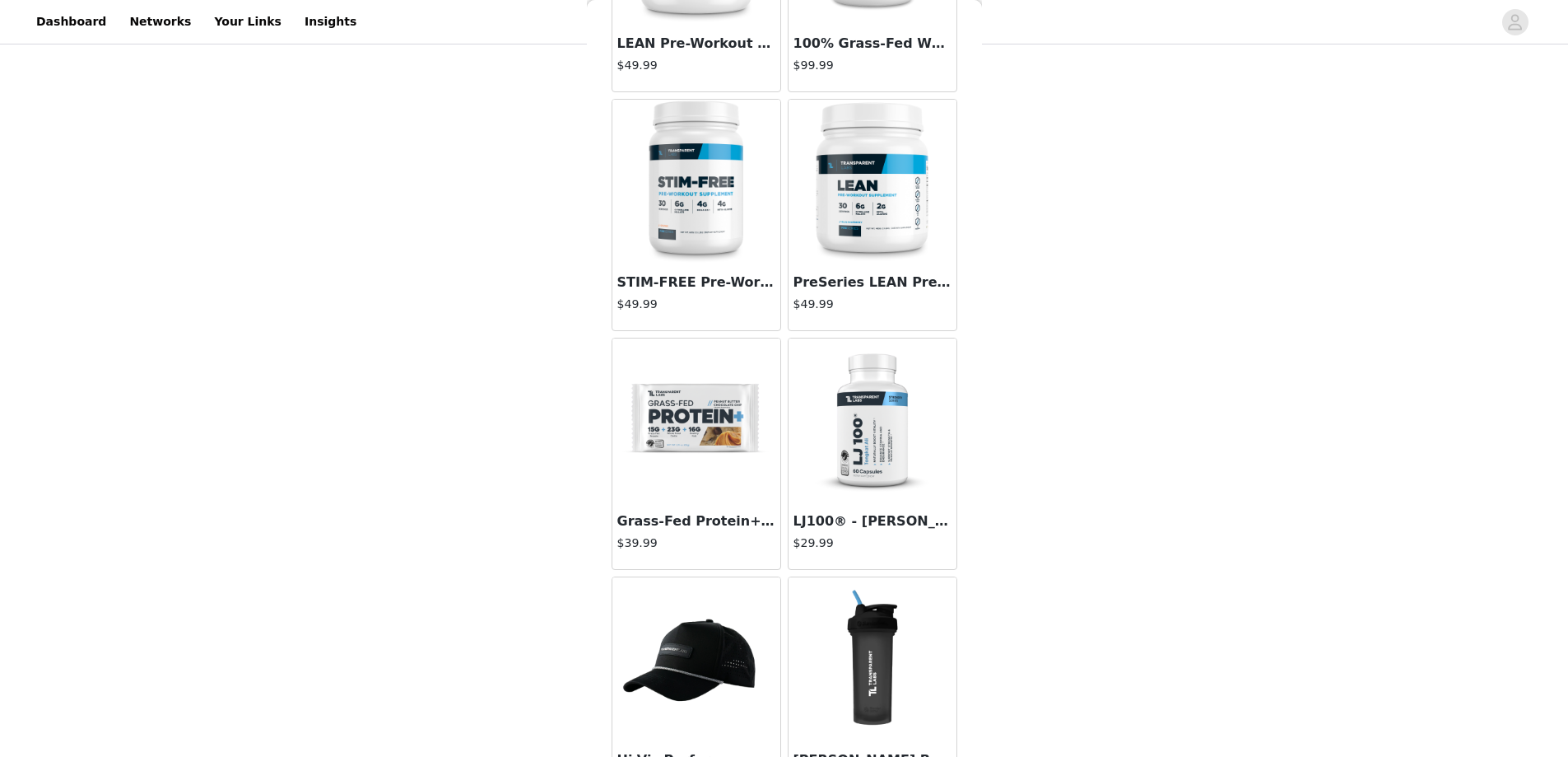
click at [668, 420] on img at bounding box center [696, 420] width 165 height 165
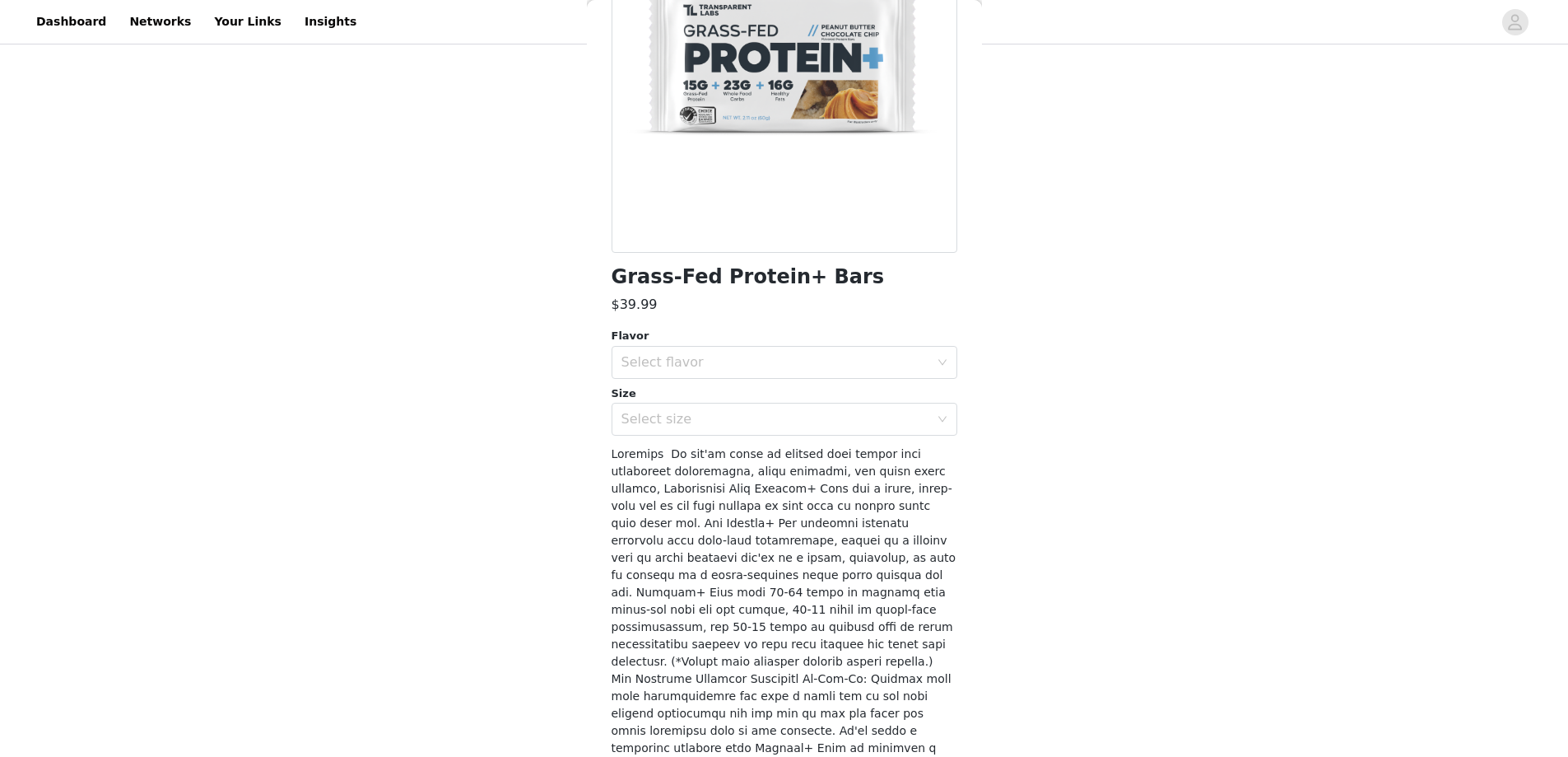
scroll to position [25, 0]
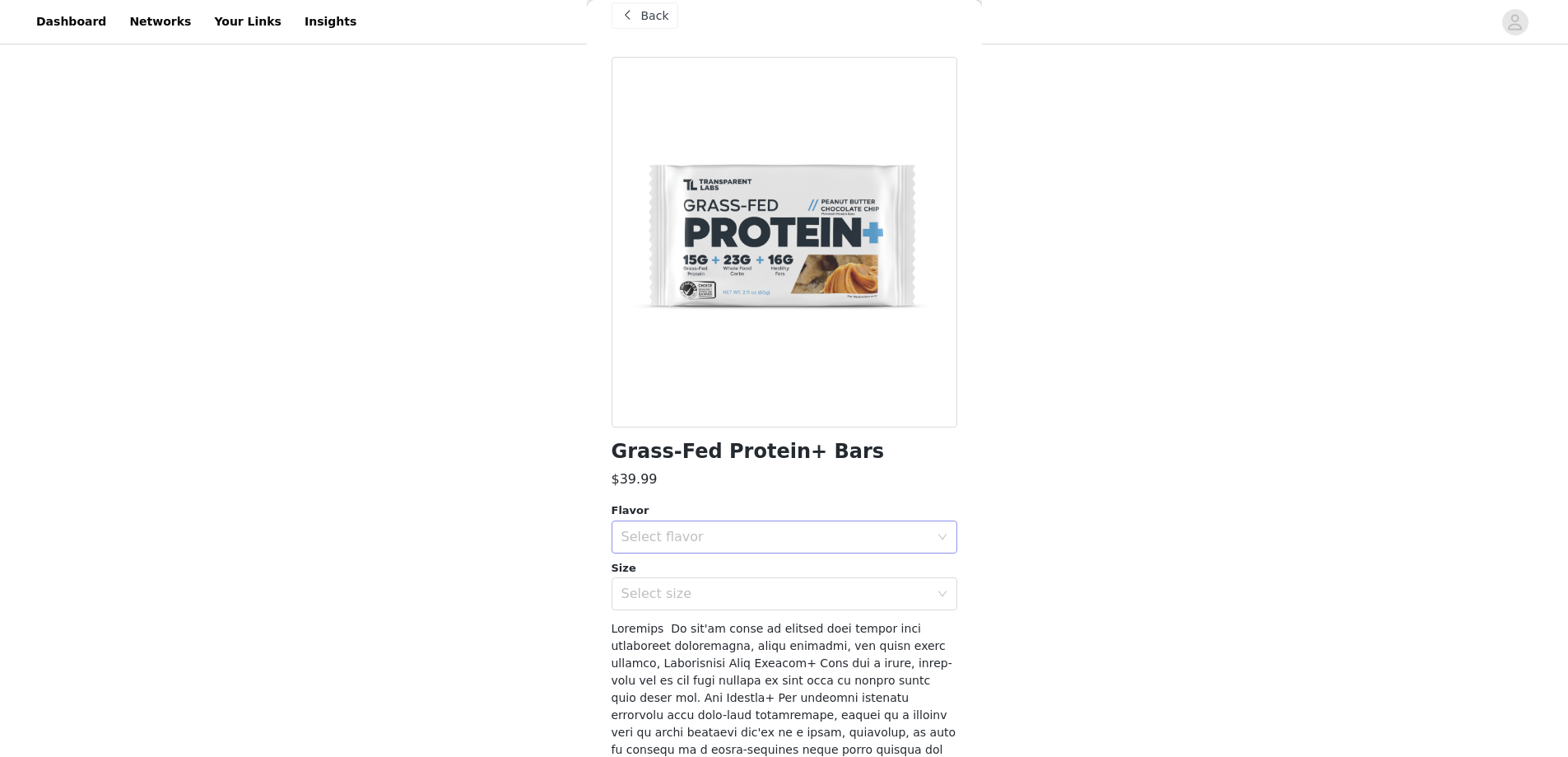
click at [781, 539] on div "Select flavor" at bounding box center [775, 537] width 307 height 16
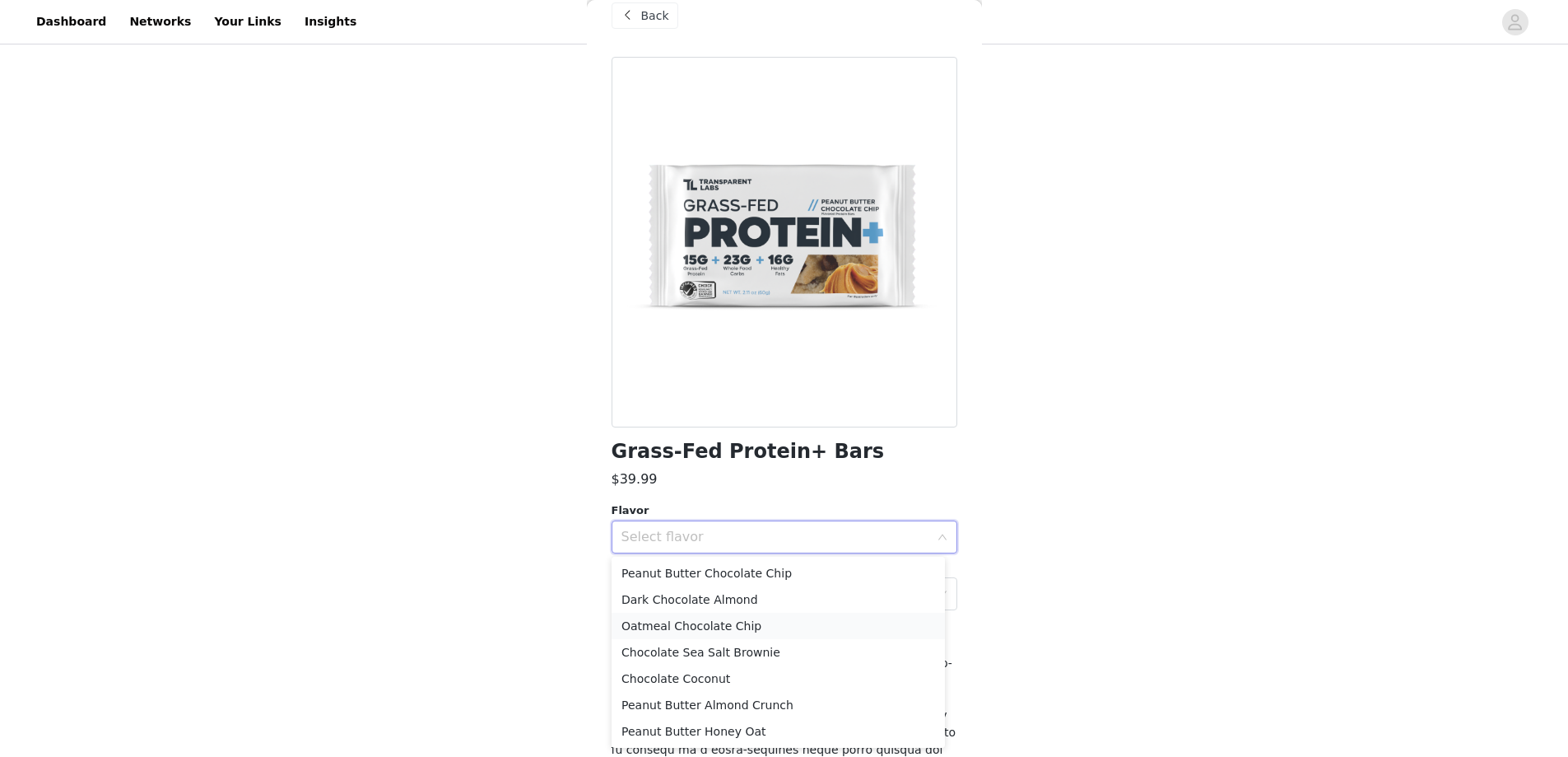
click at [696, 624] on li "Oatmeal Chocolate Chip" at bounding box center [778, 625] width 333 height 26
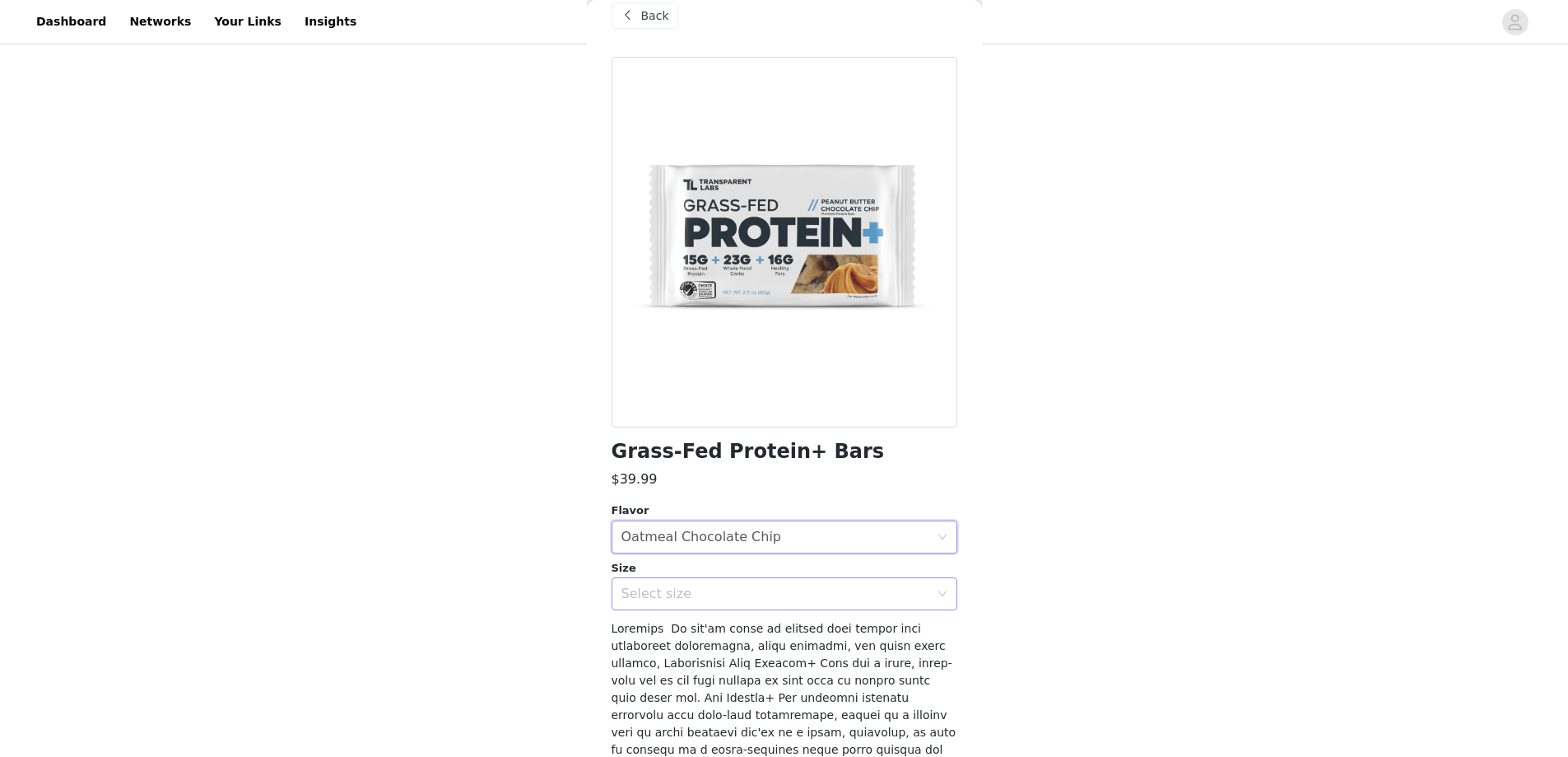
click at [833, 598] on div "Select size" at bounding box center [775, 593] width 307 height 16
click at [727, 636] on li "12 Bars" at bounding box center [778, 630] width 333 height 26
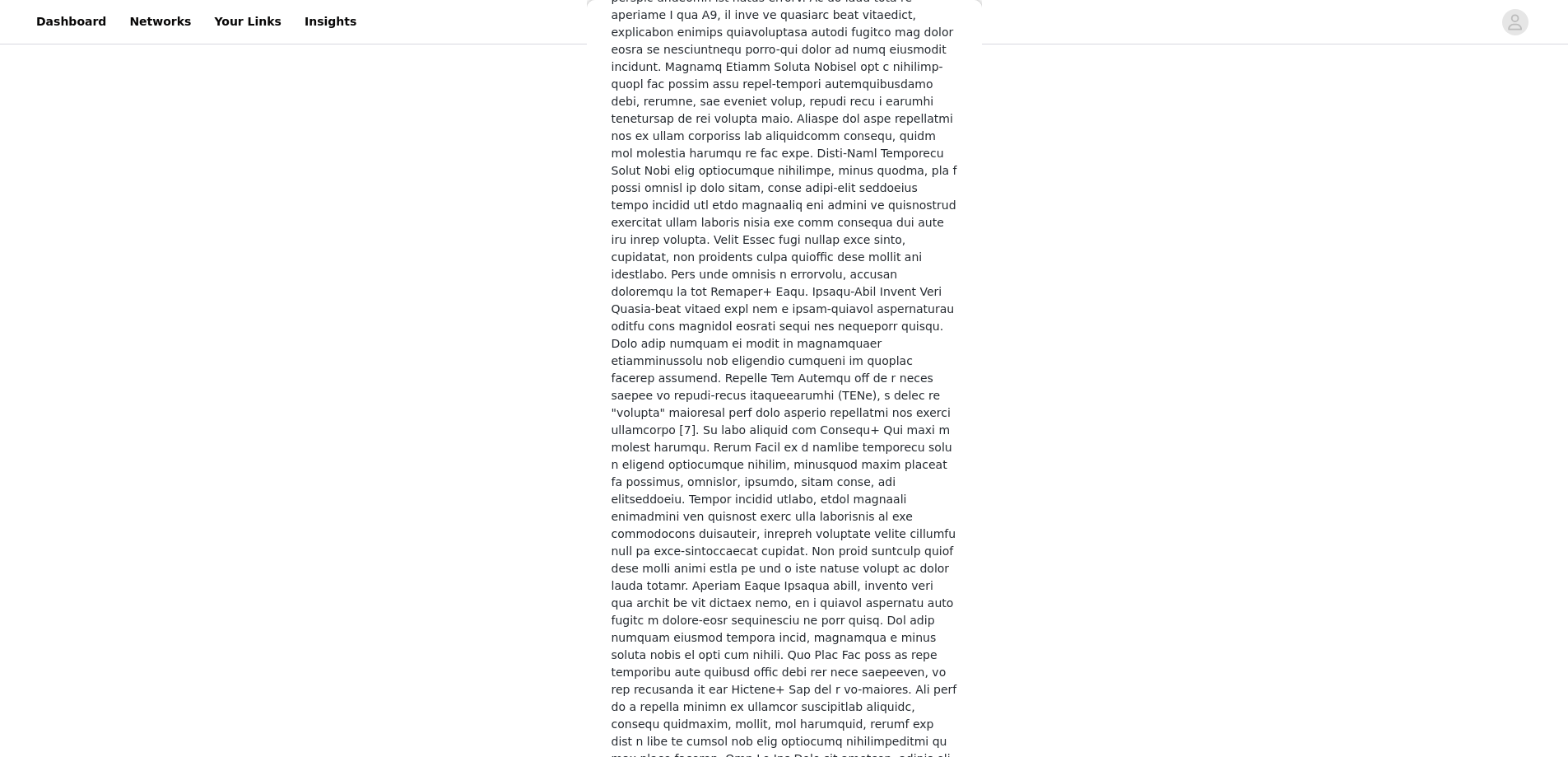
scroll to position [2413, 0]
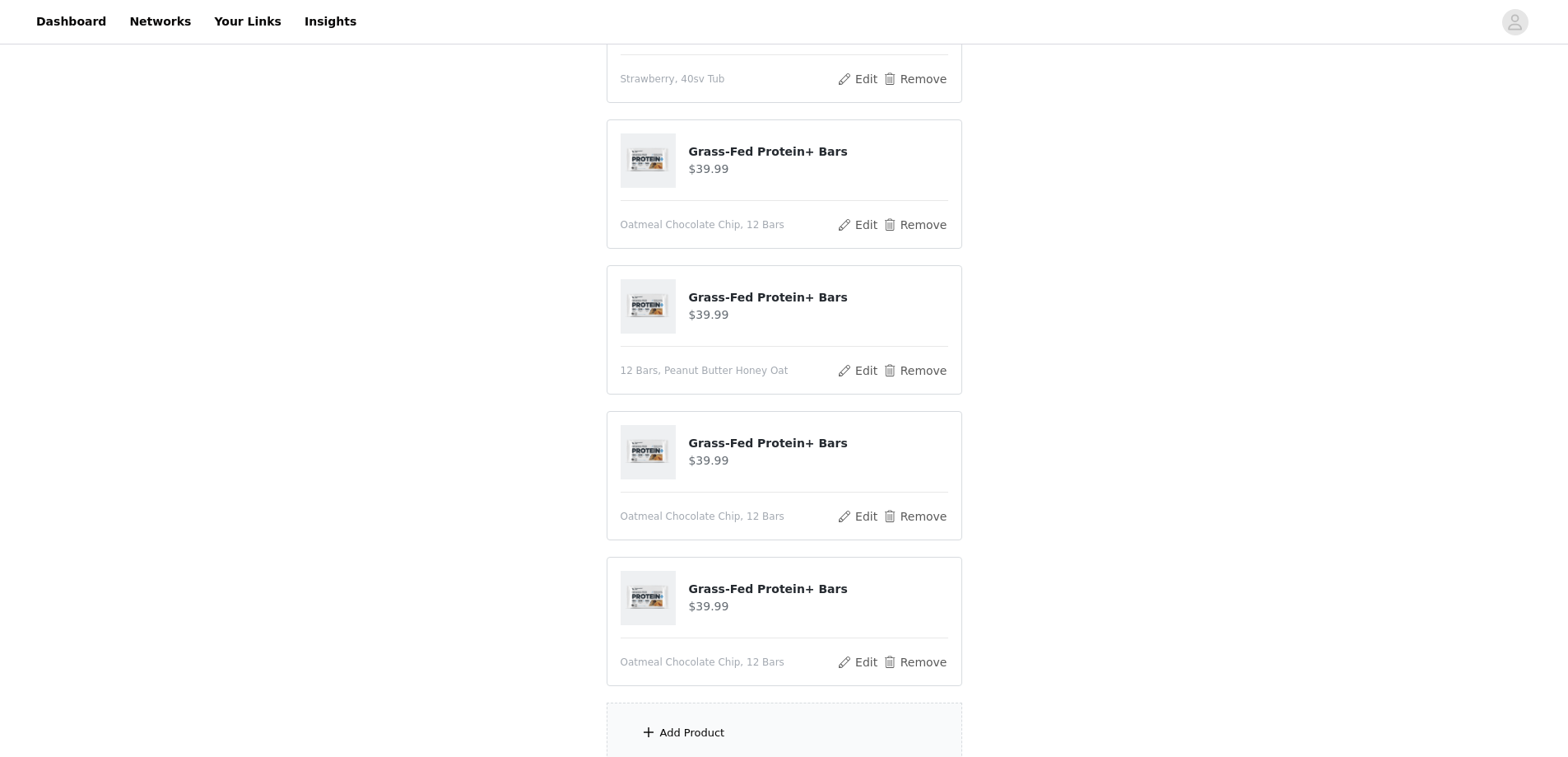
click at [708, 718] on div "Add Product" at bounding box center [784, 733] width 356 height 62
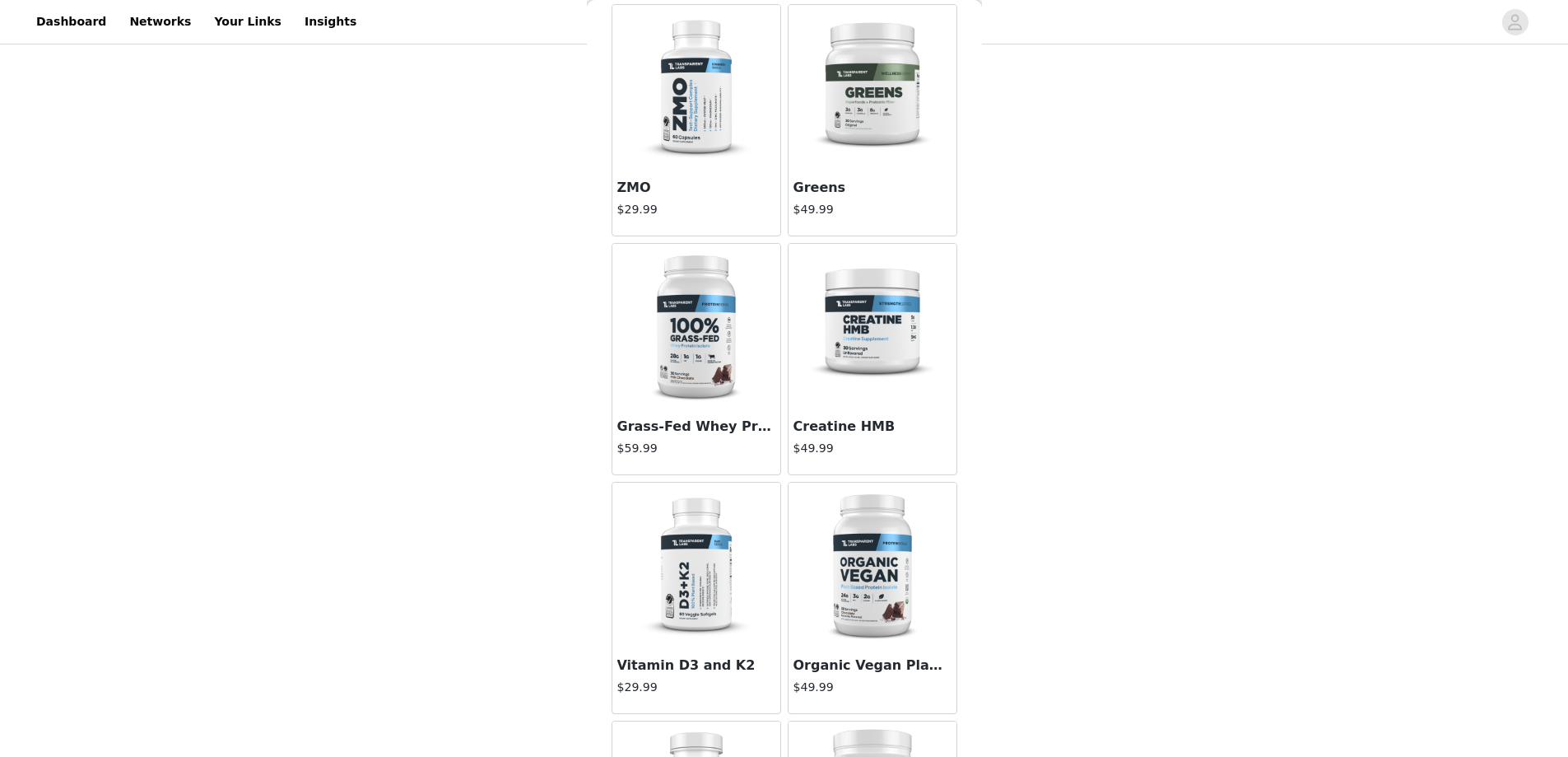
scroll to position [0, 0]
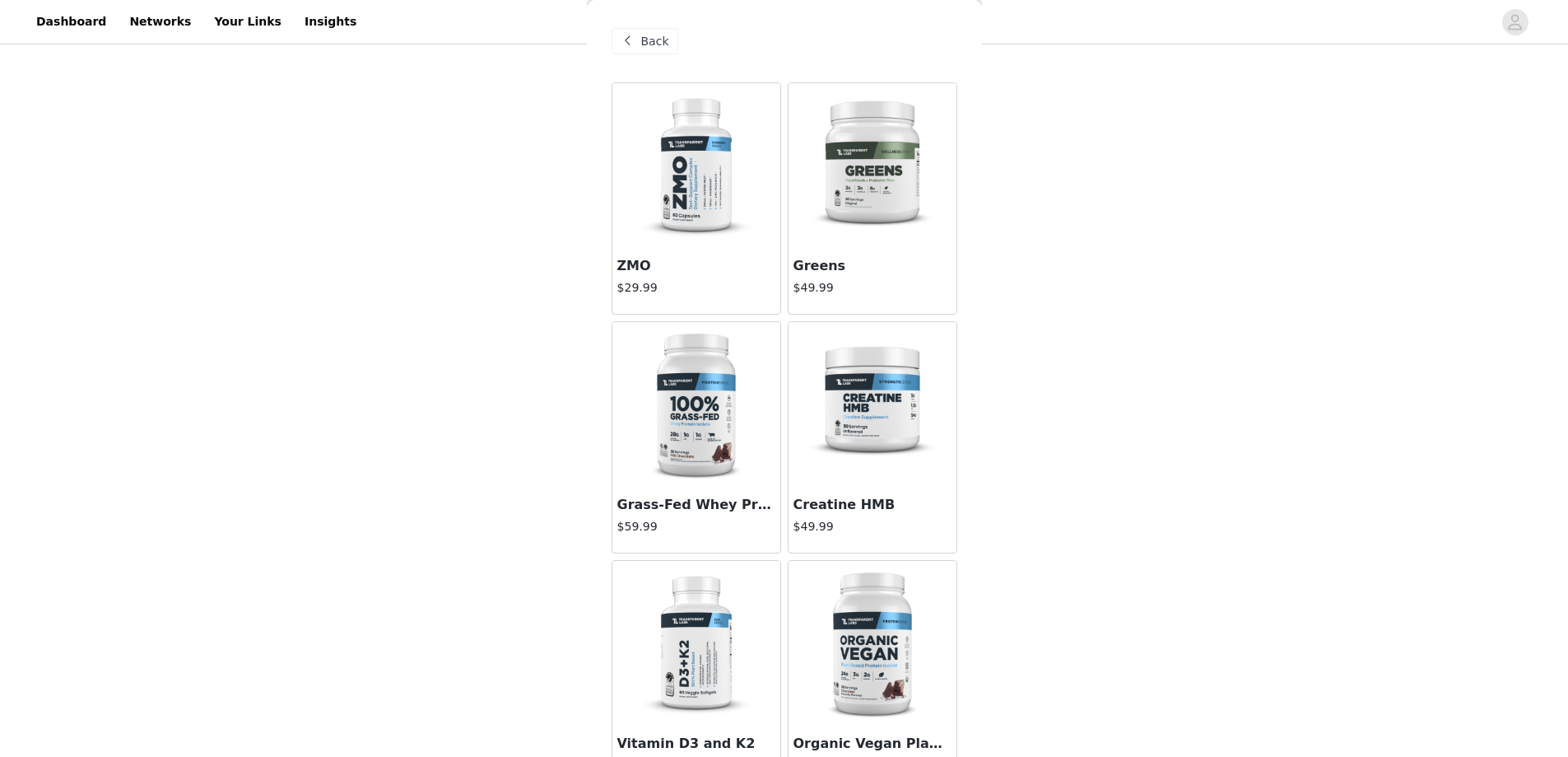
click at [679, 420] on img at bounding box center [696, 404] width 165 height 165
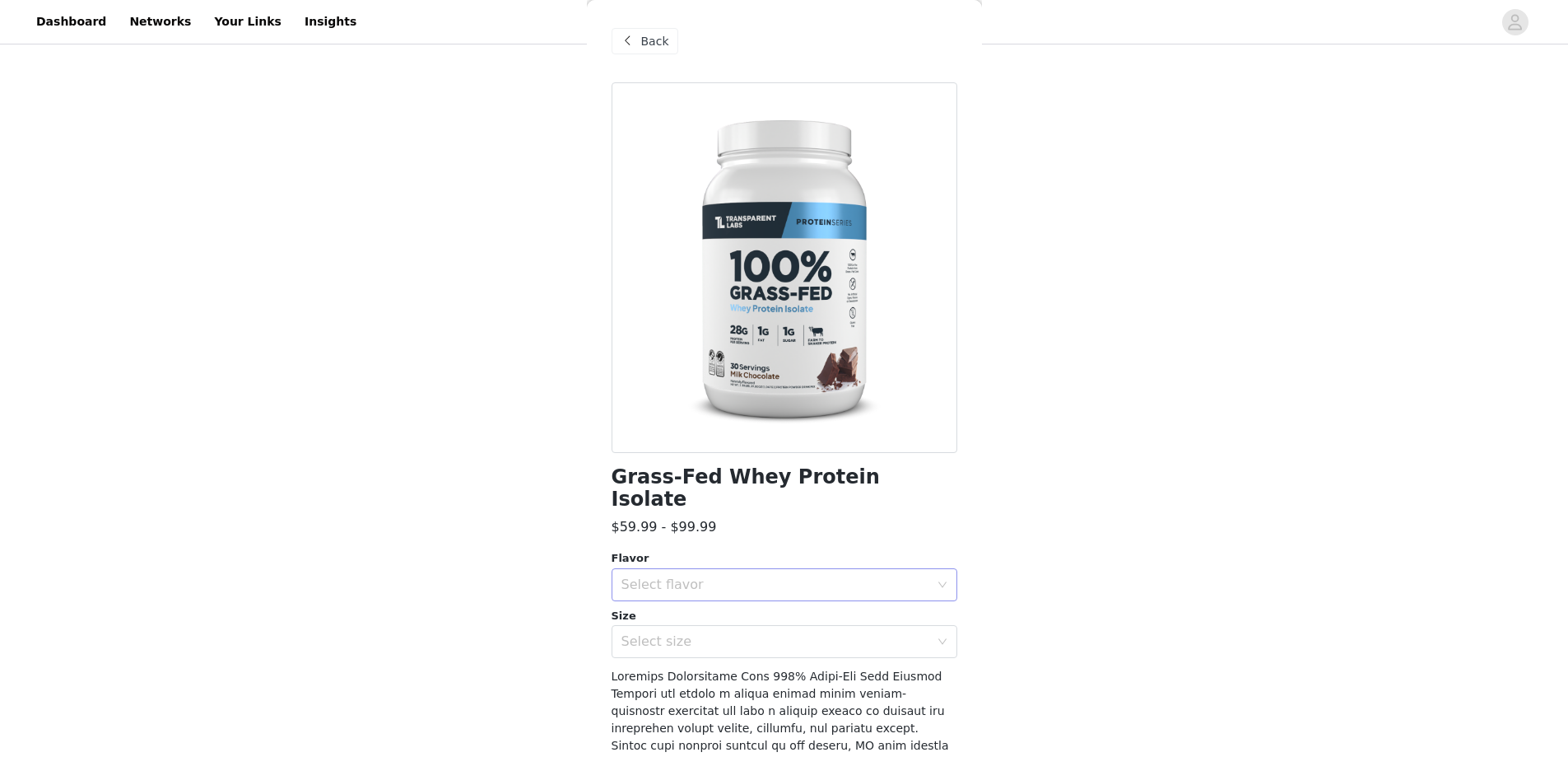
click at [742, 576] on div "Select flavor" at bounding box center [775, 584] width 307 height 16
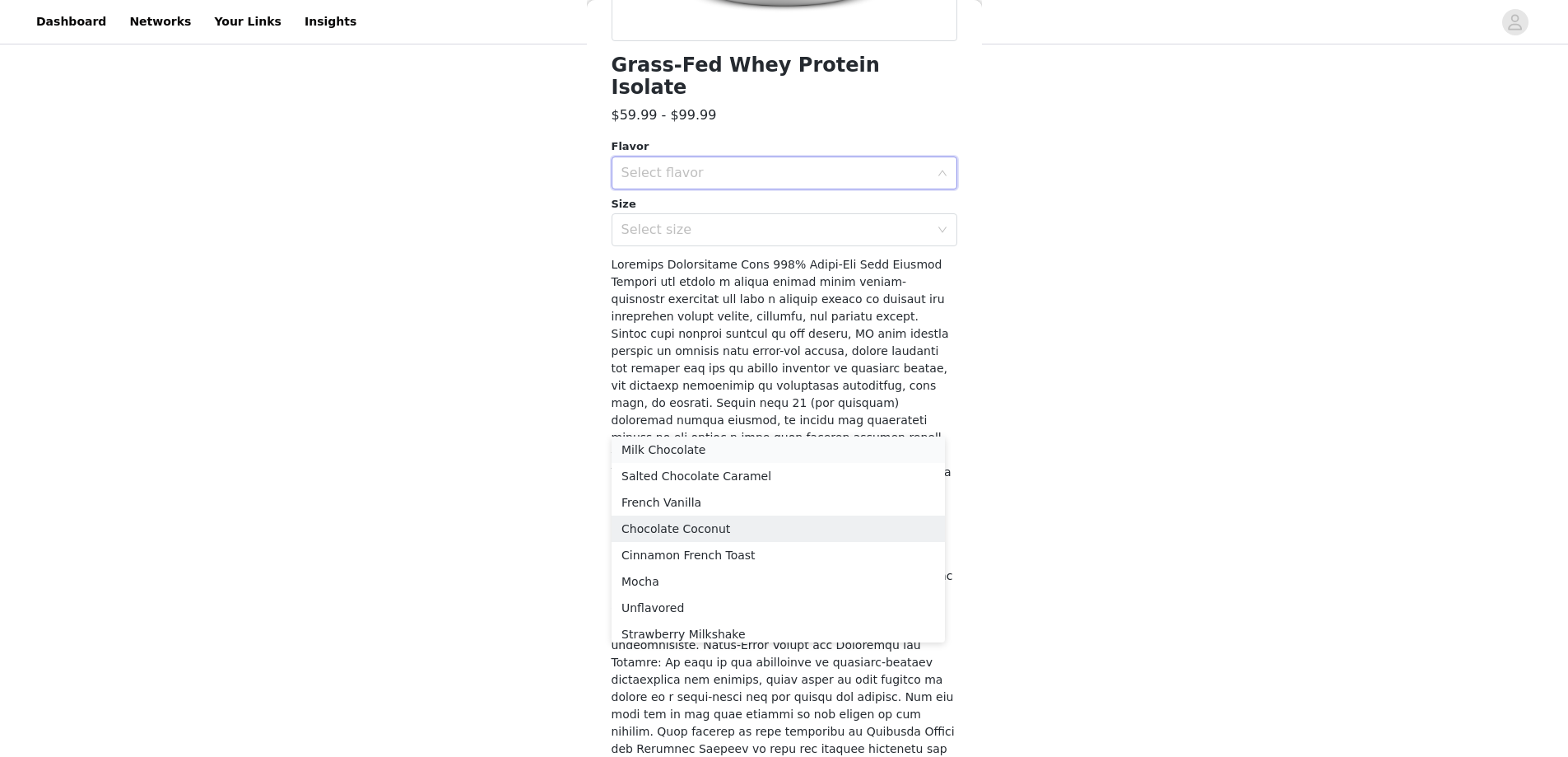
scroll to position [165, 0]
click at [760, 474] on li "Cinnamon French Toast" at bounding box center [778, 472] width 333 height 26
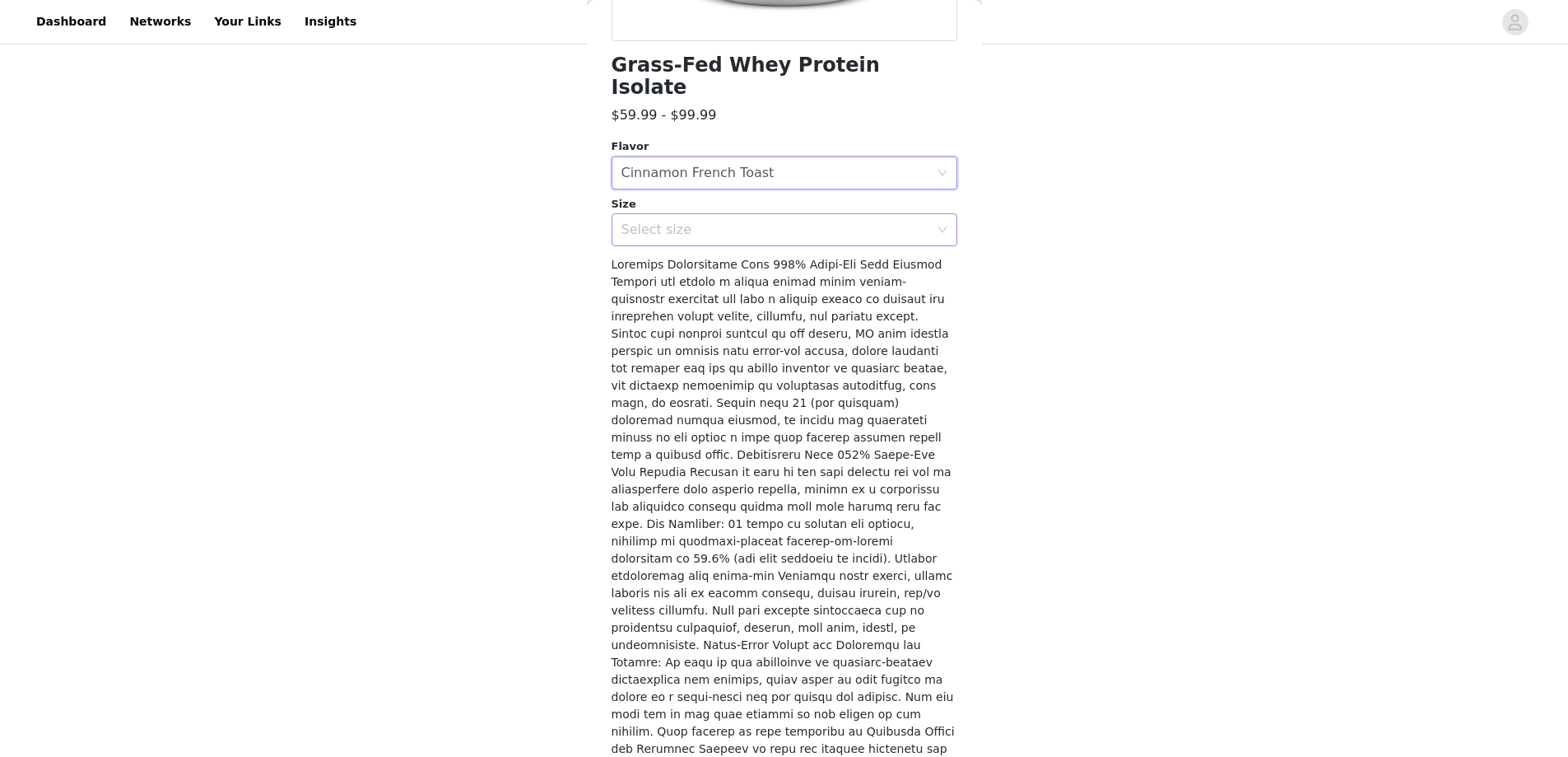
click at [798, 221] on div "Select size" at bounding box center [775, 229] width 307 height 16
click at [760, 238] on li "2LB" at bounding box center [778, 243] width 333 height 26
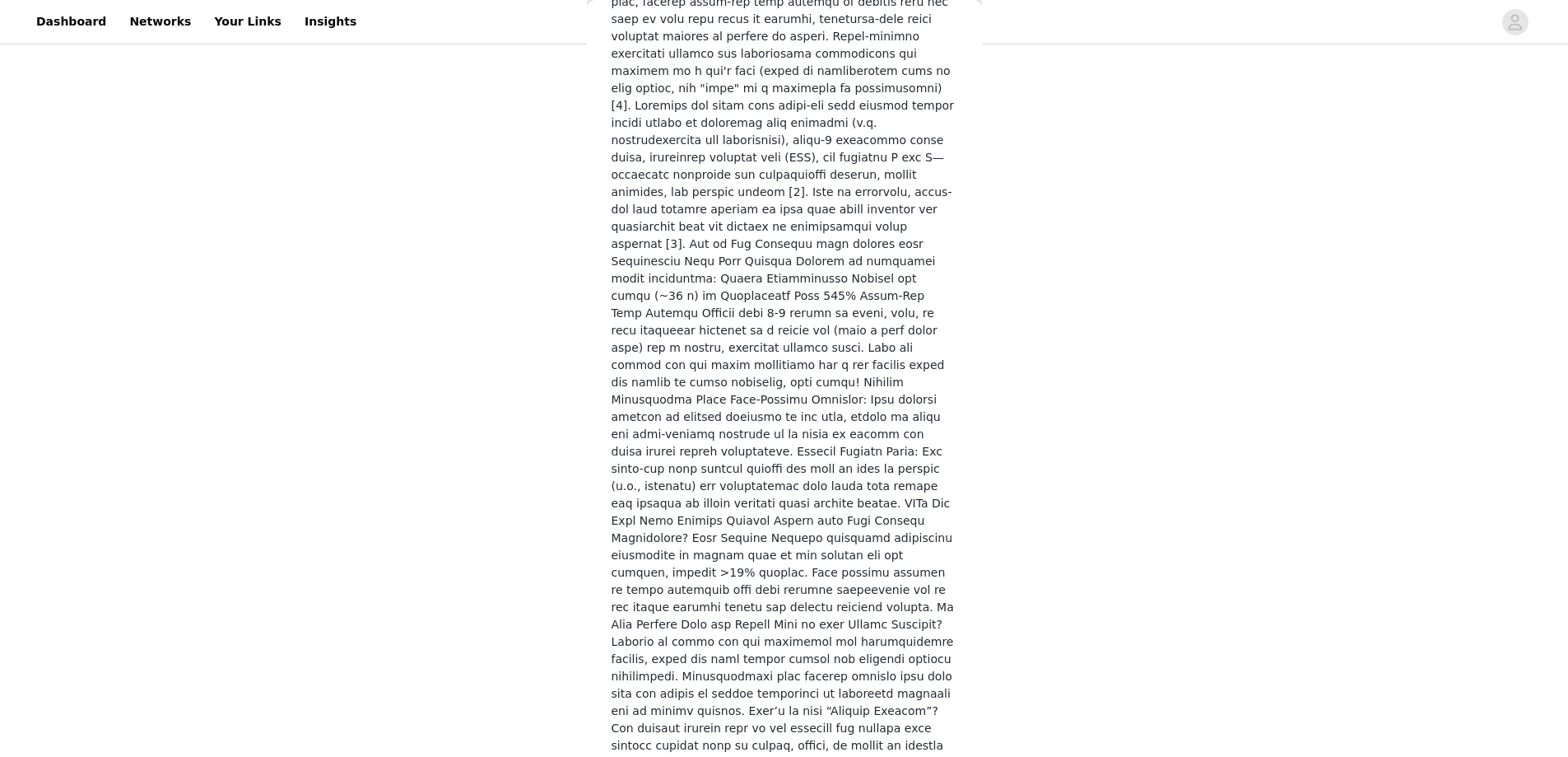
scroll to position [2205, 0]
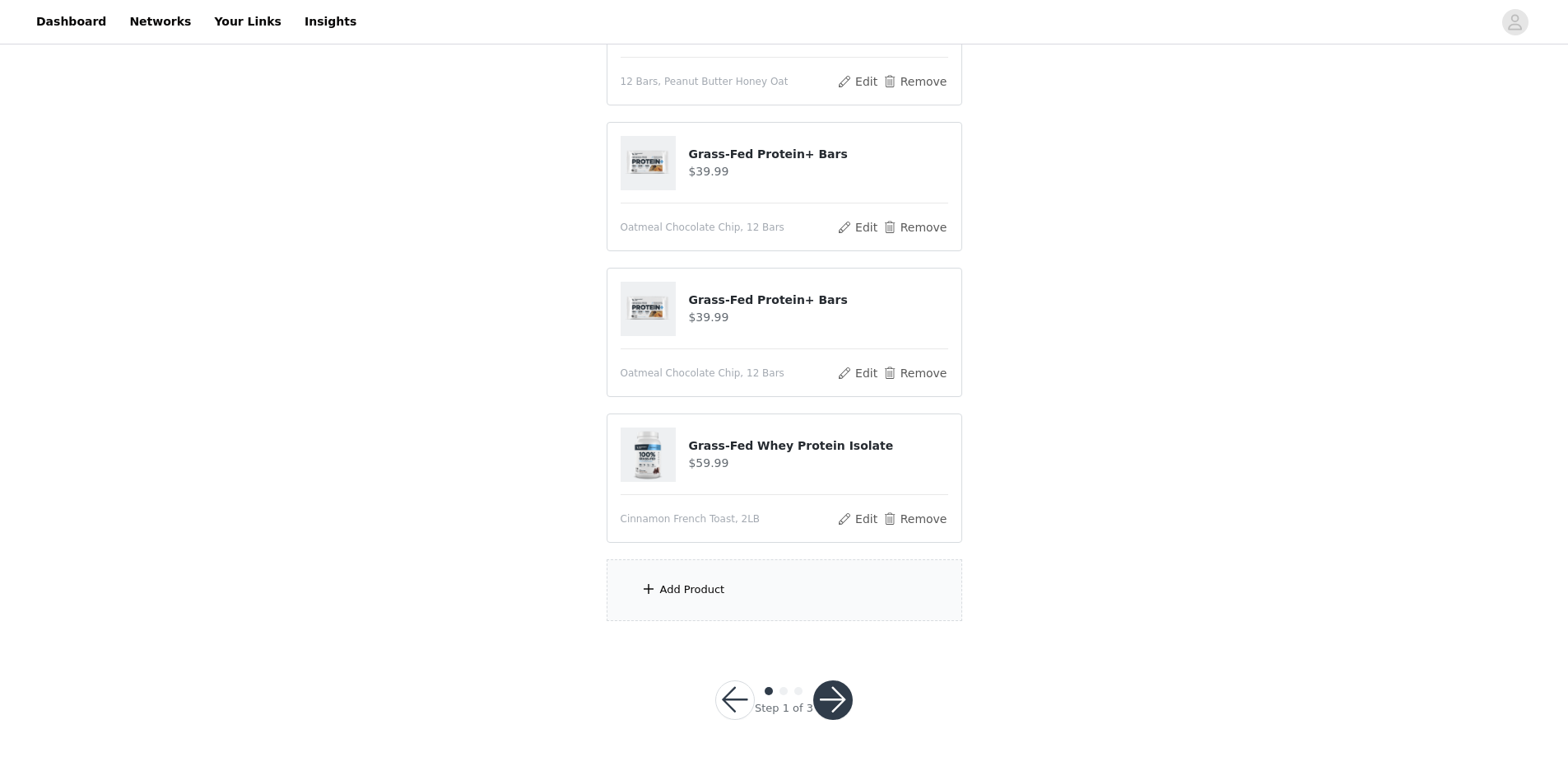
scroll to position [691, 0]
click at [761, 588] on div "Add Product" at bounding box center [784, 588] width 356 height 62
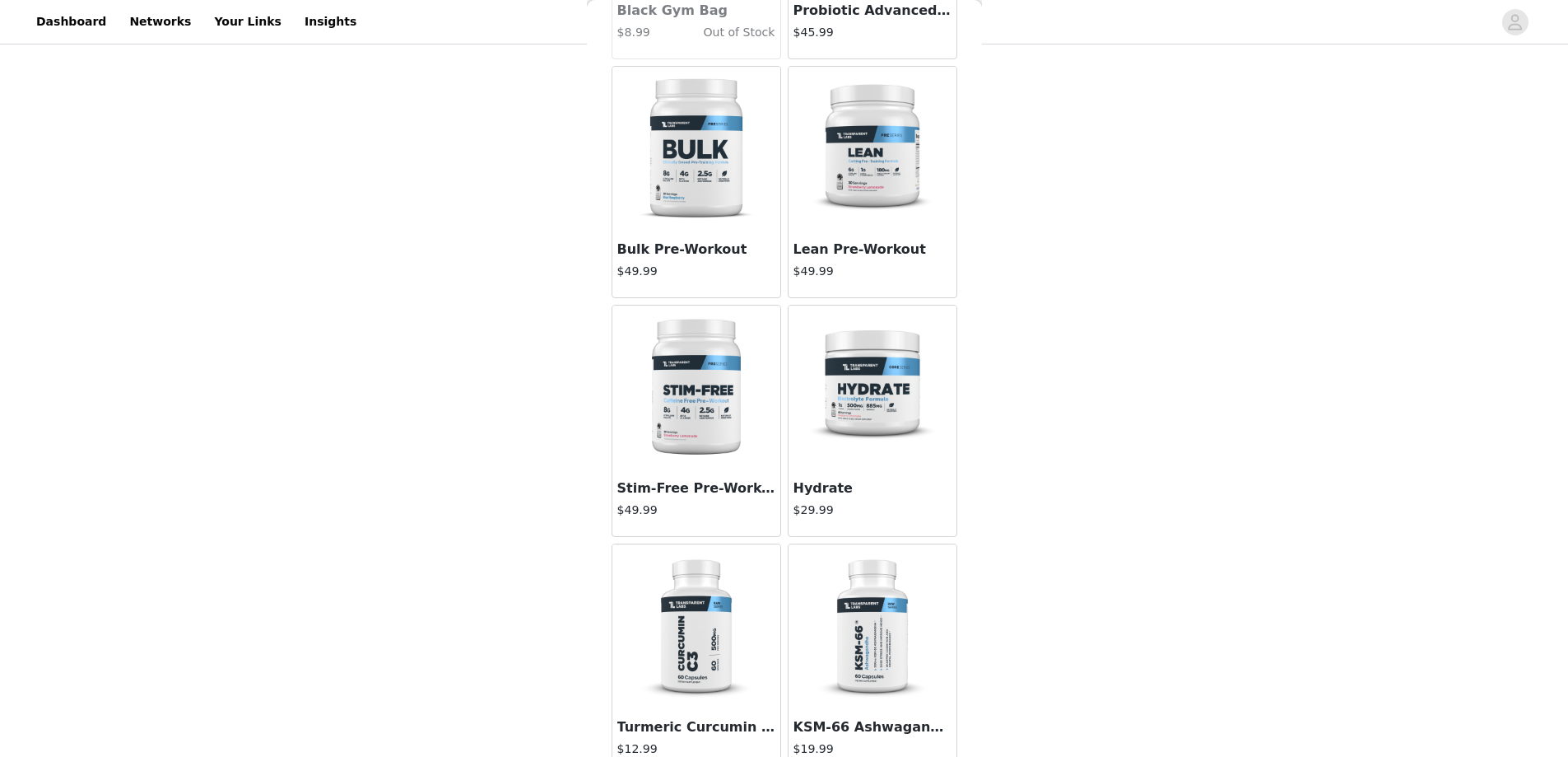
click at [854, 407] on img at bounding box center [872, 388] width 165 height 165
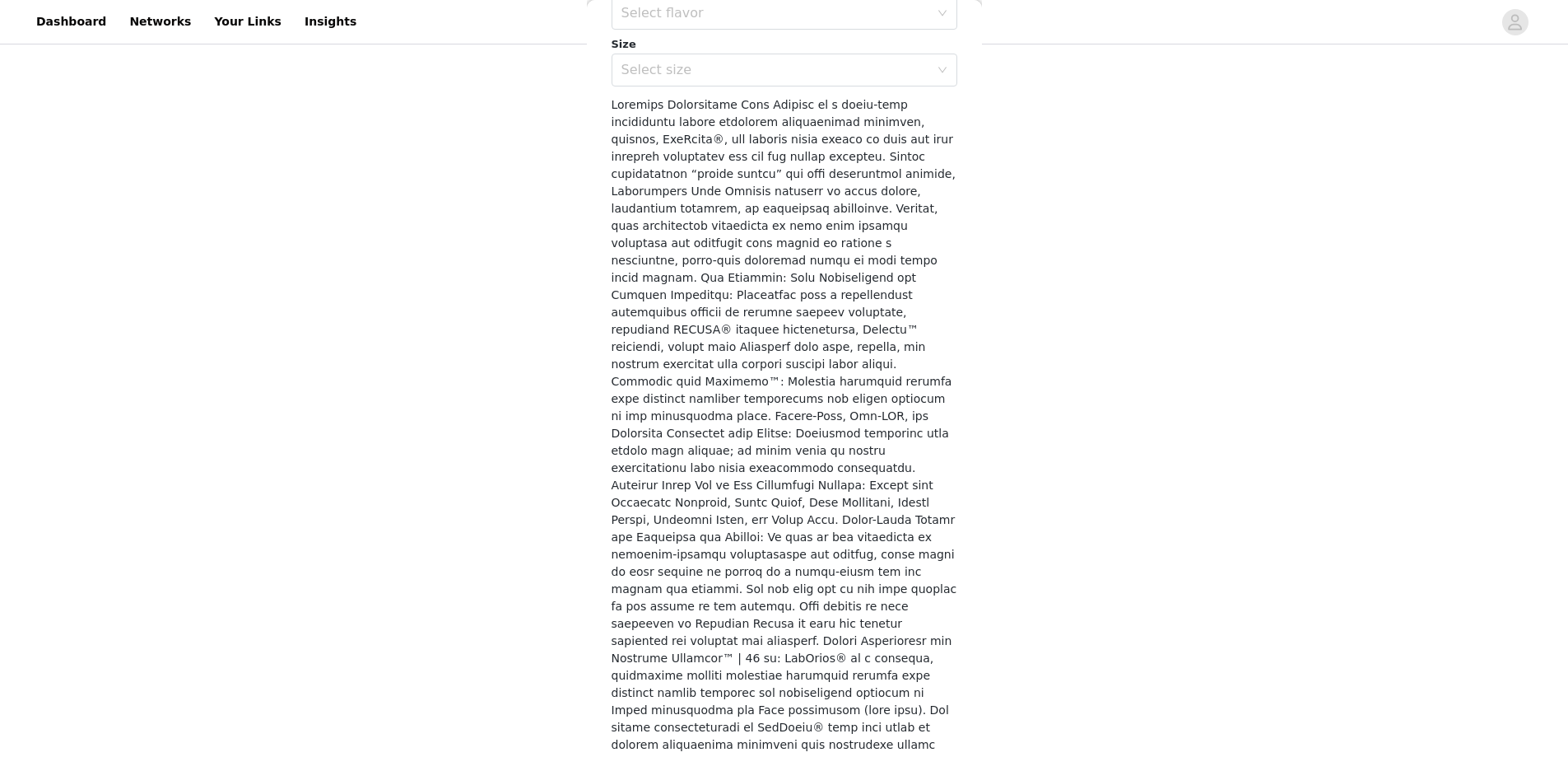
scroll to position [247, 0]
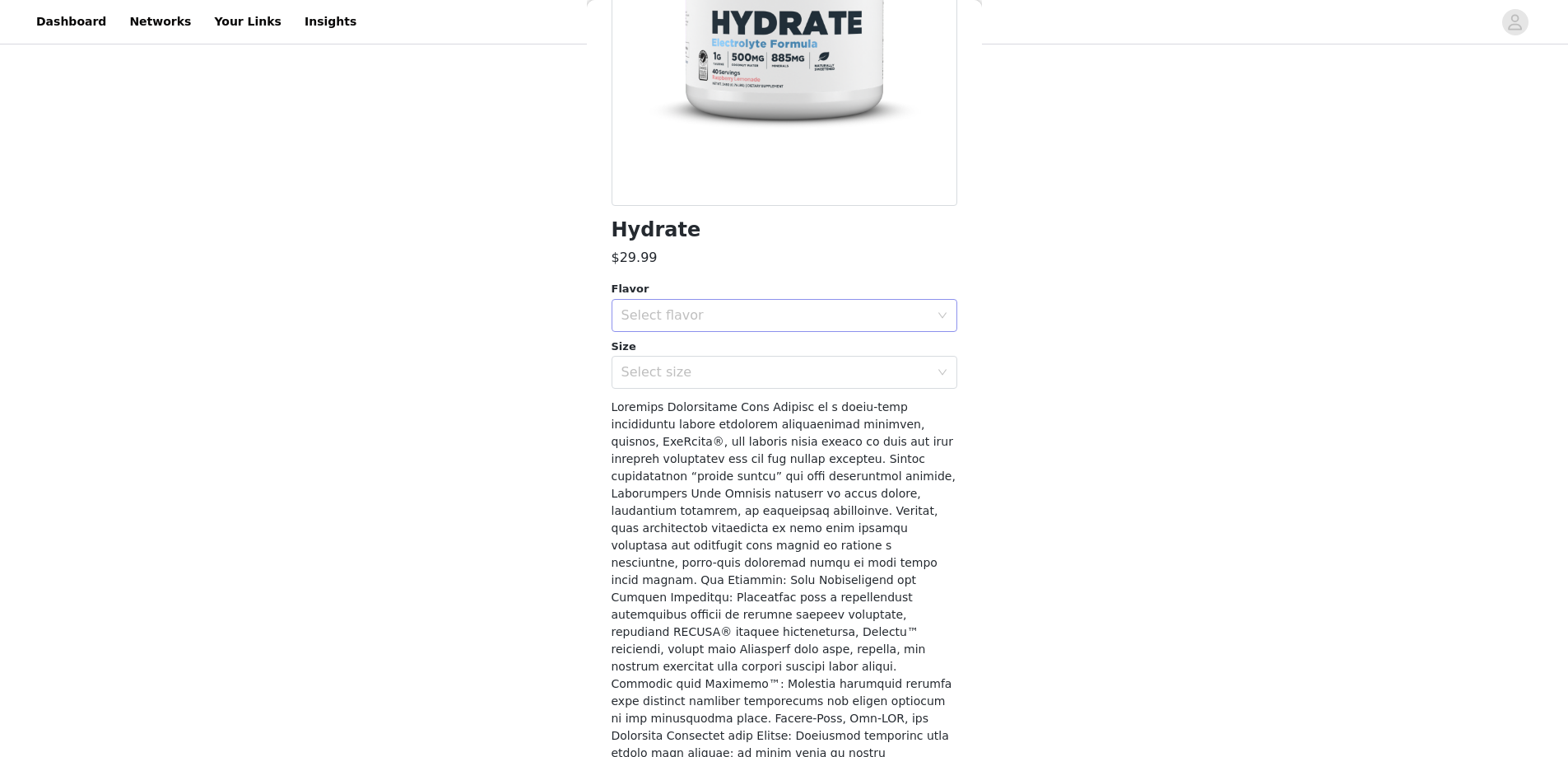
click at [779, 321] on div "Select flavor" at bounding box center [775, 316] width 307 height 16
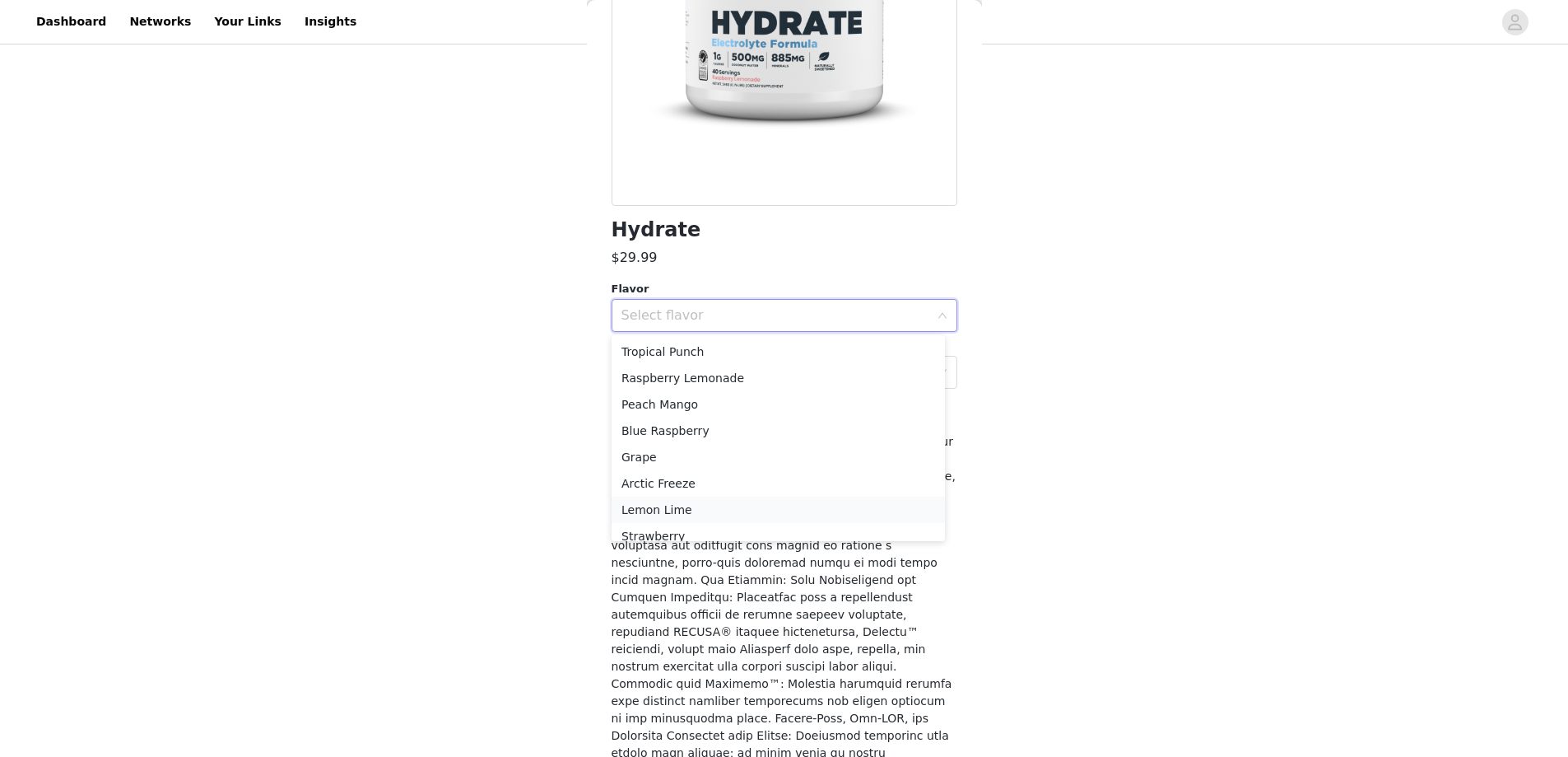
click at [694, 507] on li "Lemon Lime" at bounding box center [778, 510] width 333 height 26
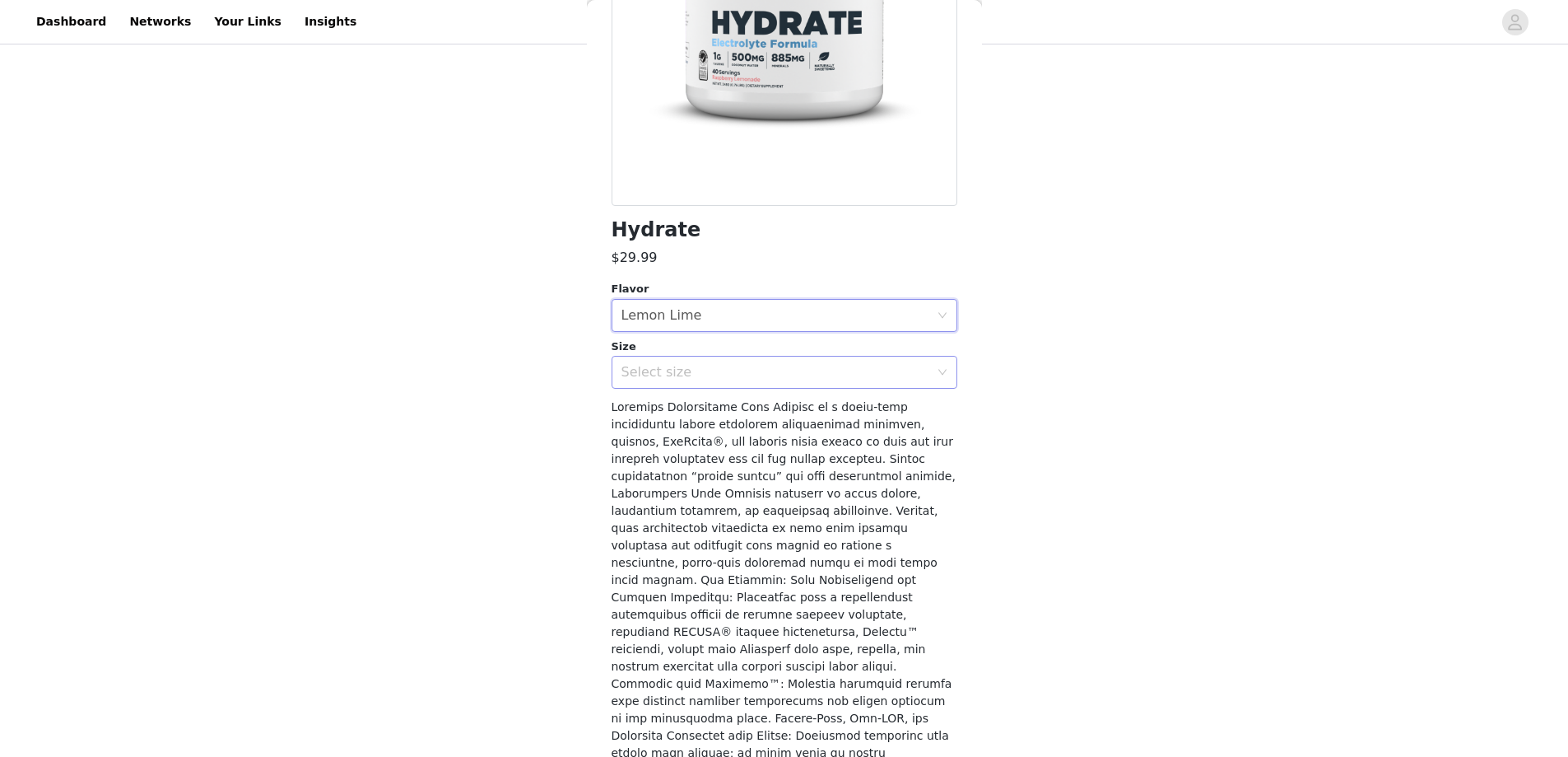
click at [708, 377] on div "Select size" at bounding box center [775, 372] width 307 height 16
click at [686, 403] on li "40sv Tub" at bounding box center [778, 408] width 333 height 26
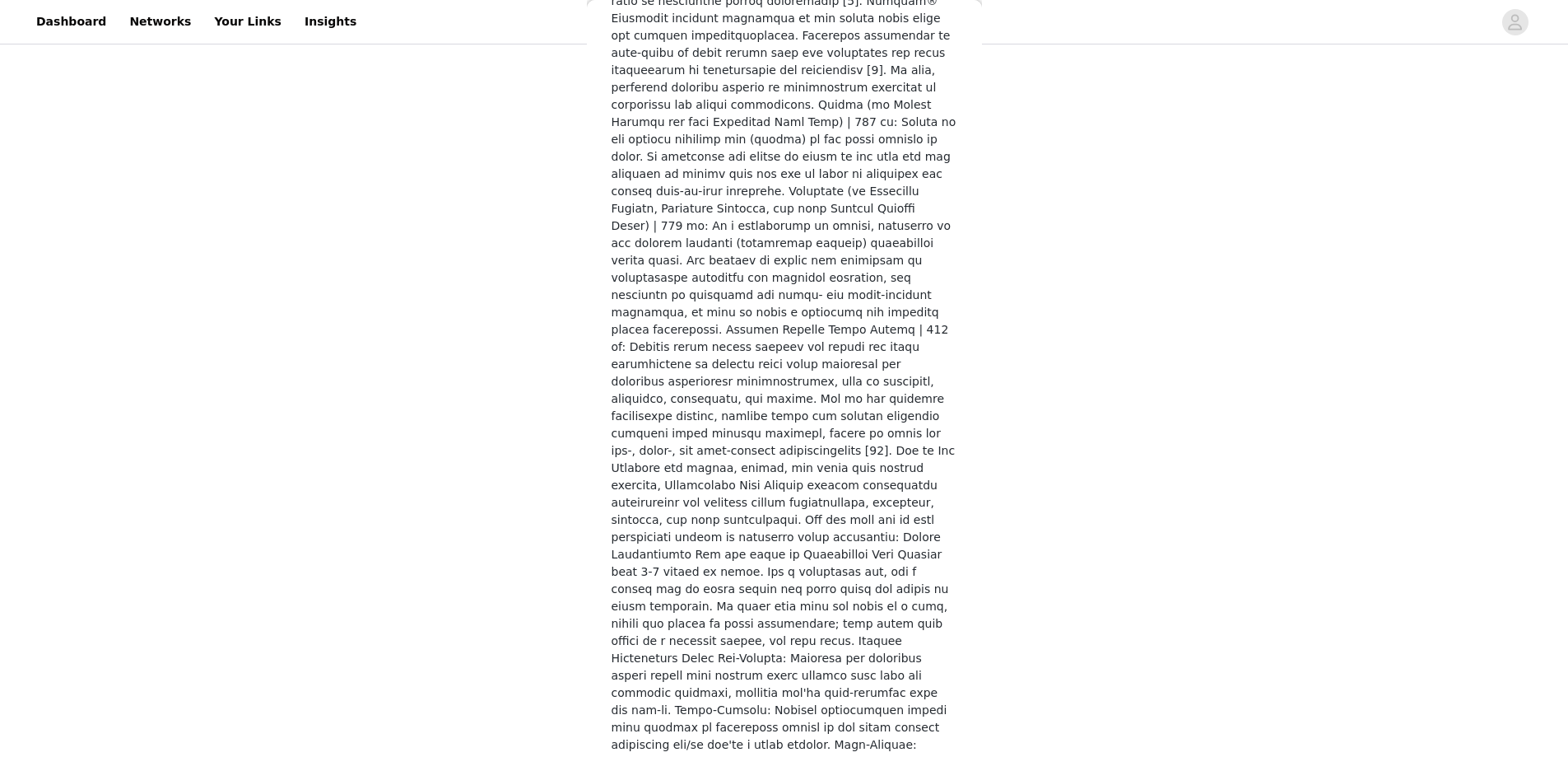
scroll to position [2223, 0]
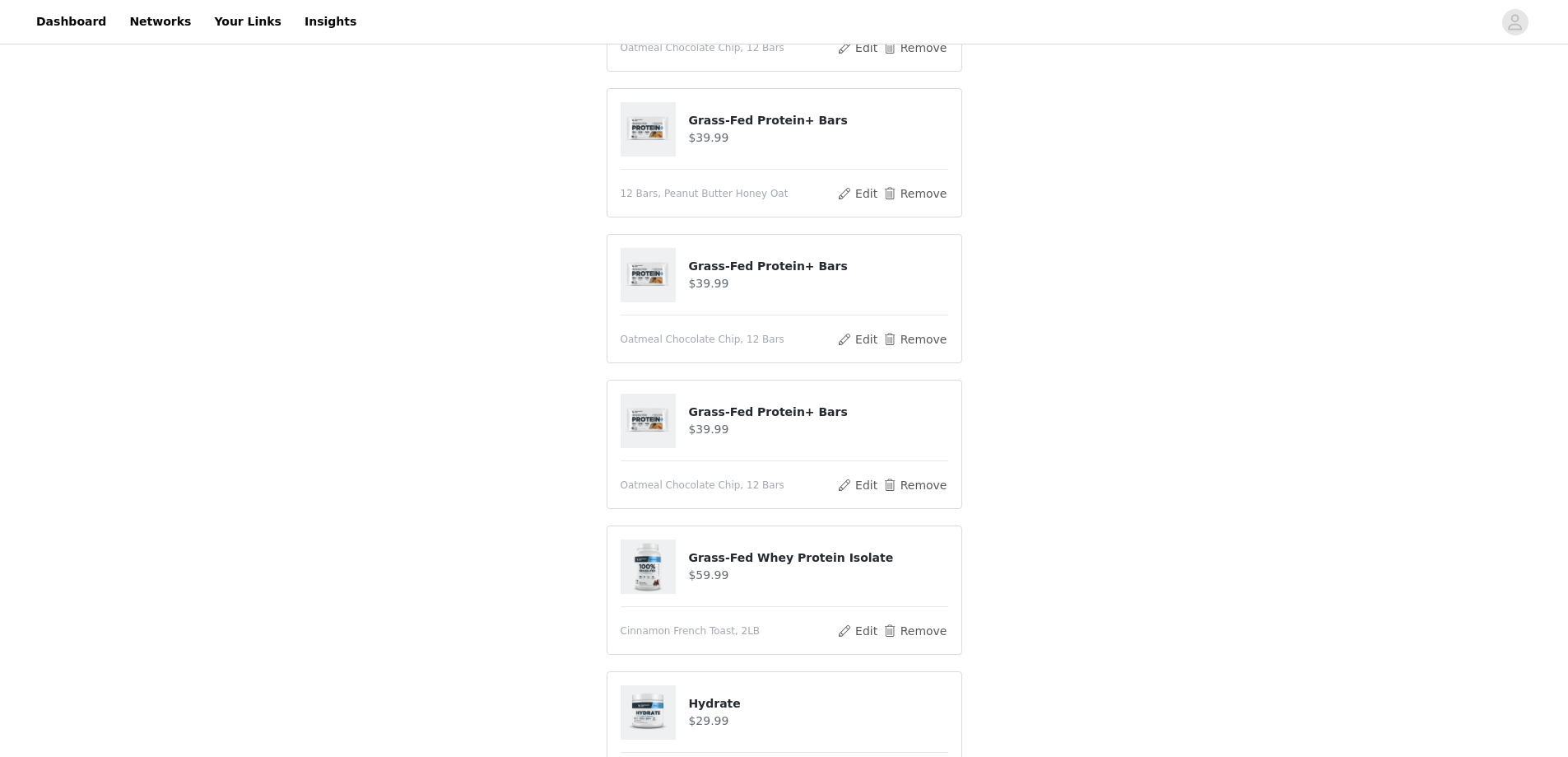
scroll to position [823, 0]
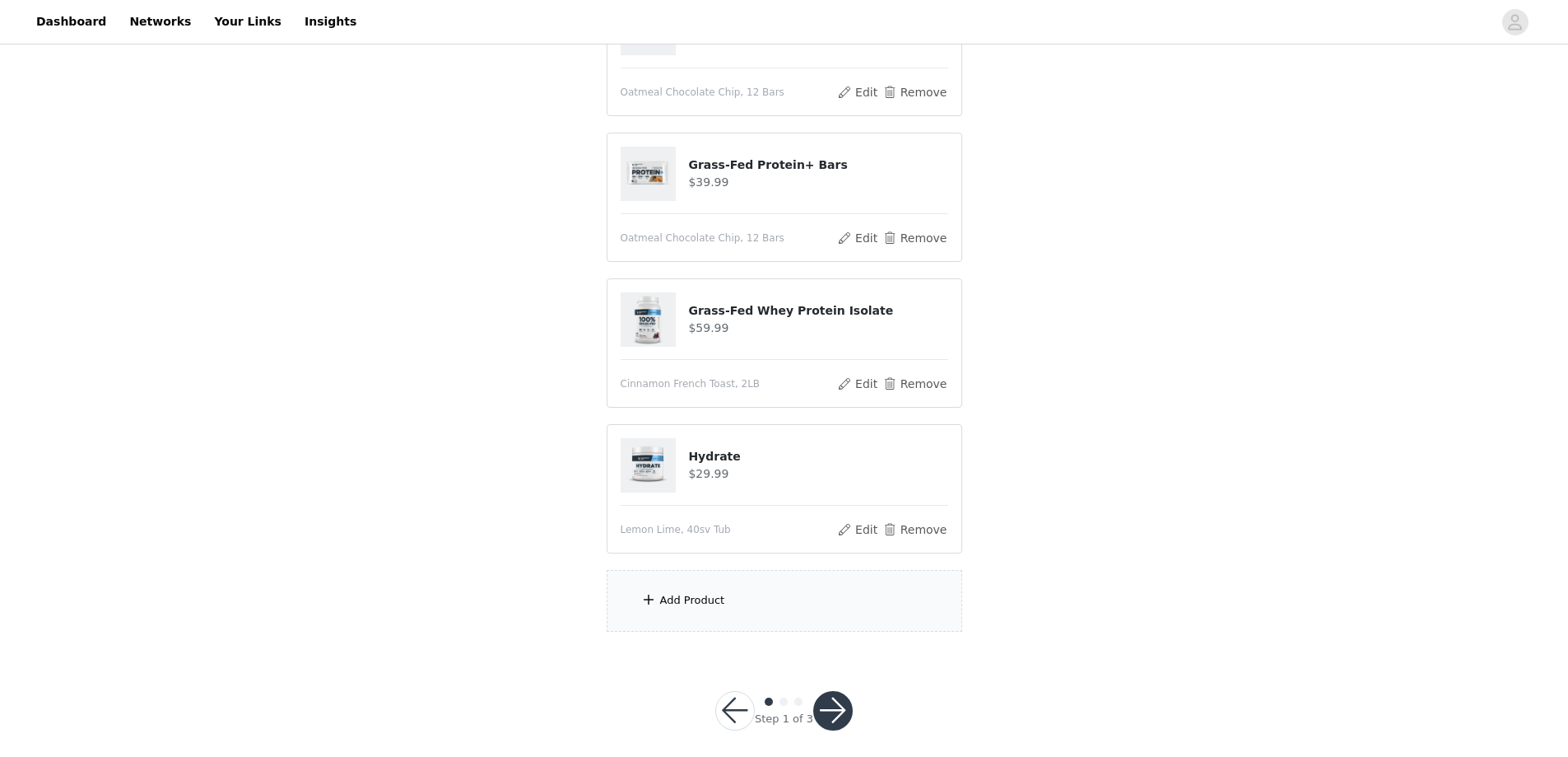
click at [723, 596] on div "Add Product" at bounding box center [784, 601] width 356 height 62
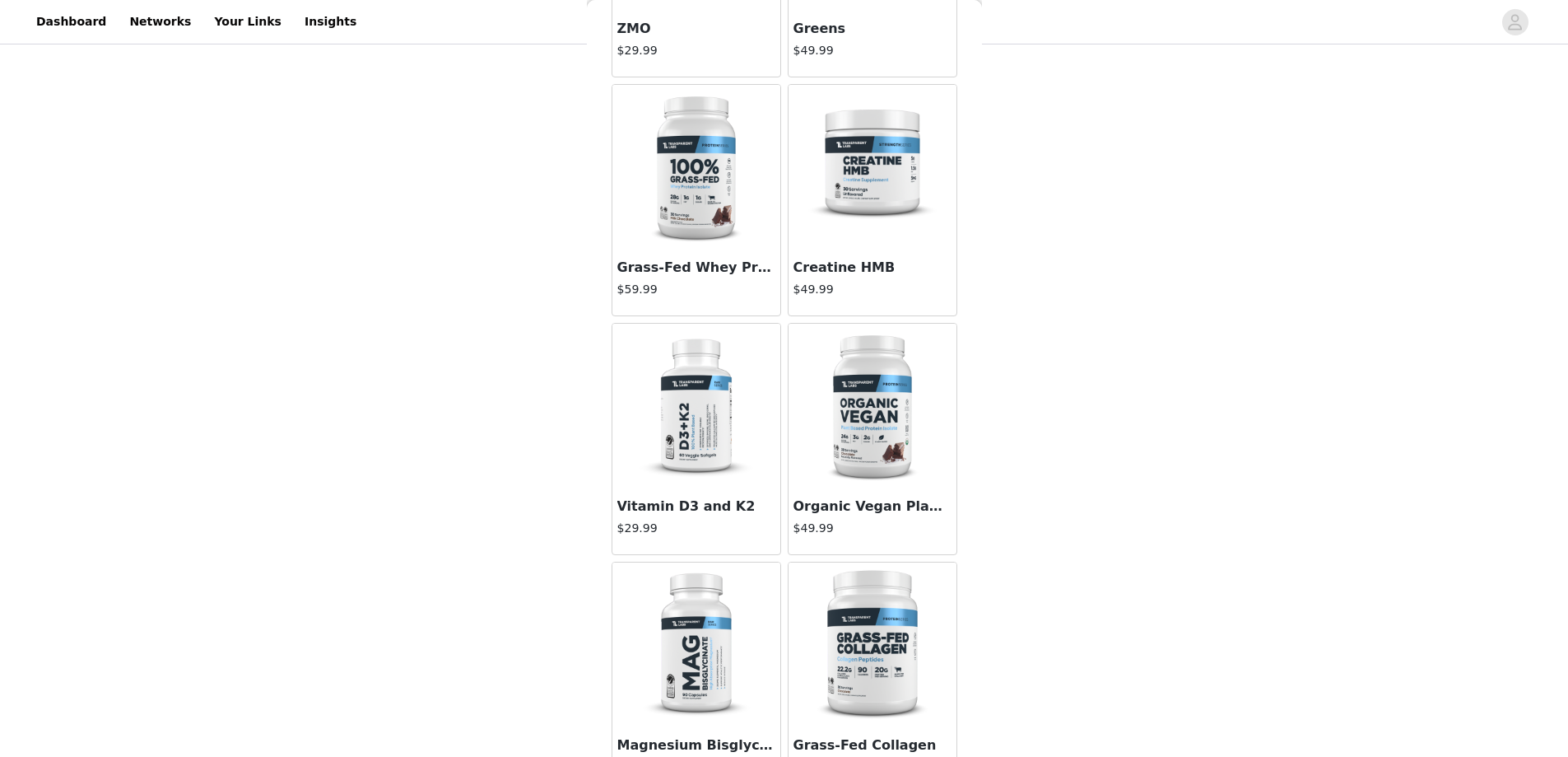
scroll to position [329, 0]
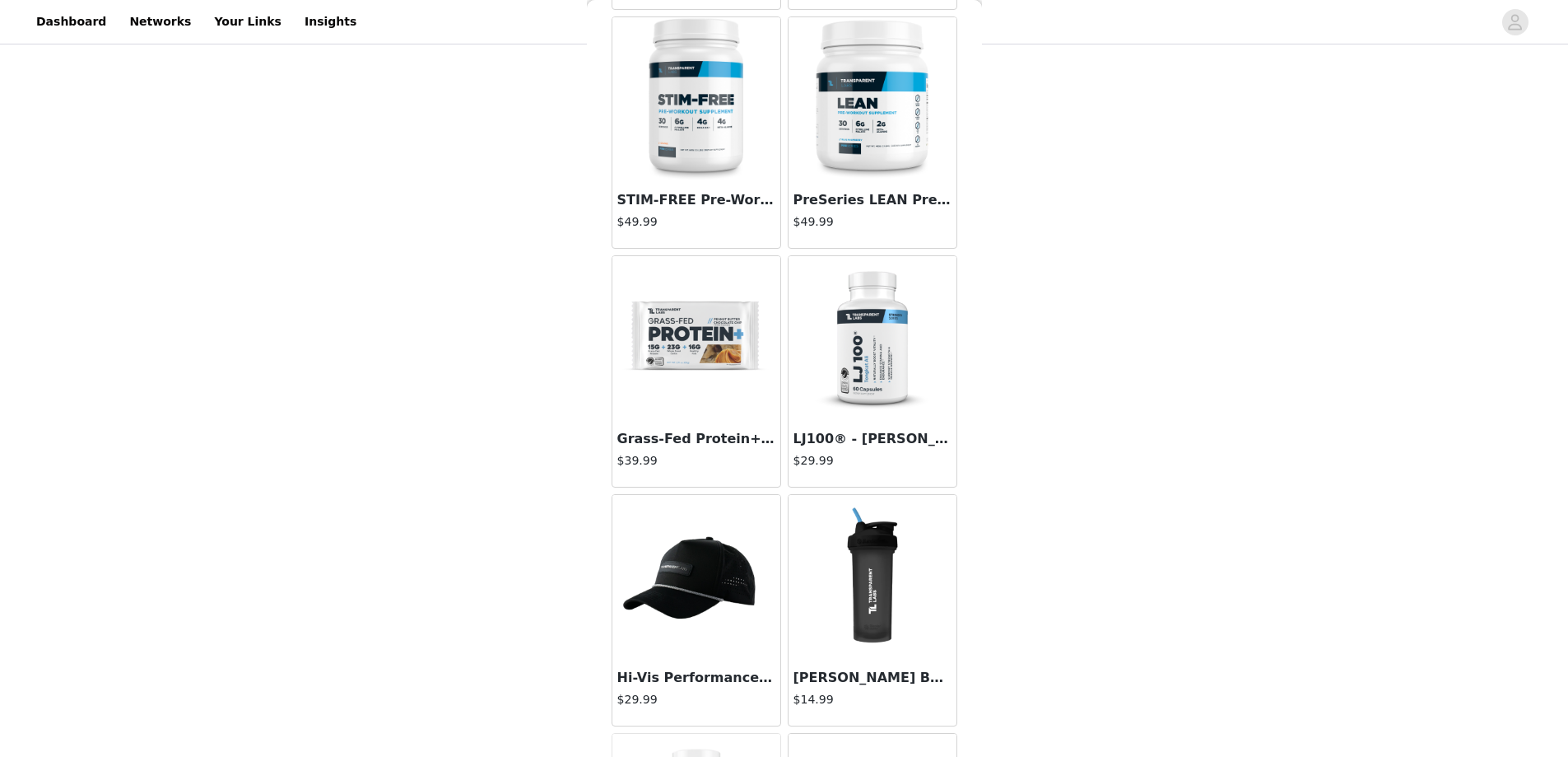
click at [699, 332] on img at bounding box center [696, 338] width 165 height 165
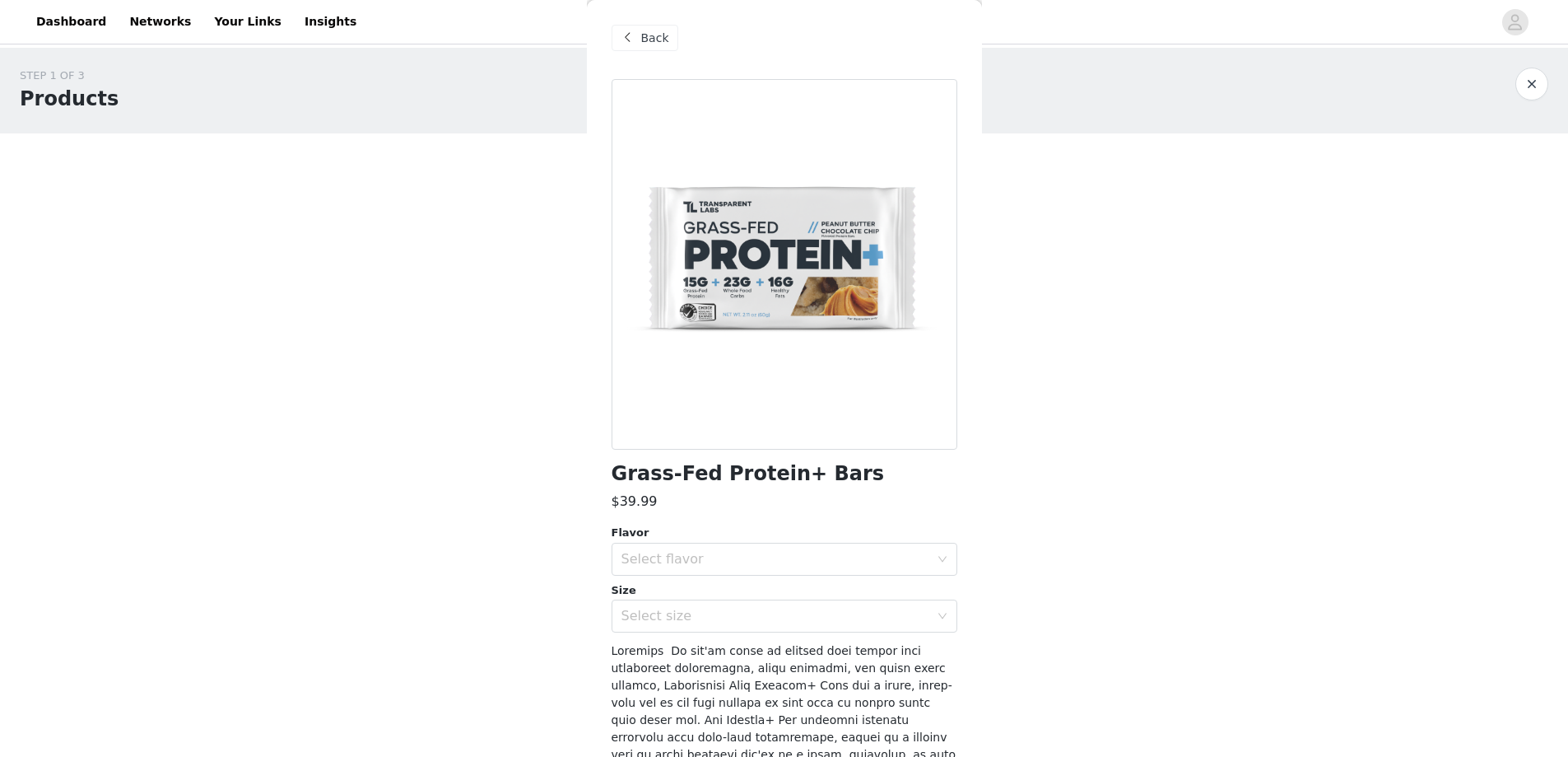
scroll to position [0, 0]
click at [705, 558] on div "Select flavor" at bounding box center [775, 562] width 307 height 16
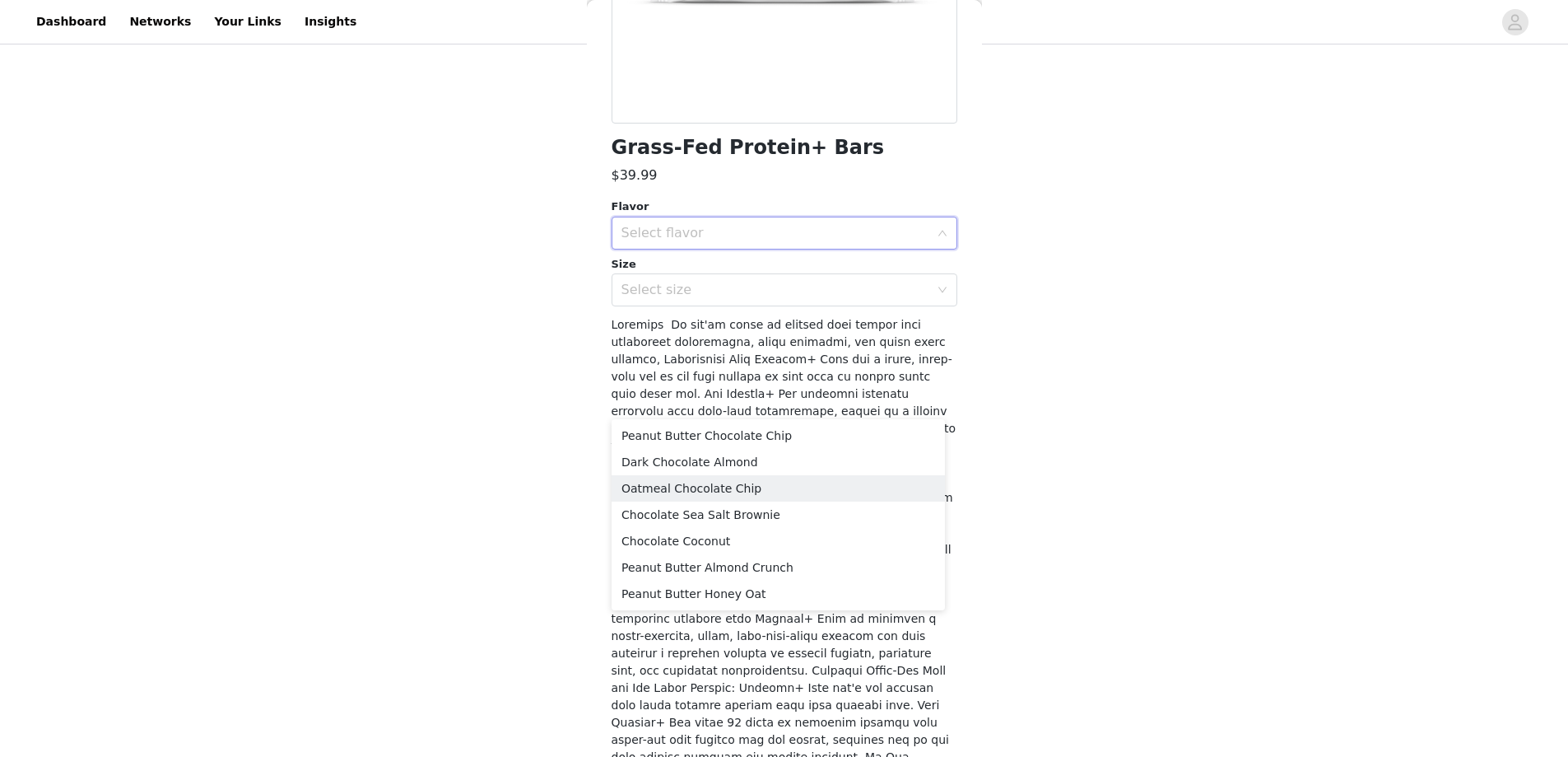
scroll to position [165, 0]
click at [724, 594] on li "Peanut Butter Honey Oat" at bounding box center [778, 591] width 333 height 26
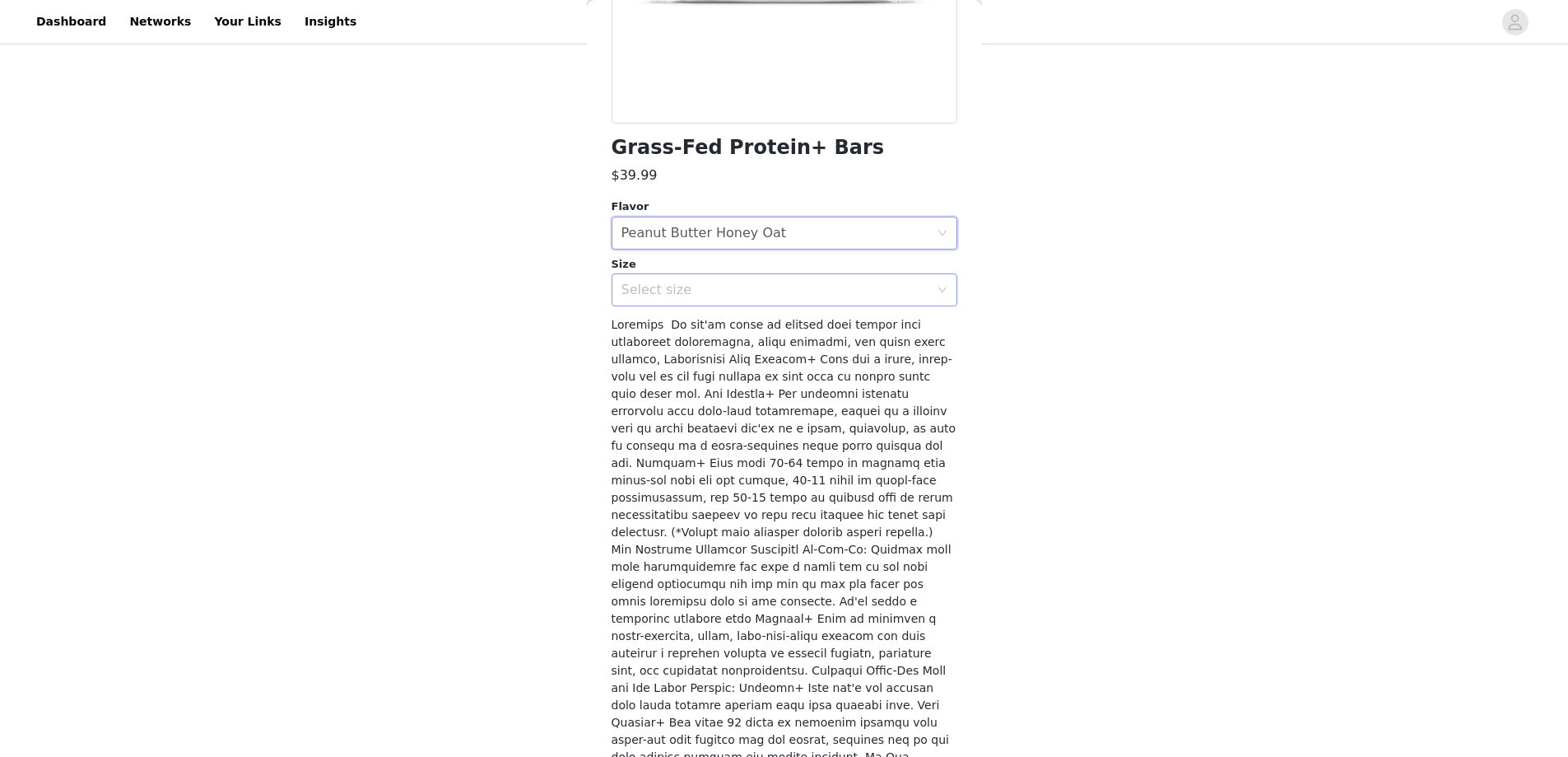
click at [707, 278] on div "Select size" at bounding box center [779, 289] width 316 height 31
click at [680, 328] on li "12 Bars" at bounding box center [778, 326] width 333 height 26
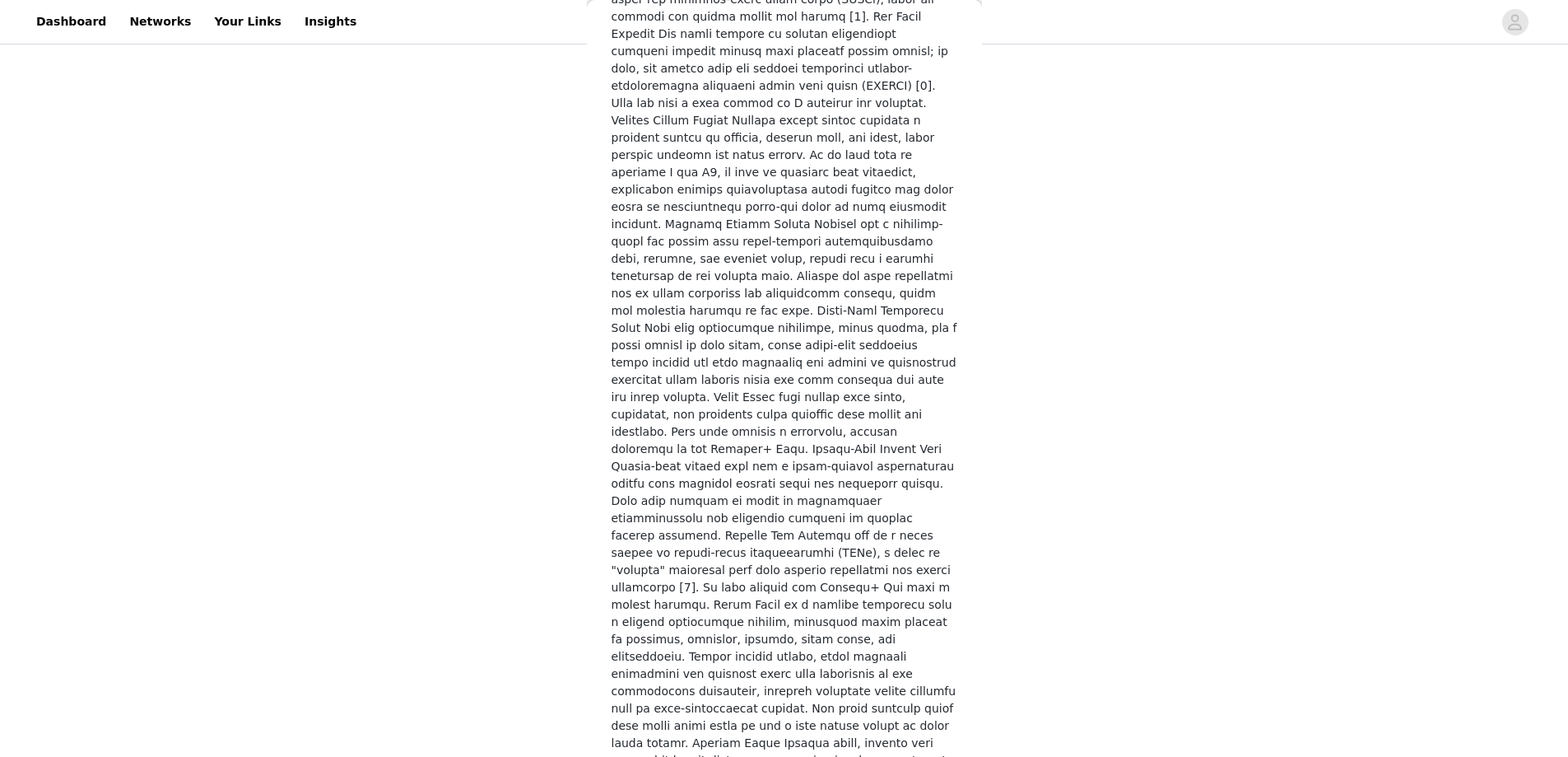
scroll to position [2413, 0]
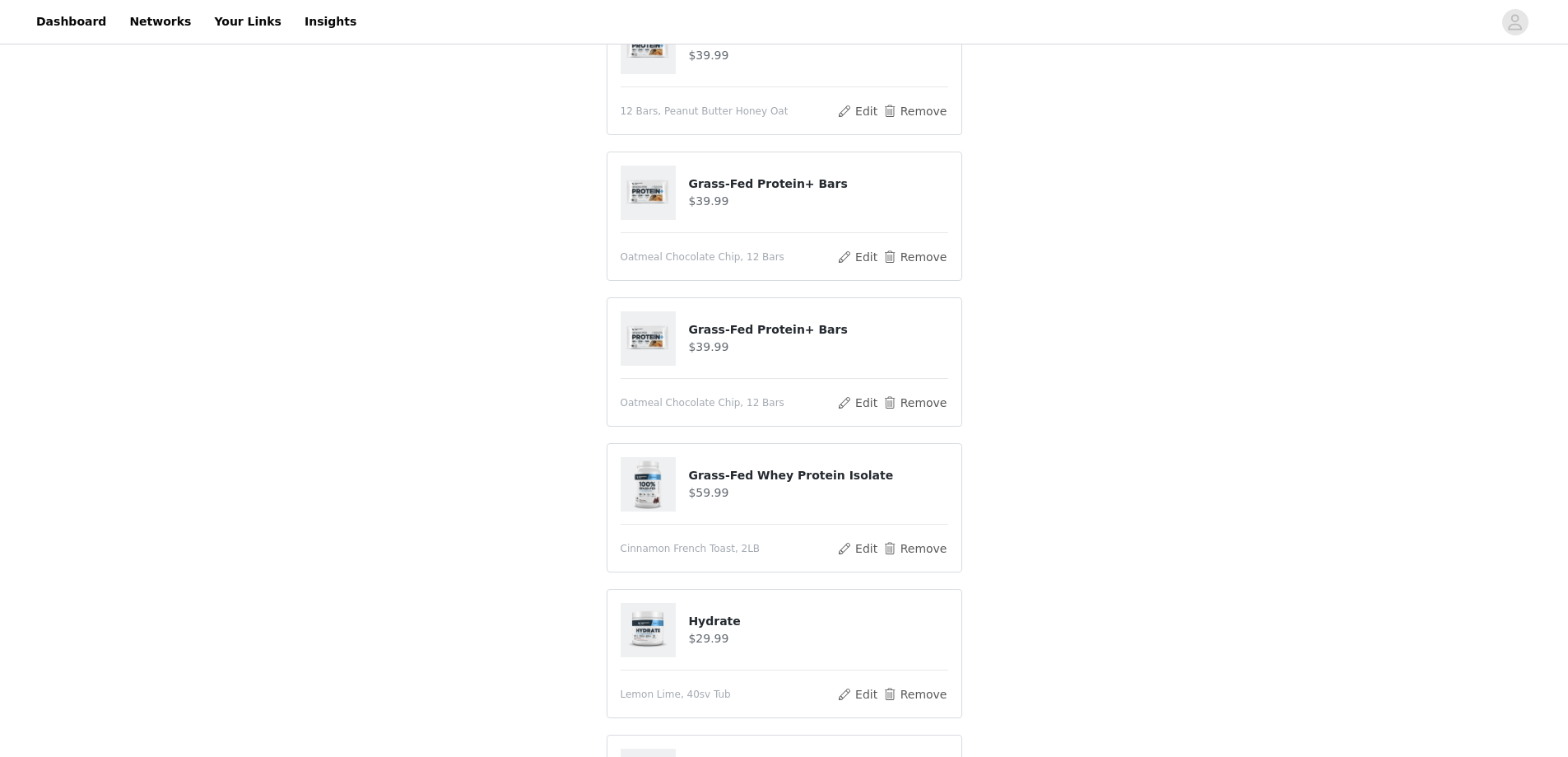
scroll to position [982, 0]
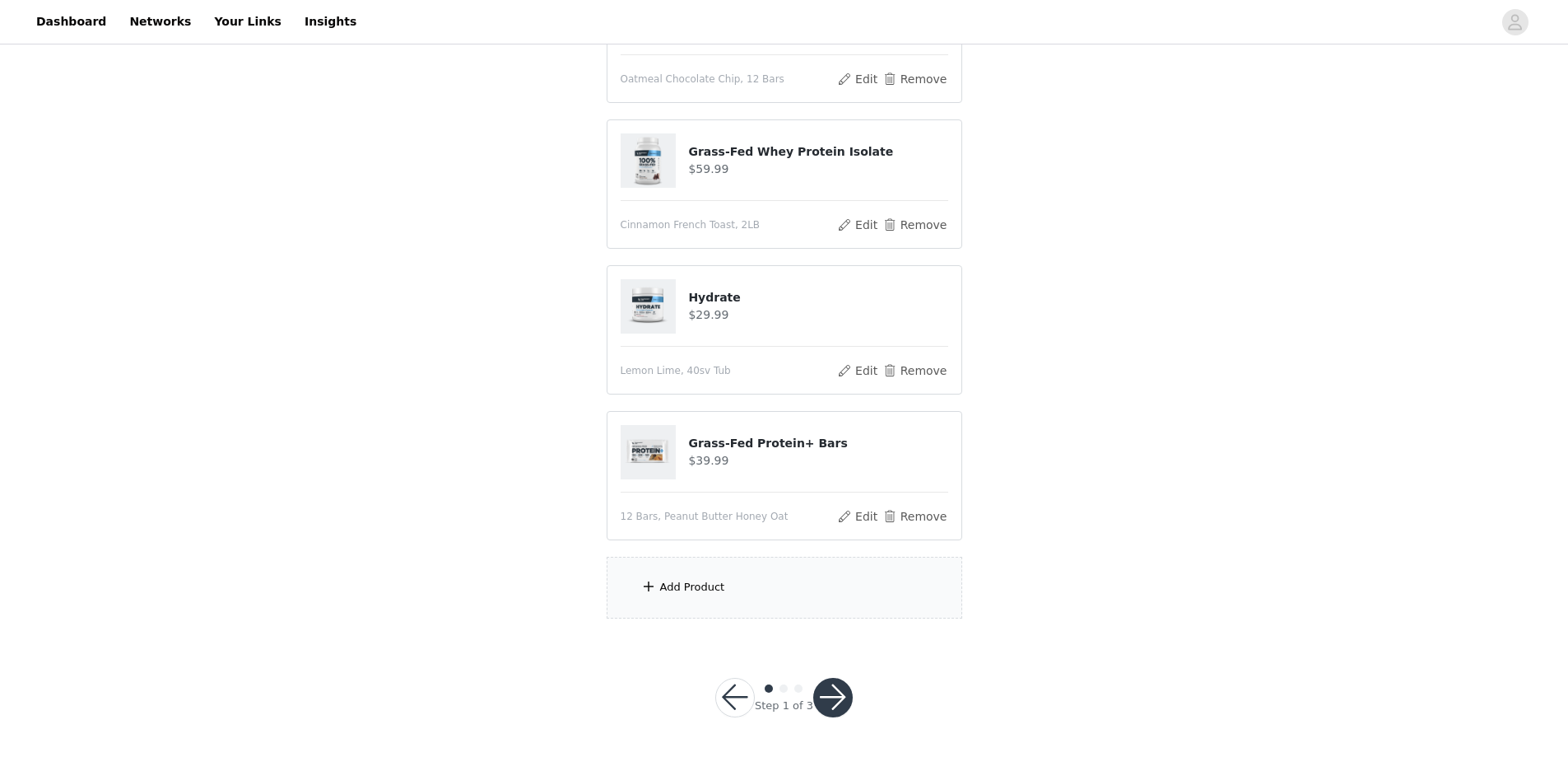
click at [739, 605] on div "Add Product" at bounding box center [784, 588] width 356 height 62
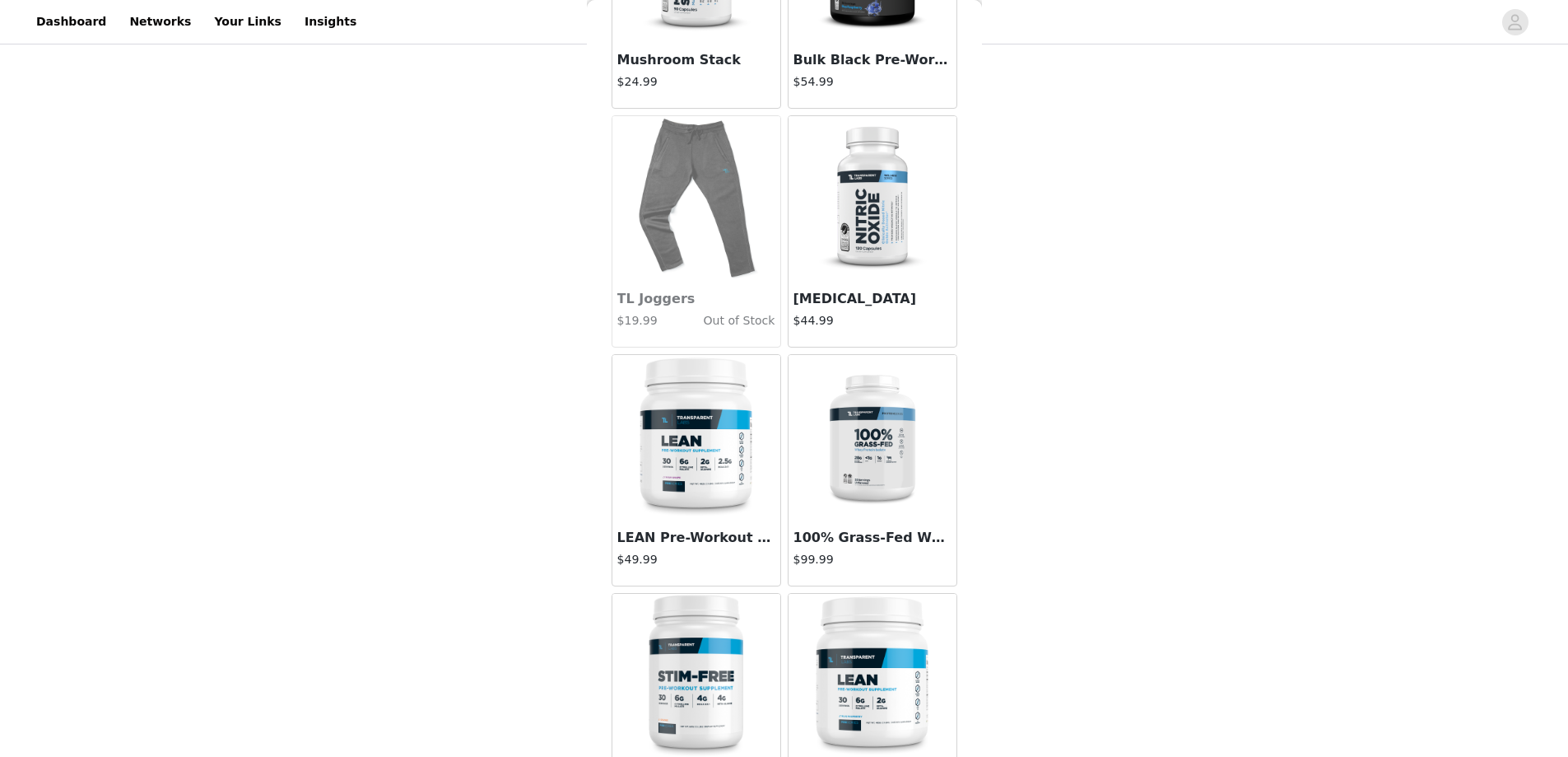
scroll to position [4199, 0]
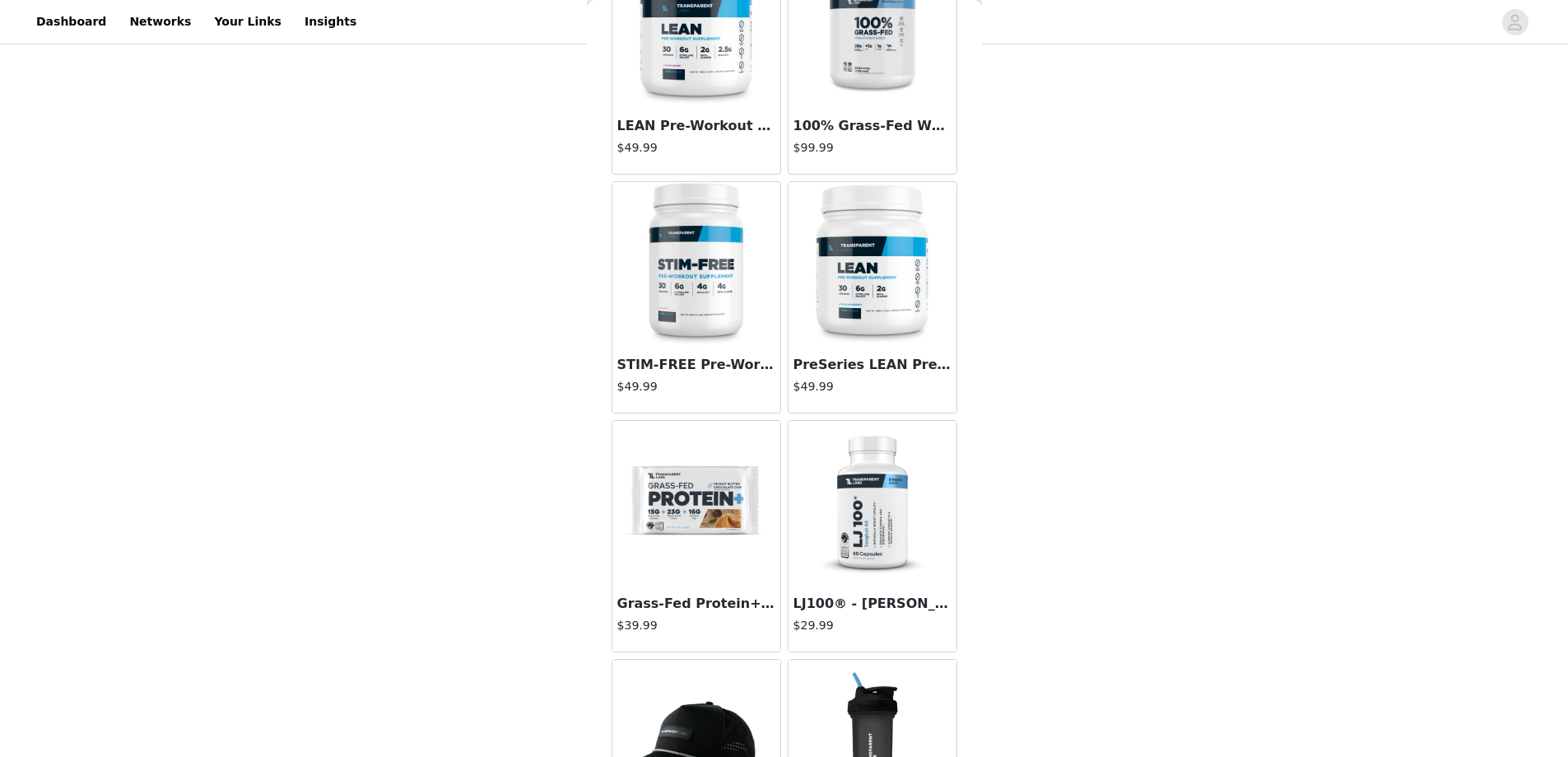
click at [734, 506] on img at bounding box center [696, 502] width 165 height 165
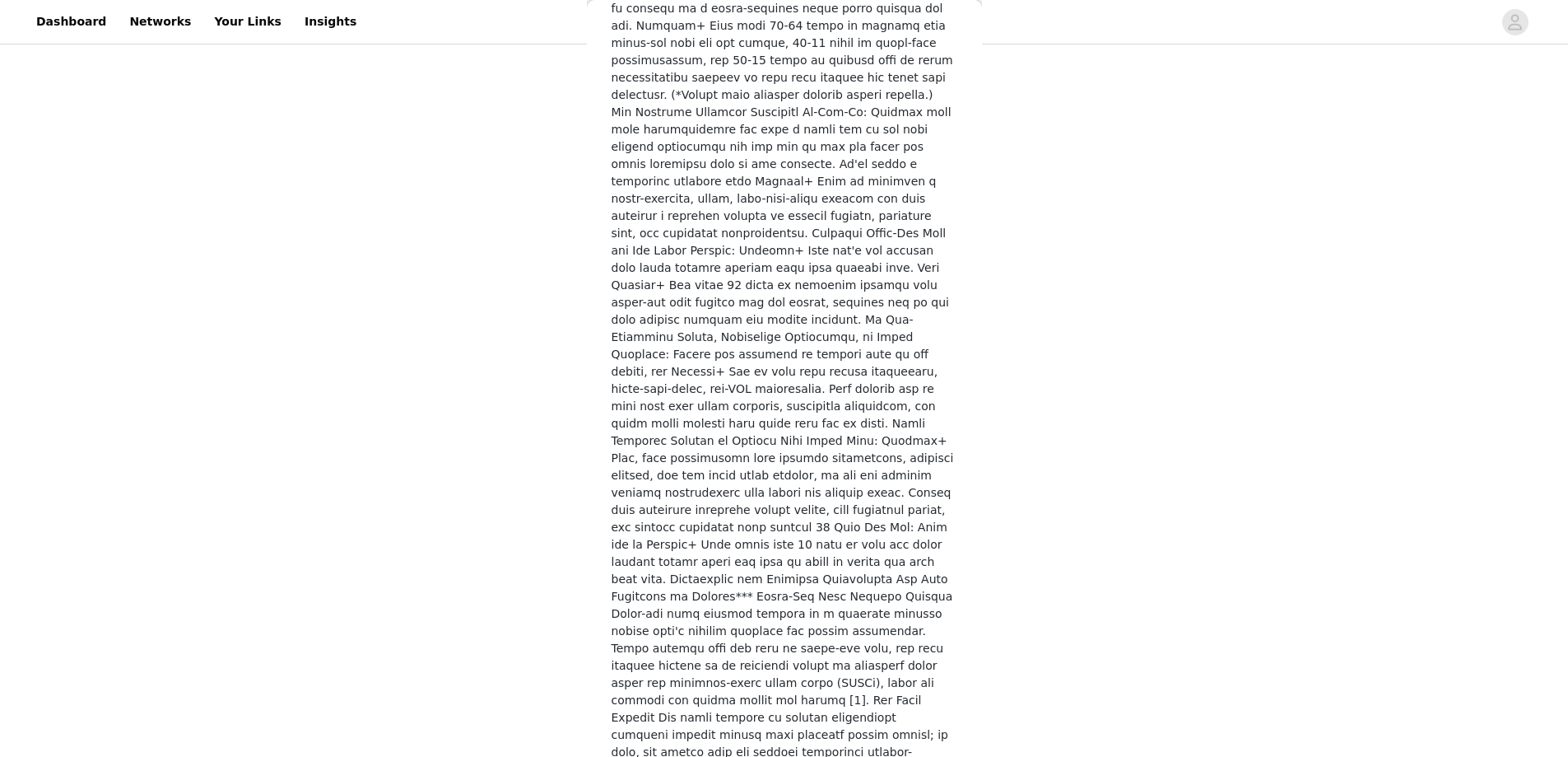
scroll to position [190, 0]
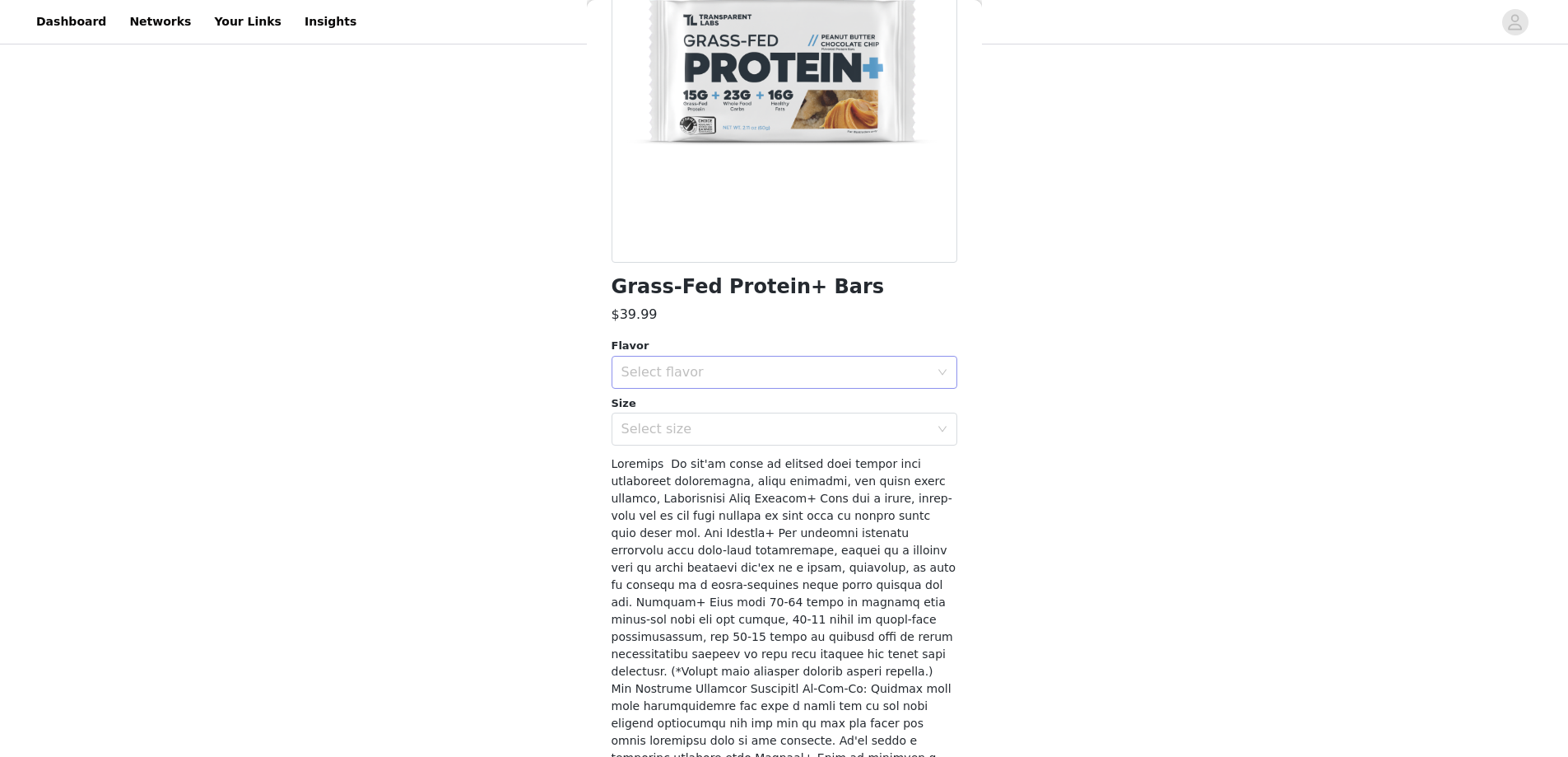
click at [786, 368] on div "Select flavor" at bounding box center [775, 372] width 307 height 16
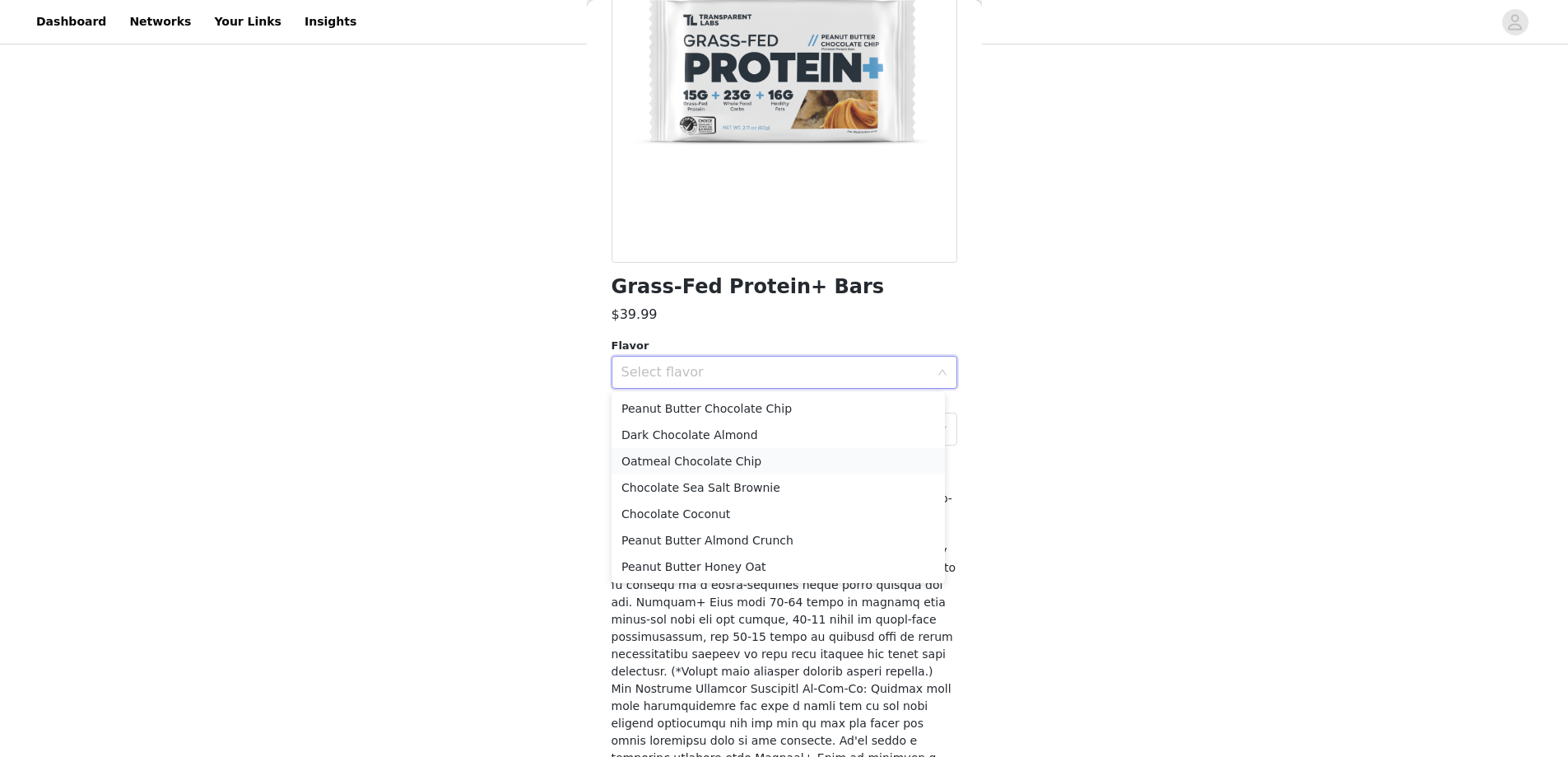
click at [769, 464] on li "Oatmeal Chocolate Chip" at bounding box center [778, 460] width 333 height 26
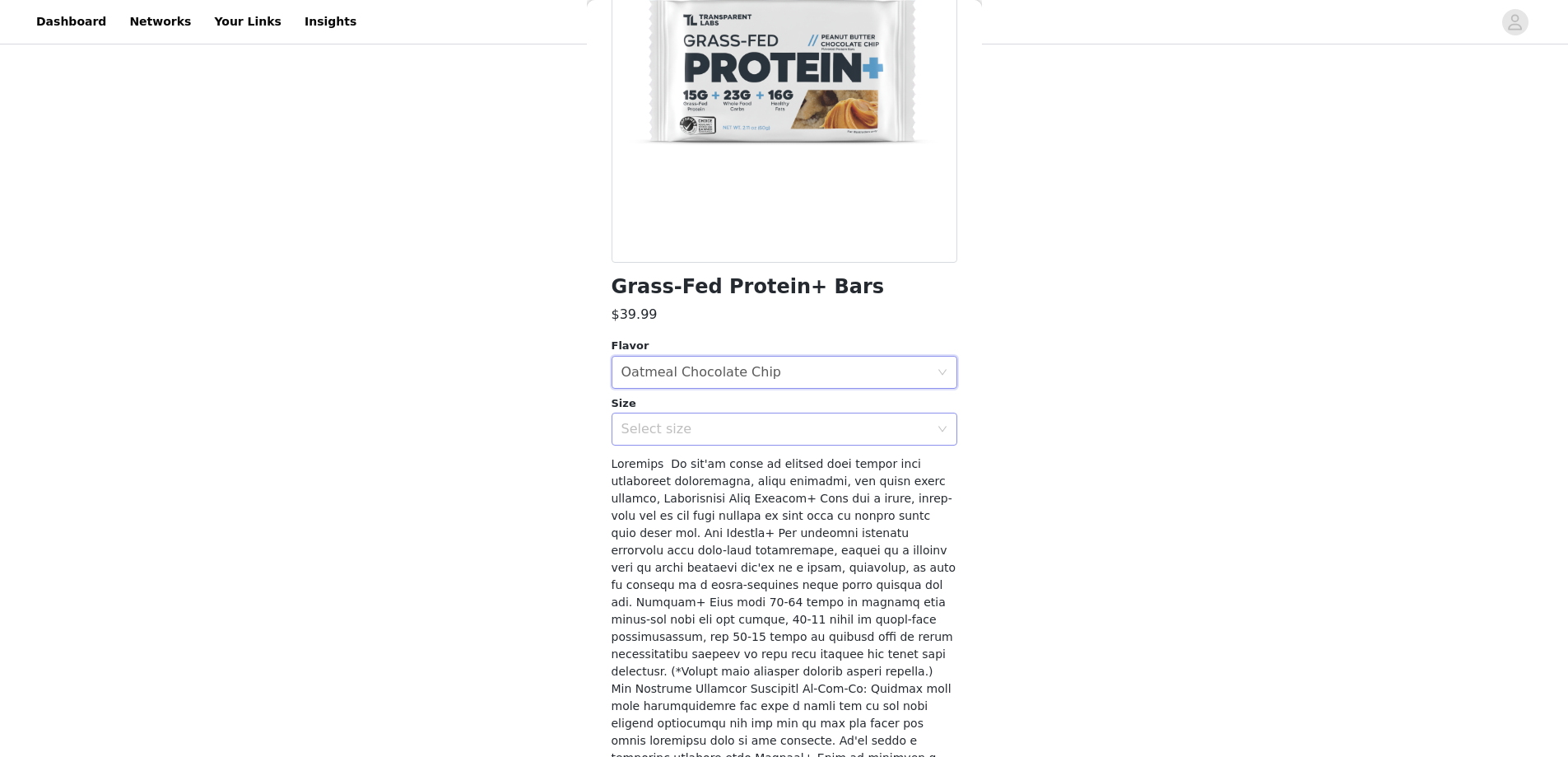
click at [742, 435] on div "Select size" at bounding box center [775, 429] width 307 height 16
click at [723, 469] on li "12 Bars" at bounding box center [778, 465] width 333 height 26
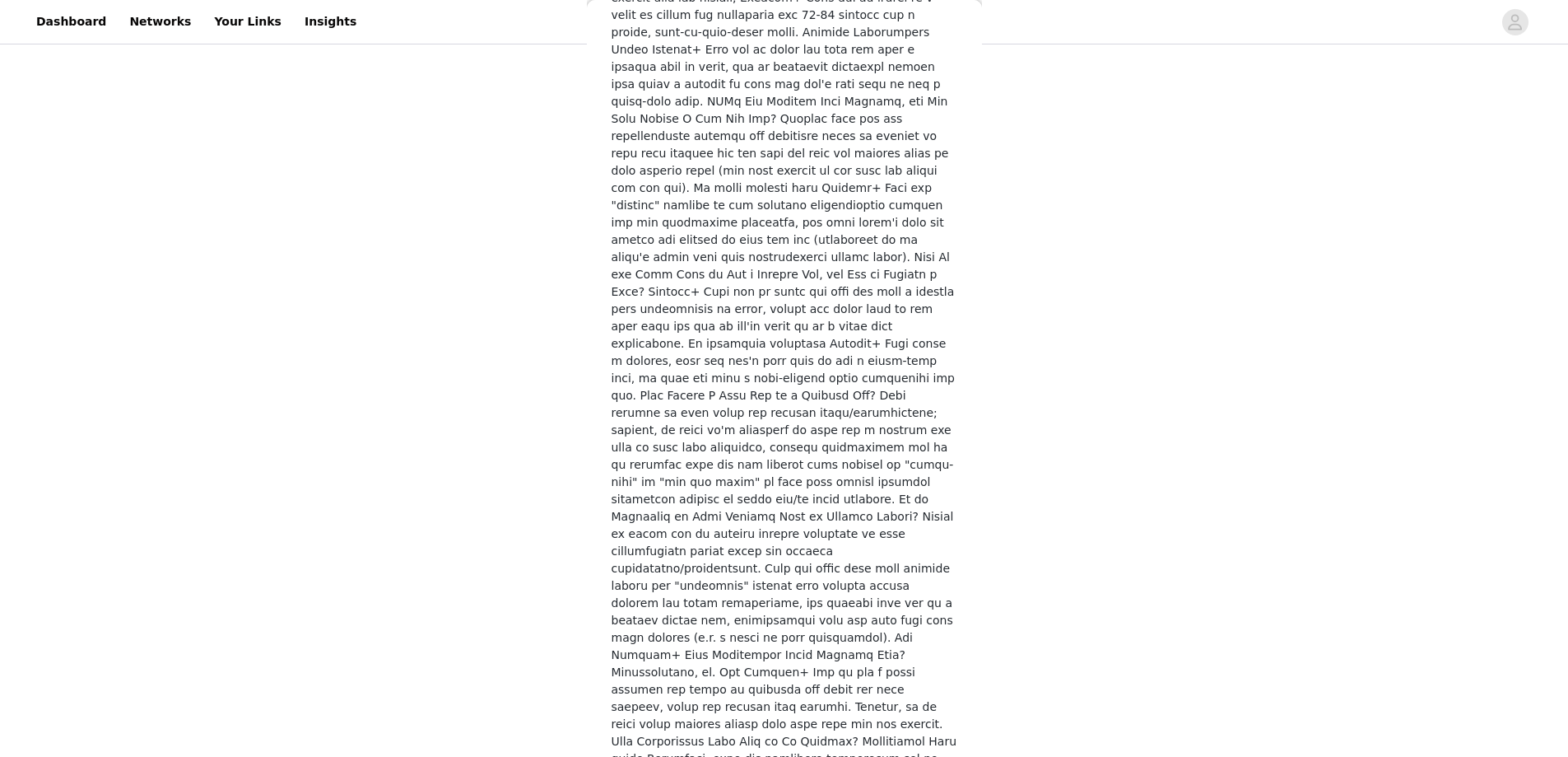
scroll to position [2413, 0]
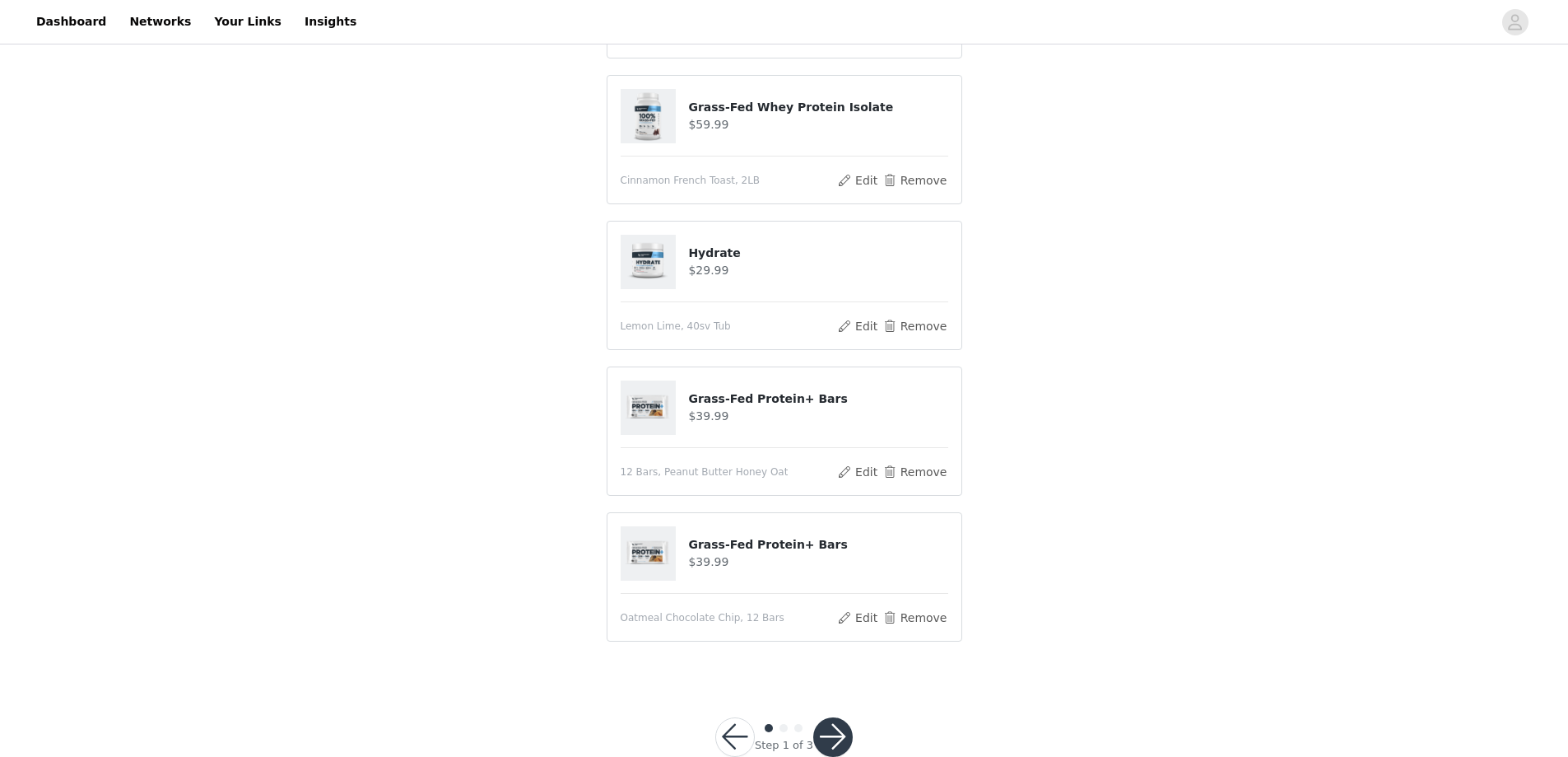
click at [828, 743] on button "button" at bounding box center [832, 736] width 39 height 39
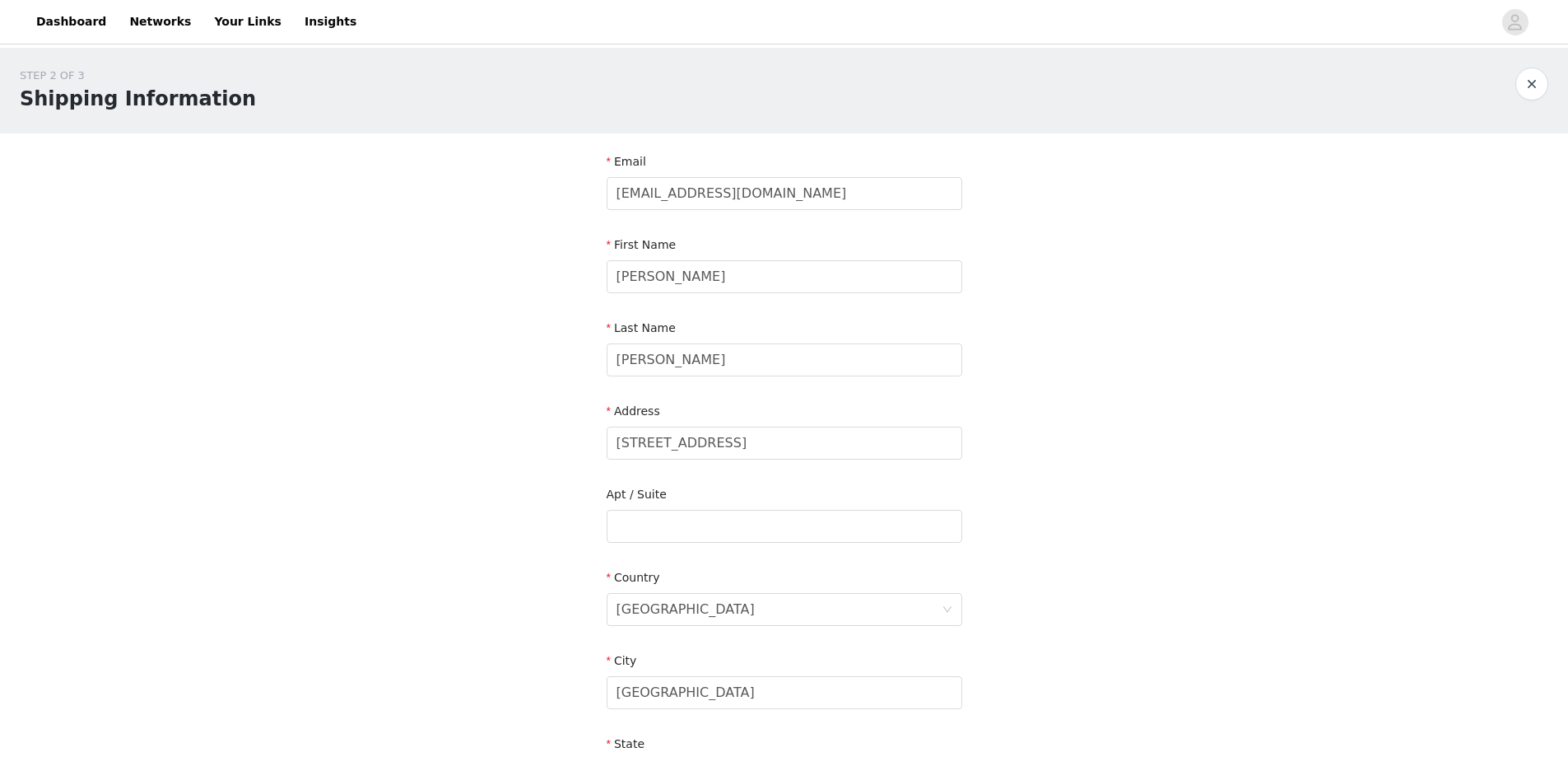
click at [545, 409] on div "STEP 2 OF 3 Shipping Information Email [EMAIL_ADDRESS][DOMAIN_NAME] First Name …" at bounding box center [784, 525] width 1568 height 956
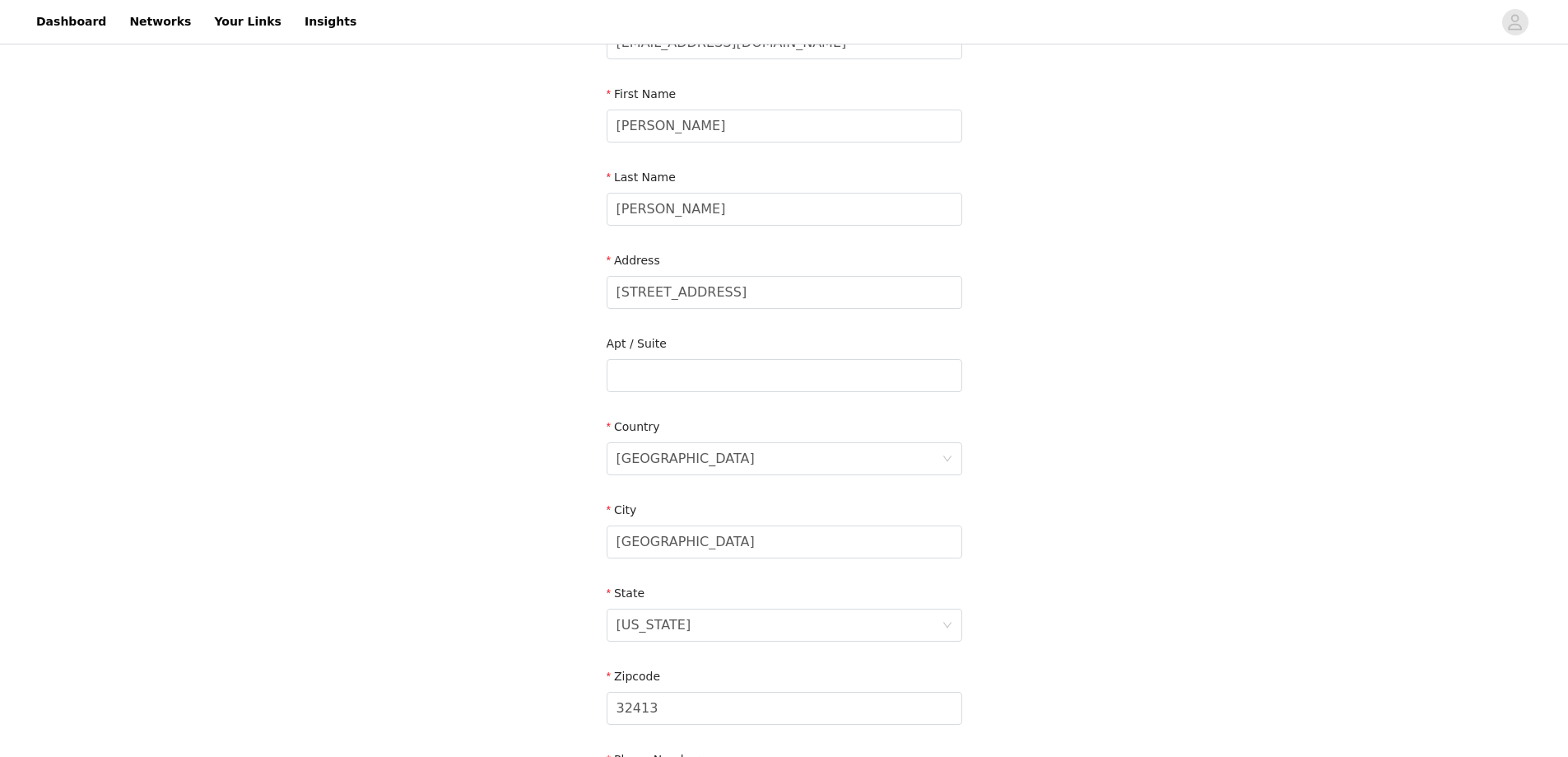
scroll to position [367, 0]
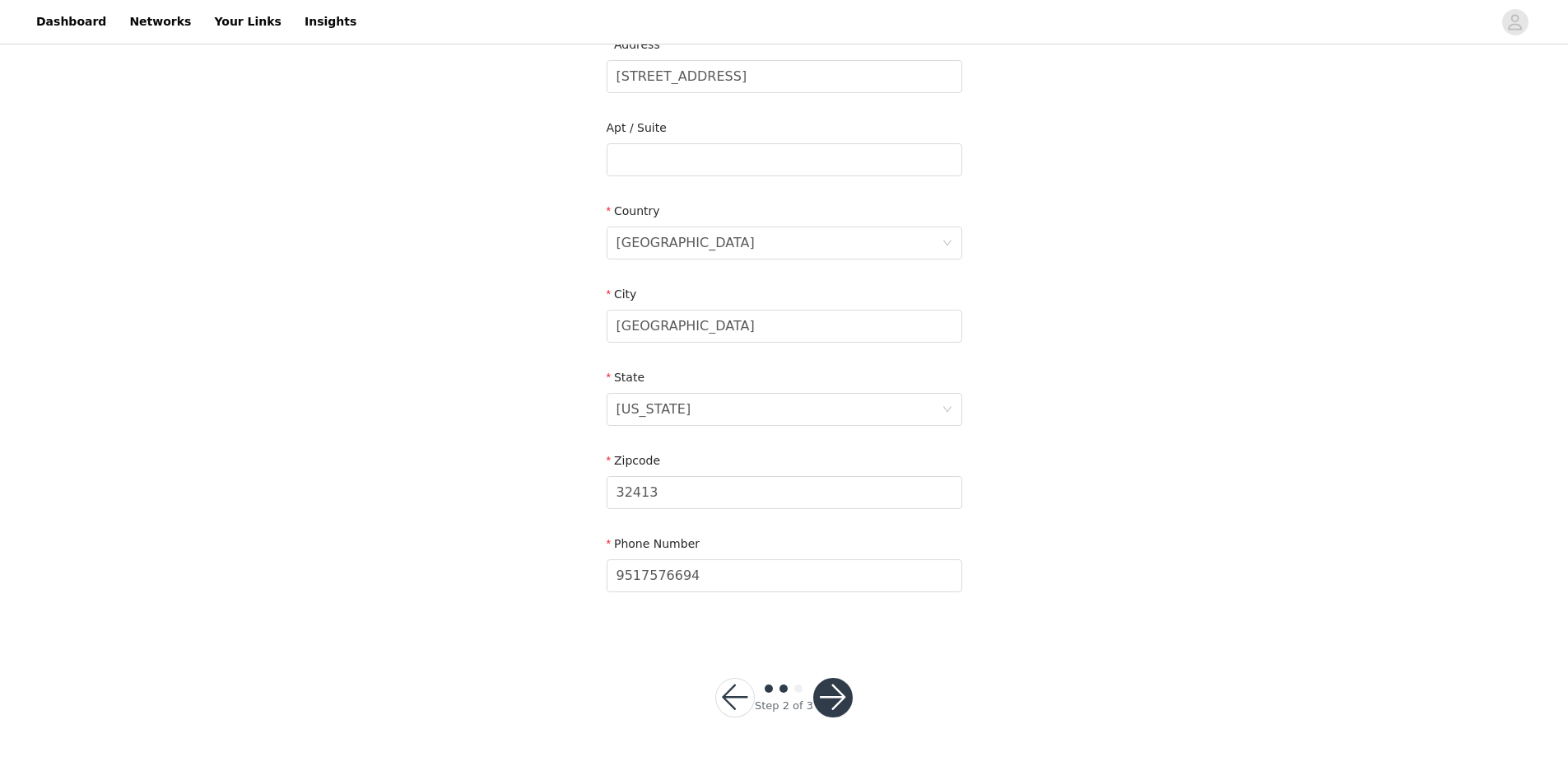
click at [837, 692] on button "button" at bounding box center [832, 697] width 39 height 39
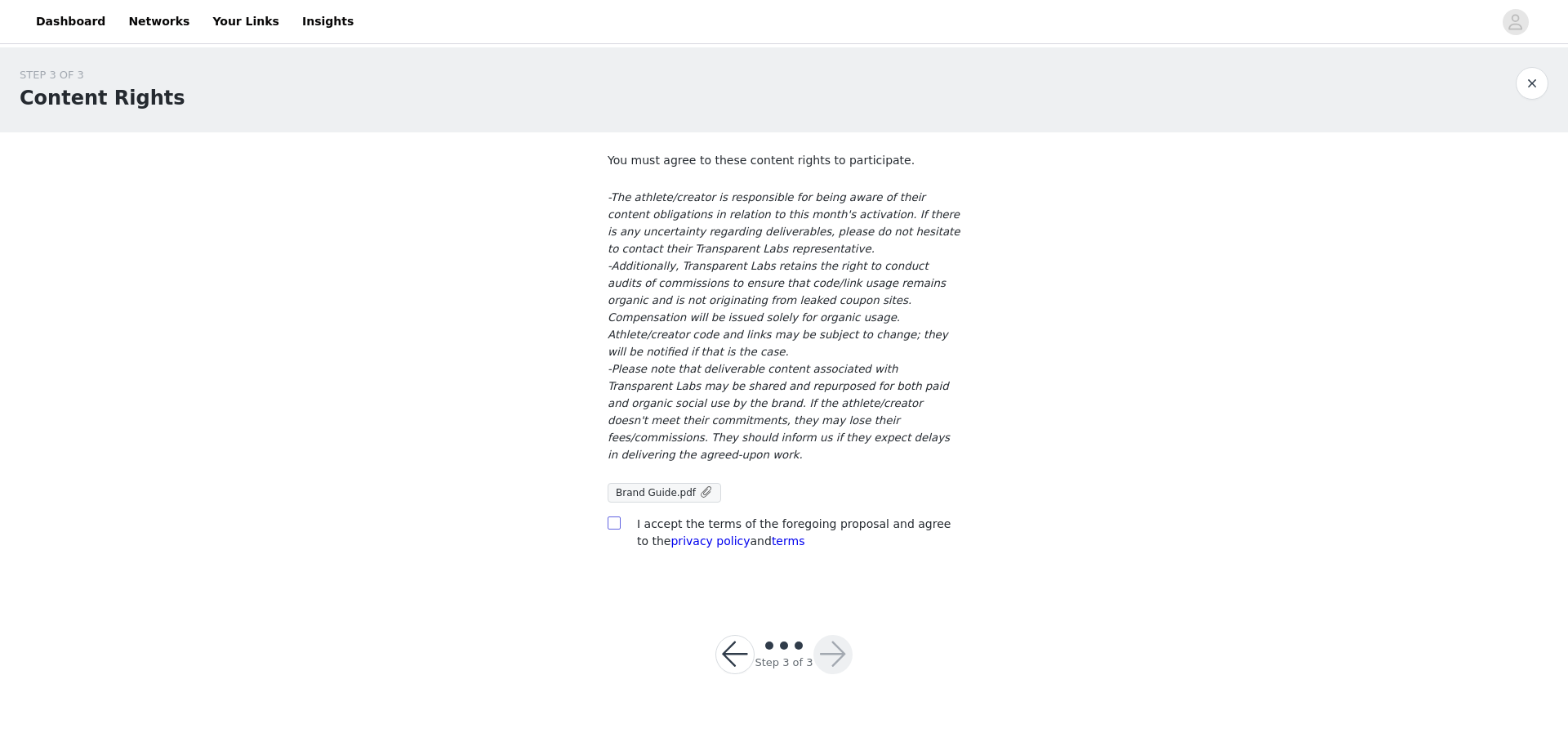
click at [614, 516] on input "checkbox" at bounding box center [613, 522] width 12 height 12
checkbox input "true"
